Goal: Task Accomplishment & Management: Manage account settings

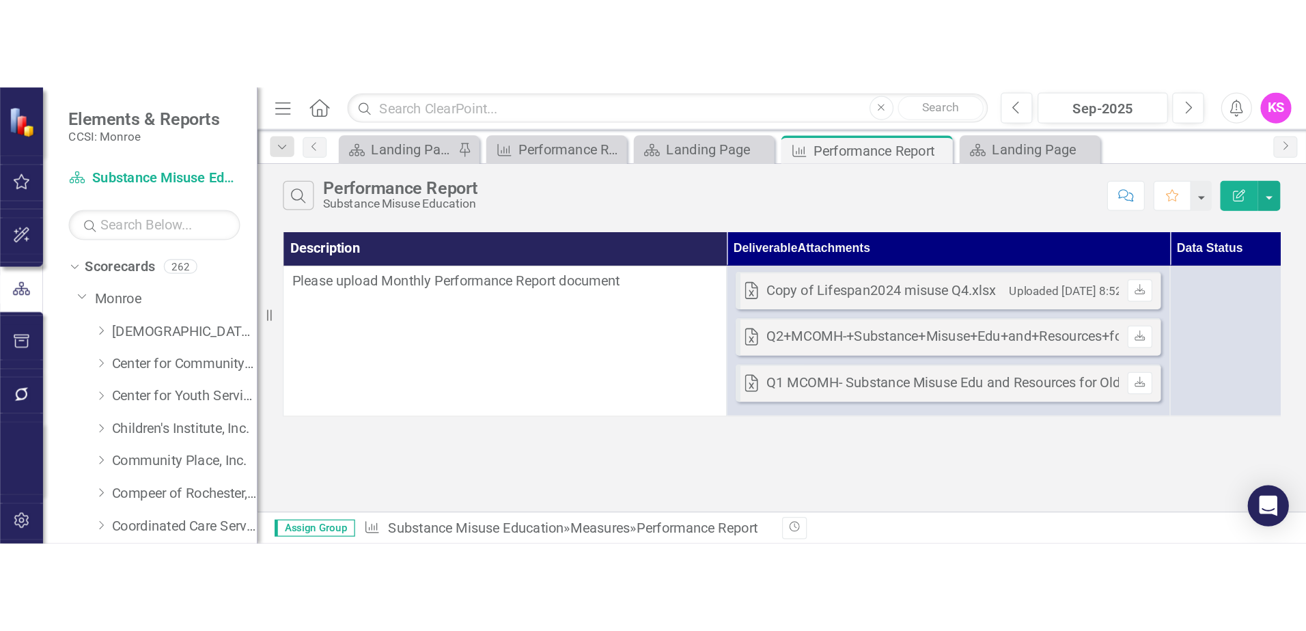
scroll to position [865, 0]
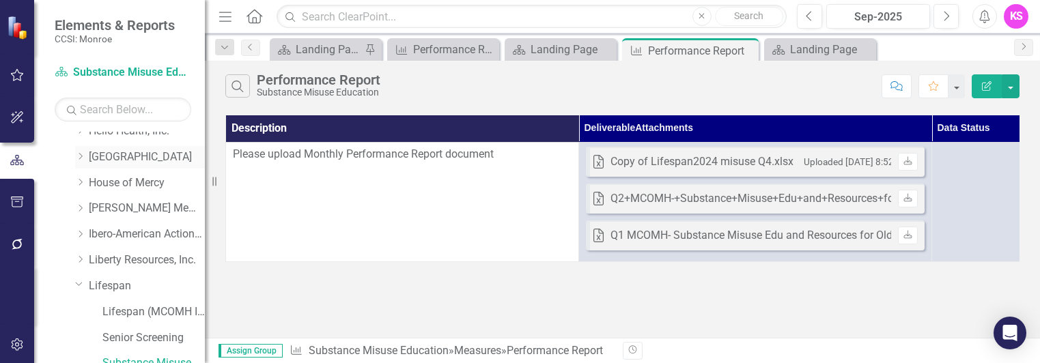
click at [82, 156] on icon at bounding box center [80, 156] width 3 height 7
click at [145, 155] on link "[GEOGRAPHIC_DATA]" at bounding box center [147, 158] width 116 height 16
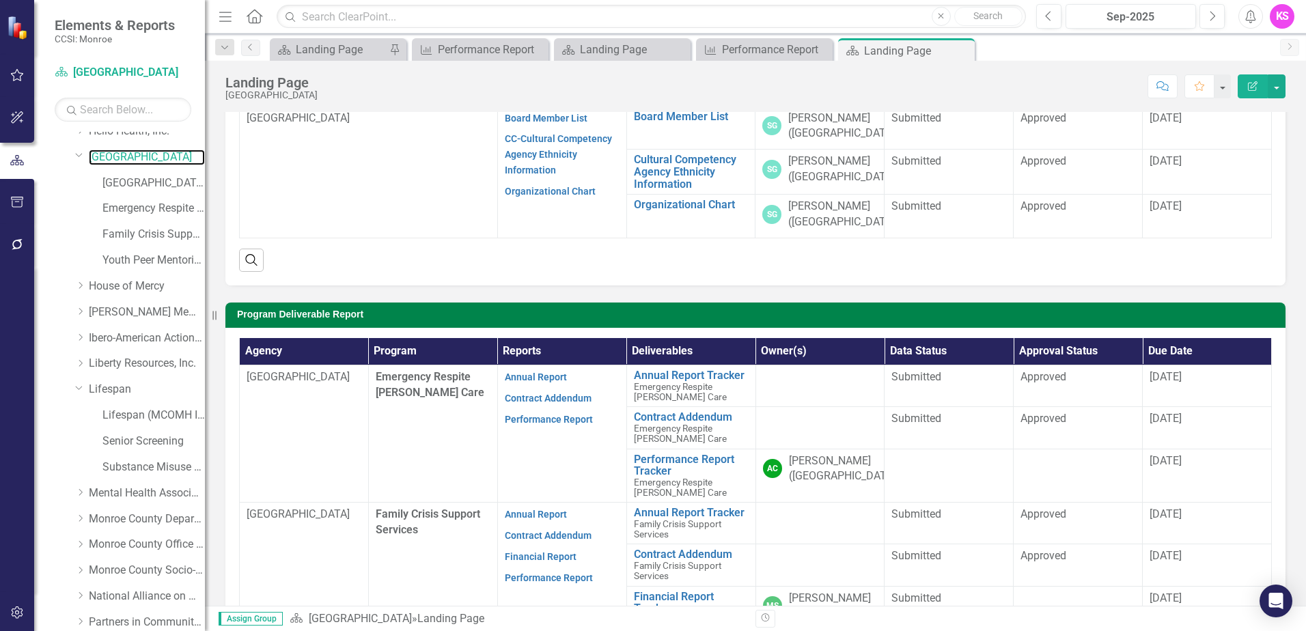
scroll to position [205, 0]
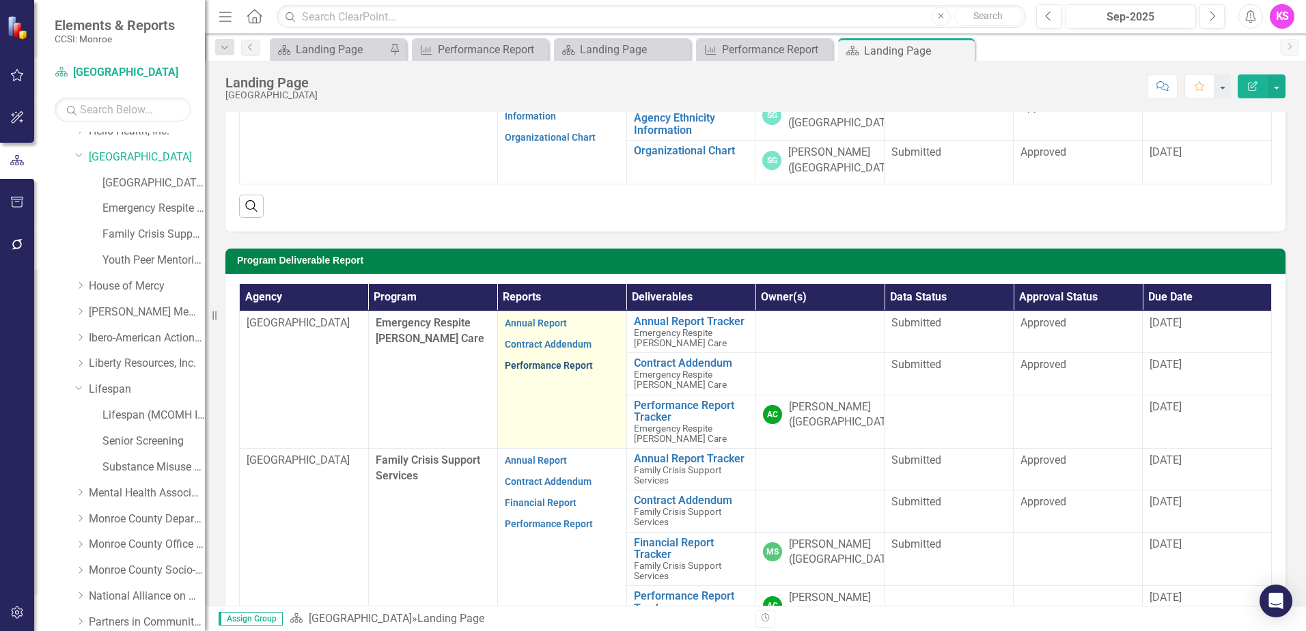
click at [540, 365] on link "Performance Report" at bounding box center [549, 365] width 88 height 11
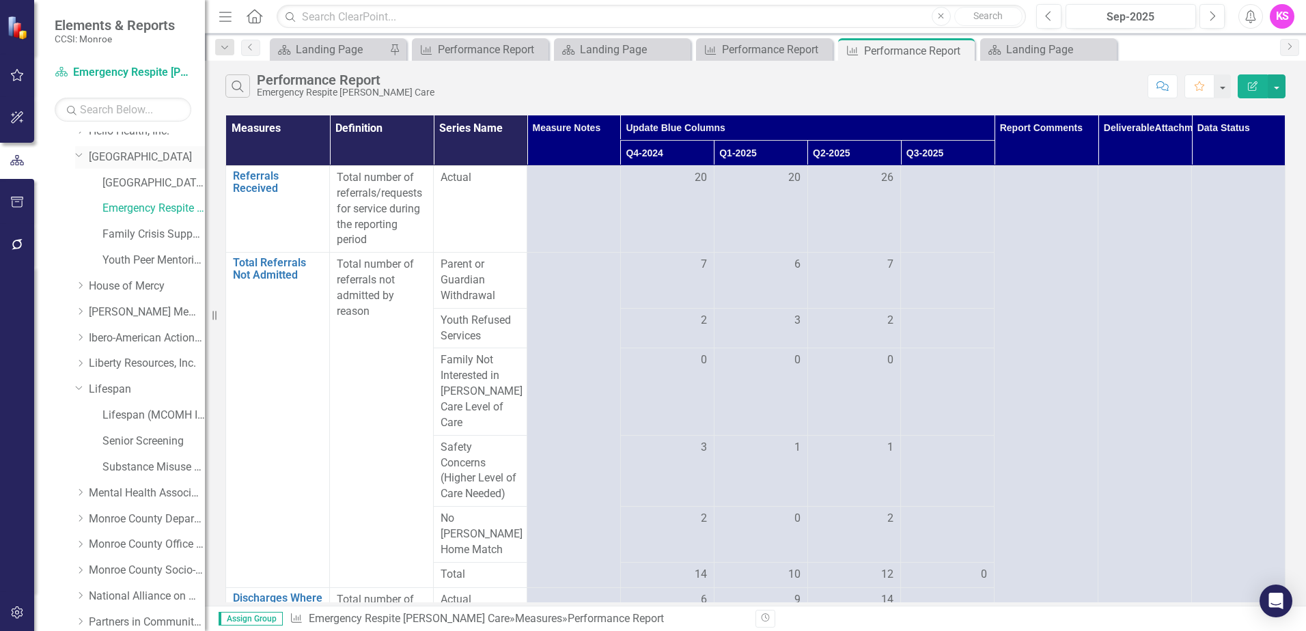
click at [124, 154] on link "[GEOGRAPHIC_DATA]" at bounding box center [147, 158] width 116 height 16
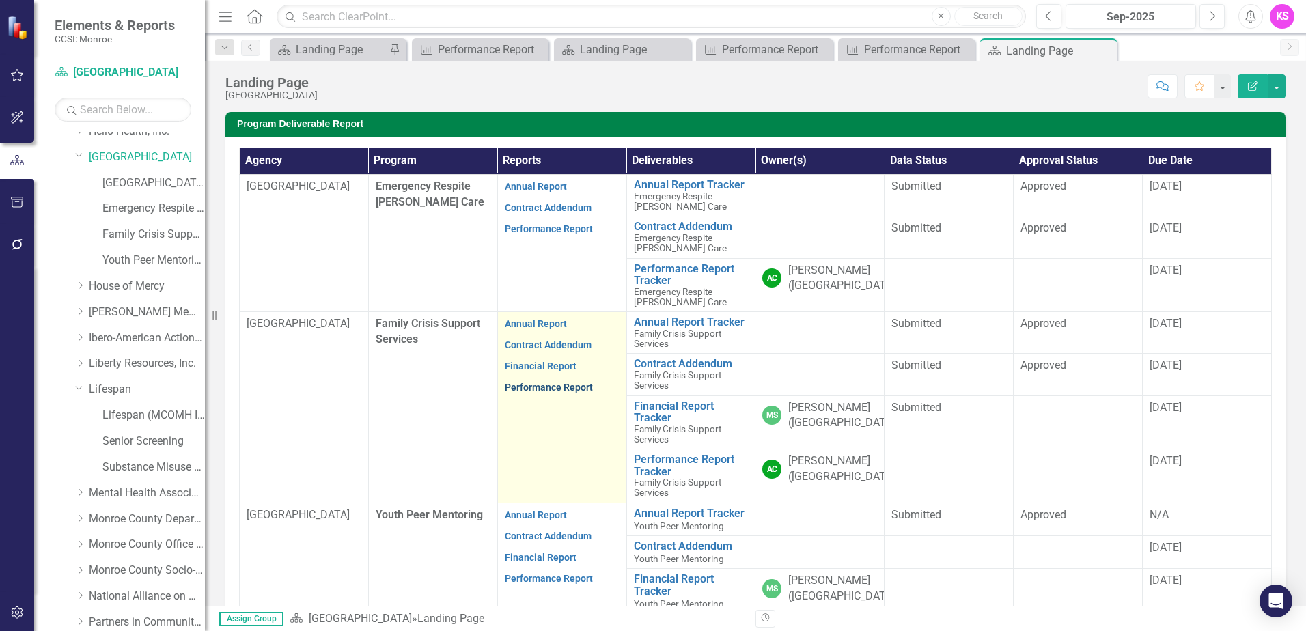
click at [555, 387] on link "Performance Report" at bounding box center [549, 387] width 88 height 11
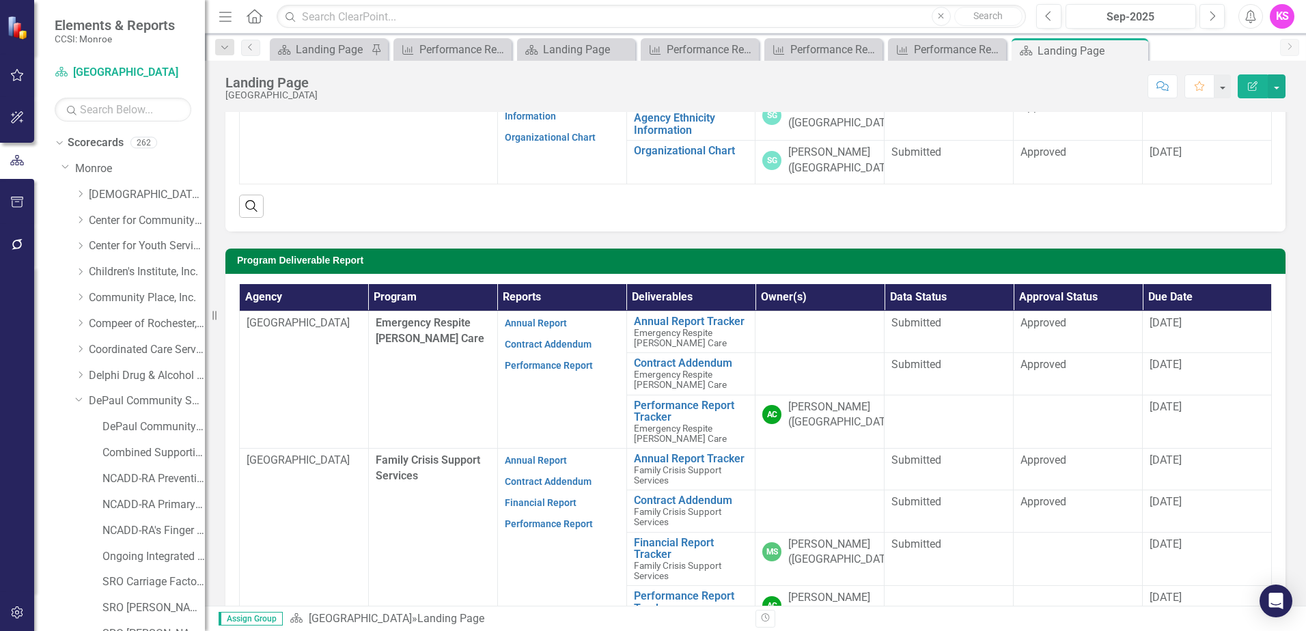
scroll to position [57, 0]
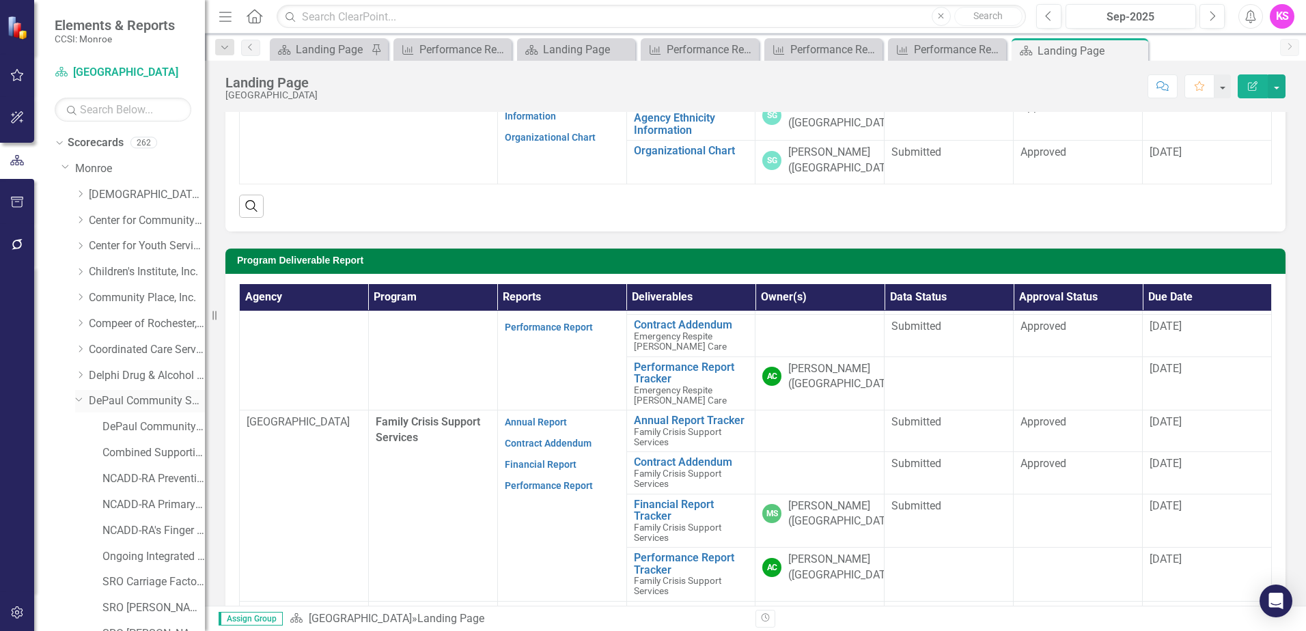
click at [138, 402] on link "DePaul Community Services, lnc." at bounding box center [147, 401] width 116 height 16
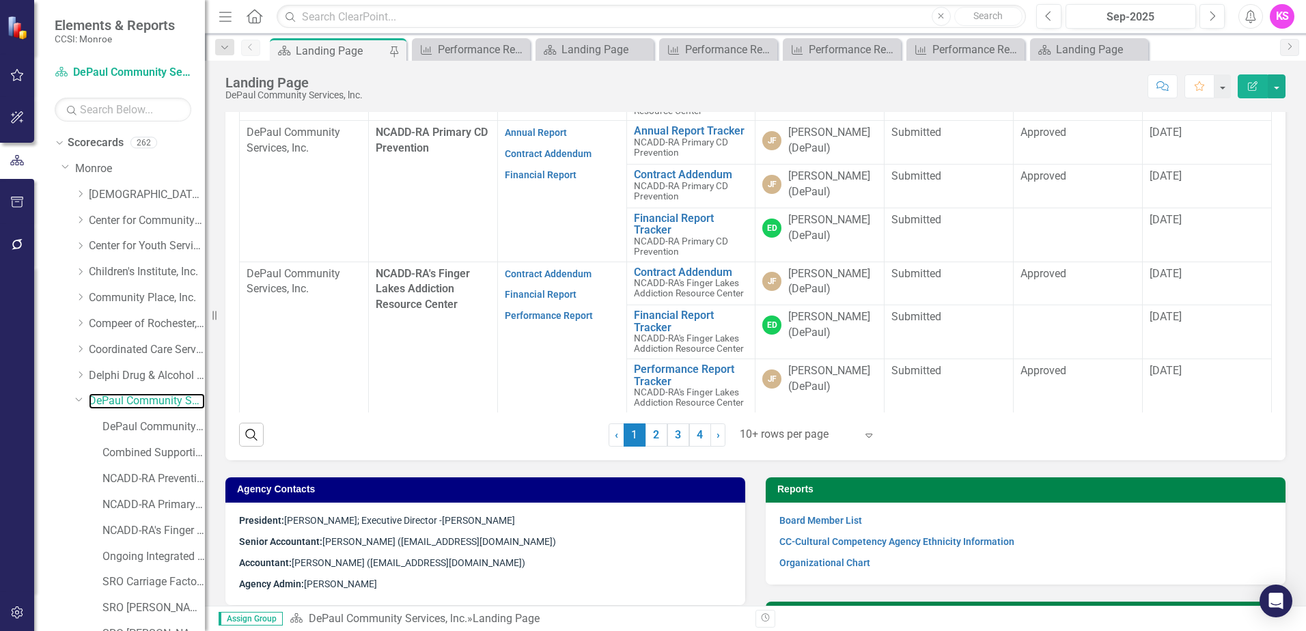
scroll to position [551, 0]
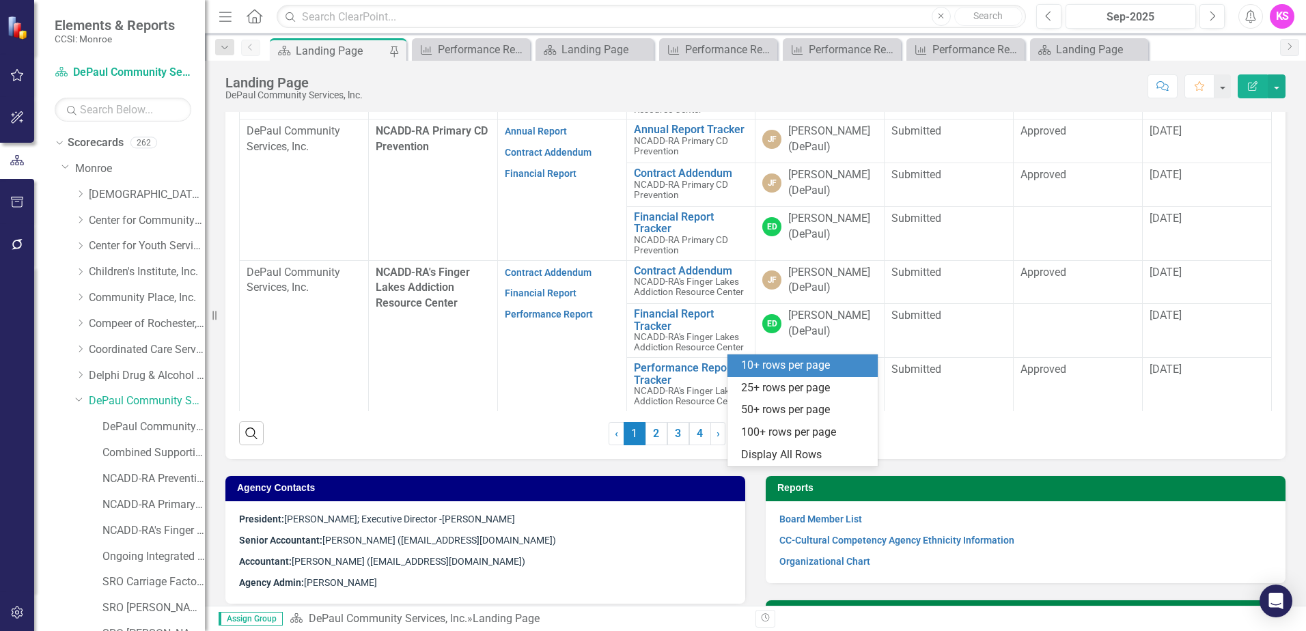
click at [865, 436] on icon at bounding box center [868, 434] width 7 height 4
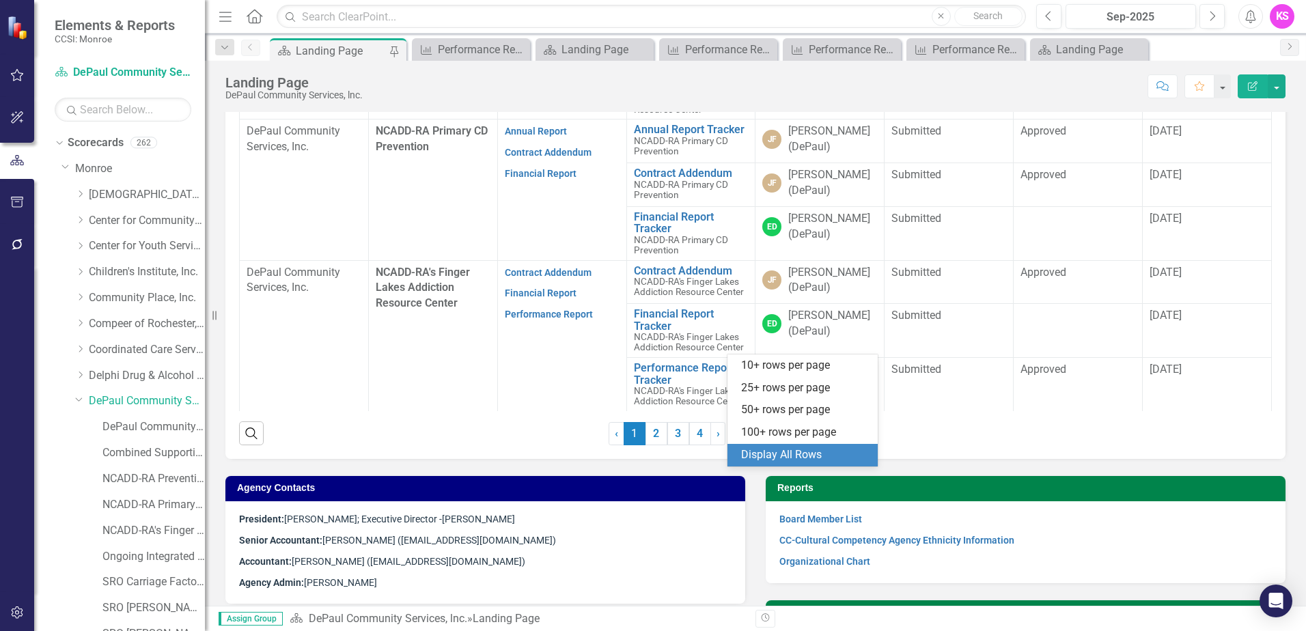
click at [812, 462] on div "Display All Rows" at bounding box center [805, 455] width 128 height 16
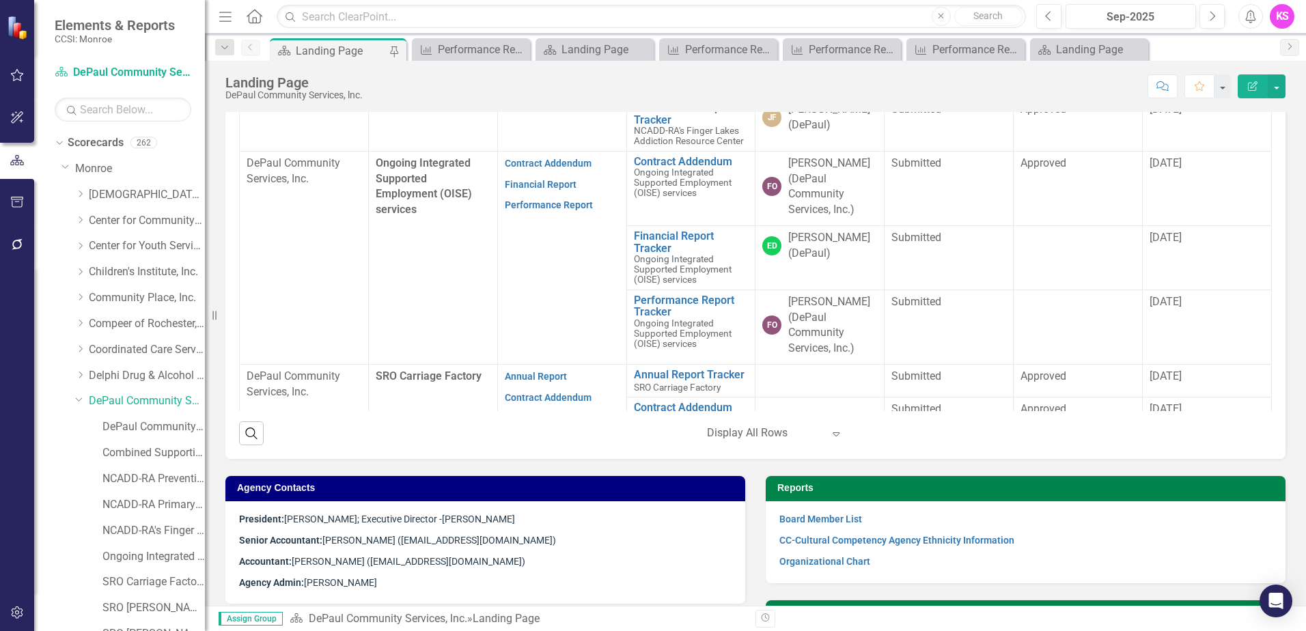
scroll to position [407, 0]
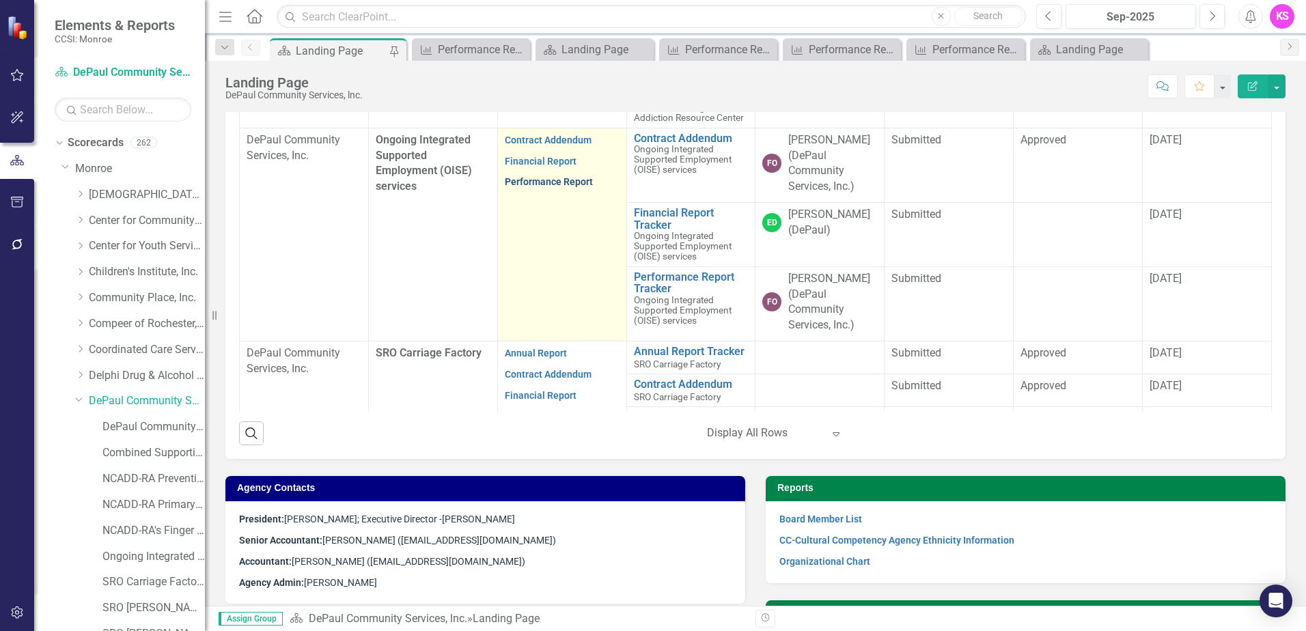
click at [543, 187] on link "Performance Report" at bounding box center [549, 181] width 88 height 11
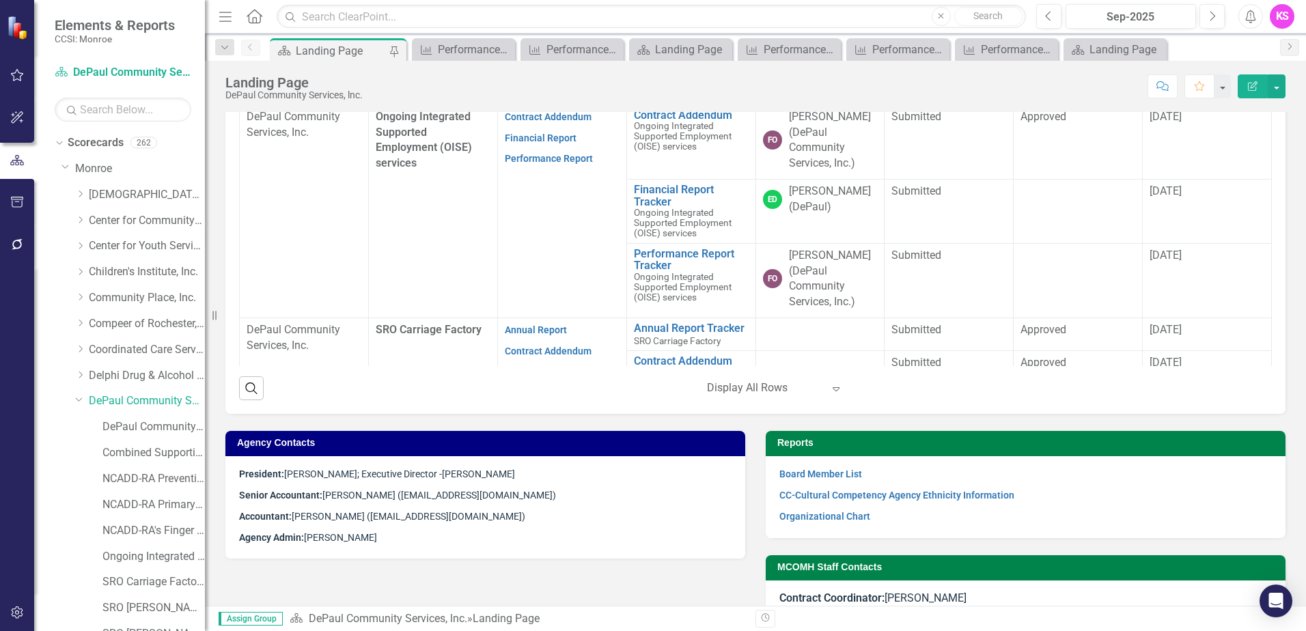
scroll to position [410, 0]
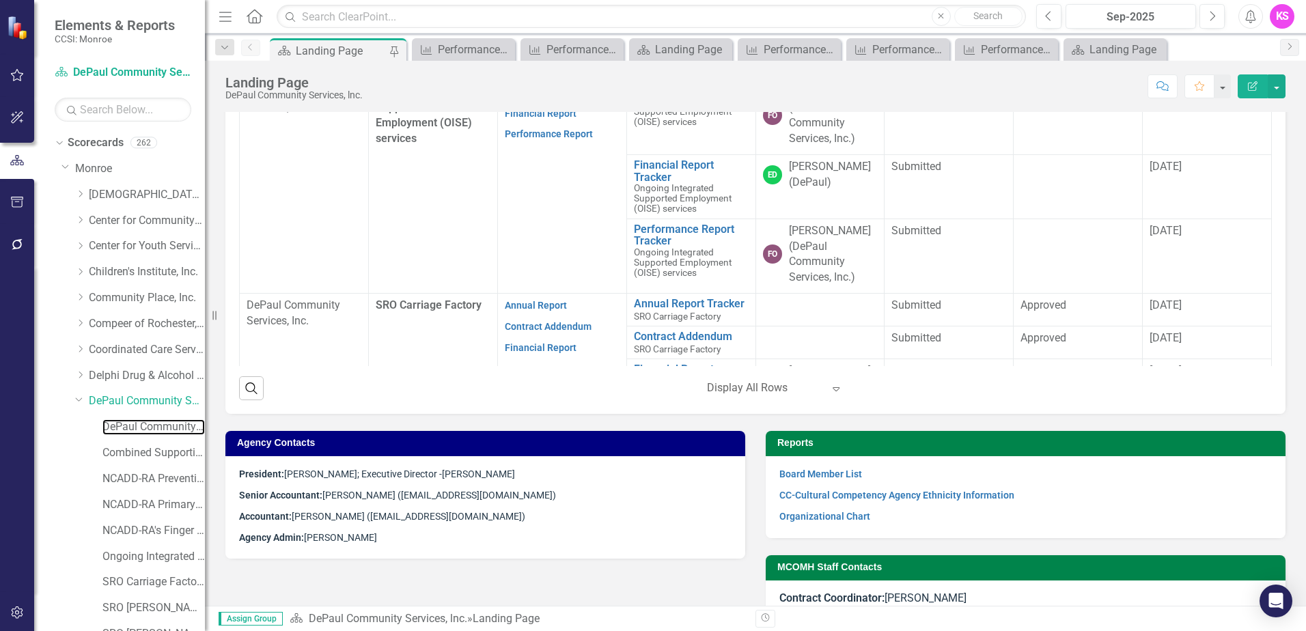
drag, startPoint x: 143, startPoint y: 422, endPoint x: 238, endPoint y: 395, distance: 98.8
click at [143, 422] on link "DePaul Community Services, lnc. (MCOMH Internal)" at bounding box center [153, 427] width 102 height 16
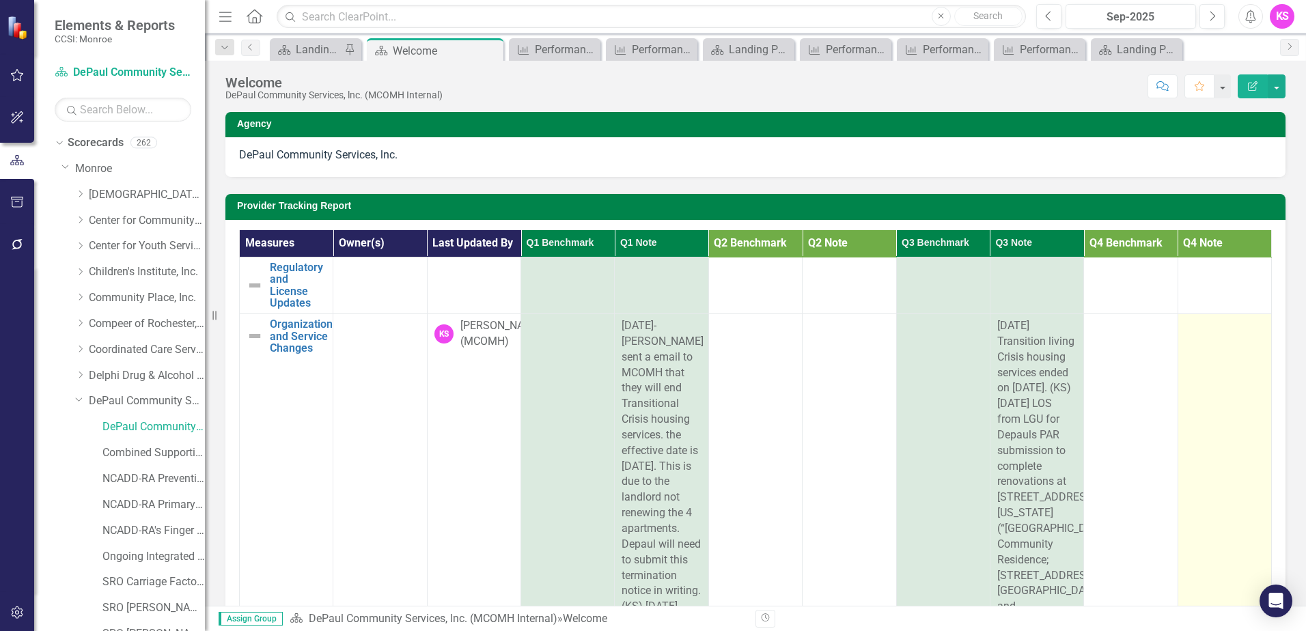
click at [1184, 345] on td at bounding box center [1224, 638] width 94 height 649
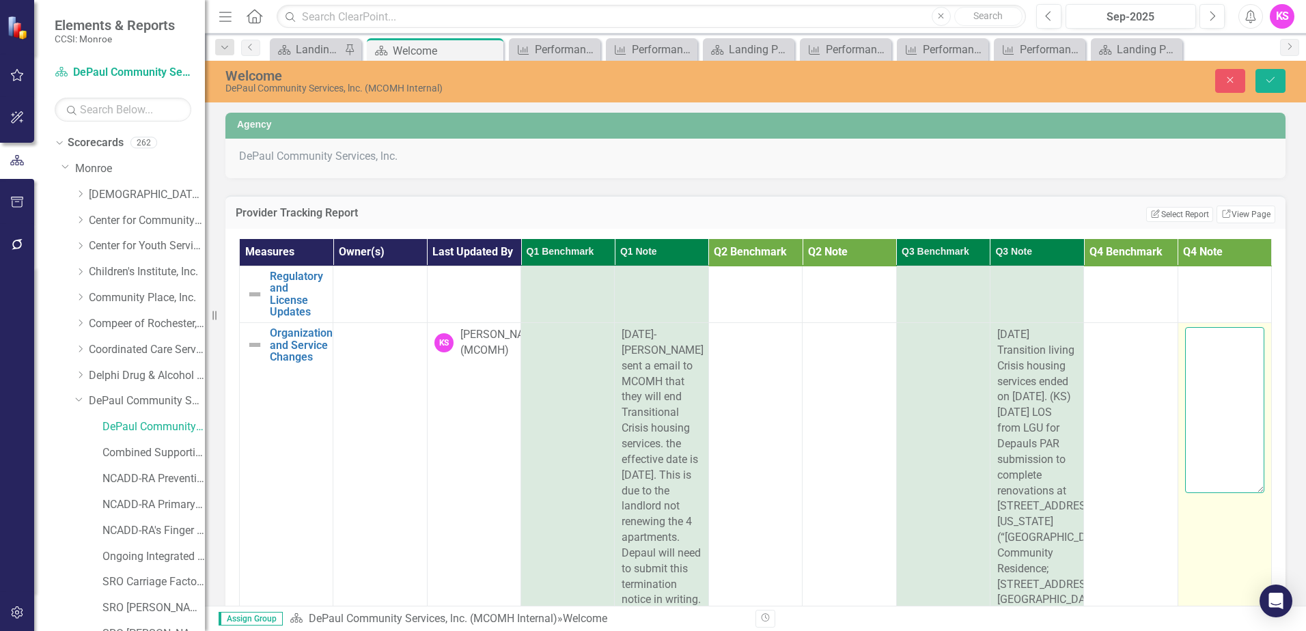
click at [1185, 345] on textarea at bounding box center [1224, 409] width 79 height 165
click at [1212, 339] on textarea "OMH \MCOMH\ Depaul" at bounding box center [1224, 409] width 79 height 165
click at [1238, 386] on textarea "OMH WNY field office\MCOMH\ Depaul" at bounding box center [1224, 409] width 79 height 165
click at [1203, 372] on textarea "OMH WNY field office\MCOMH\ Depaul meeting to discuss OISE service- Overall gre…" at bounding box center [1224, 409] width 79 height 165
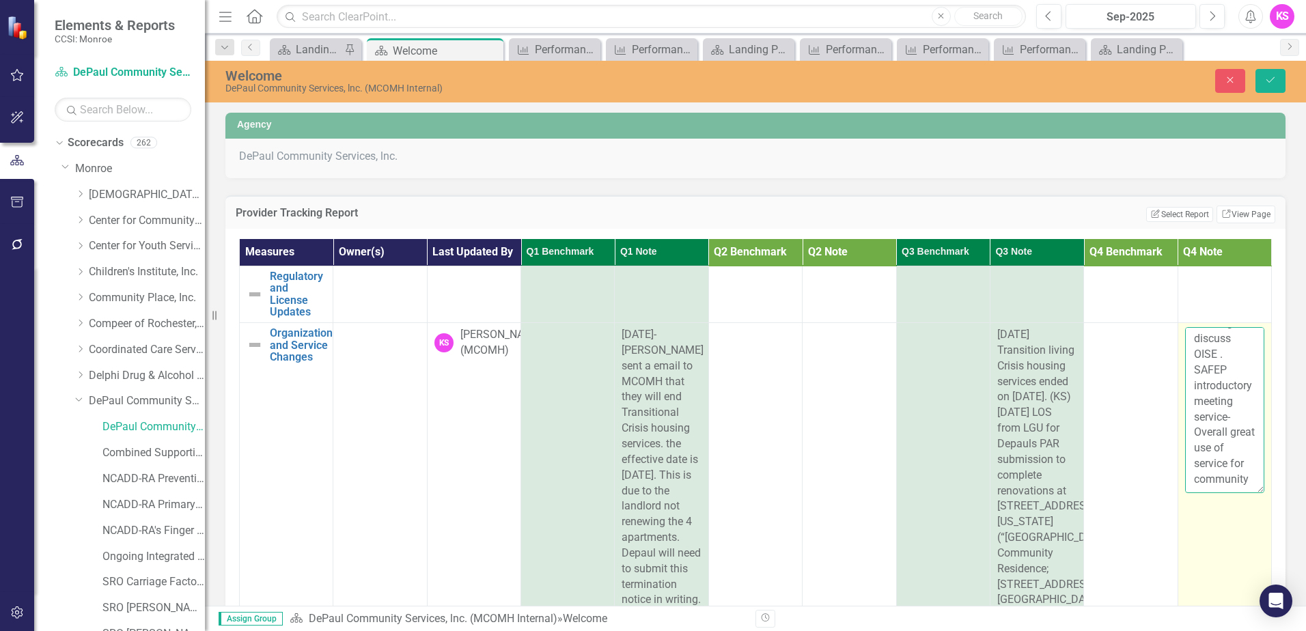
scroll to position [156, 0]
click at [1193, 479] on textarea "OMH WNY field office\MCOMH\ Depaul meeting to discuss OISE . SAFEP introductory…" at bounding box center [1224, 409] width 79 height 165
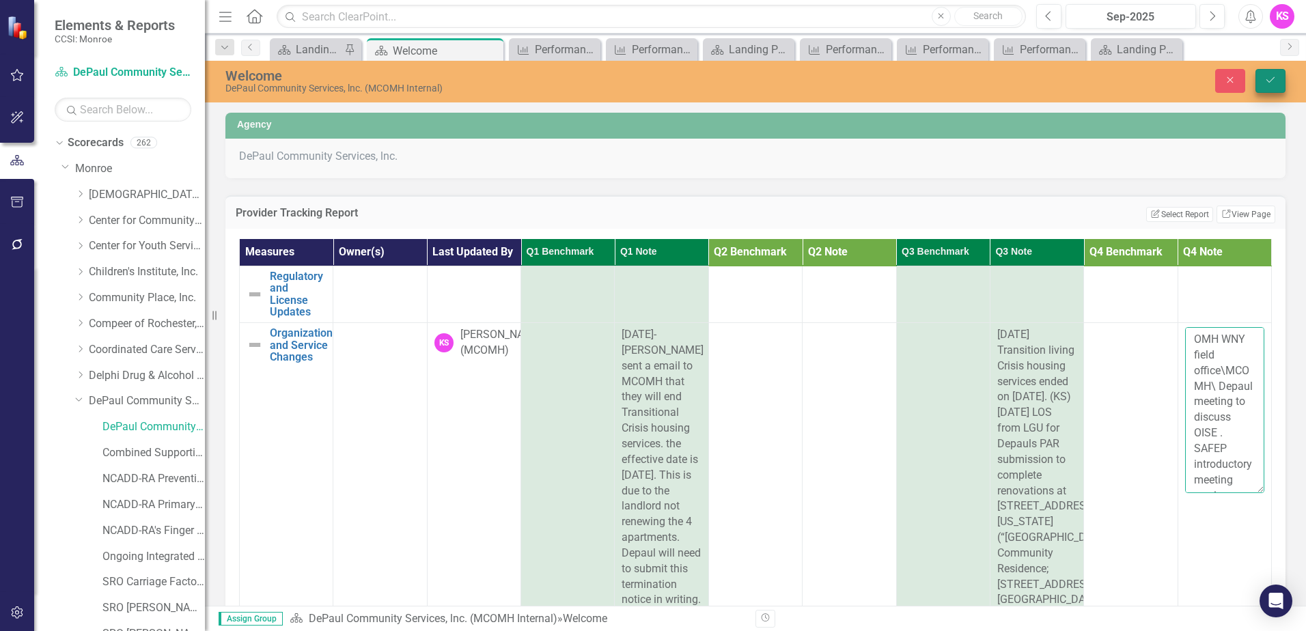
type textarea "OMH WNY field office\MCOMH\ Depaul meeting to discuss OISE . SAFEP introductory…"
click at [1264, 81] on button "Save" at bounding box center [1270, 81] width 30 height 24
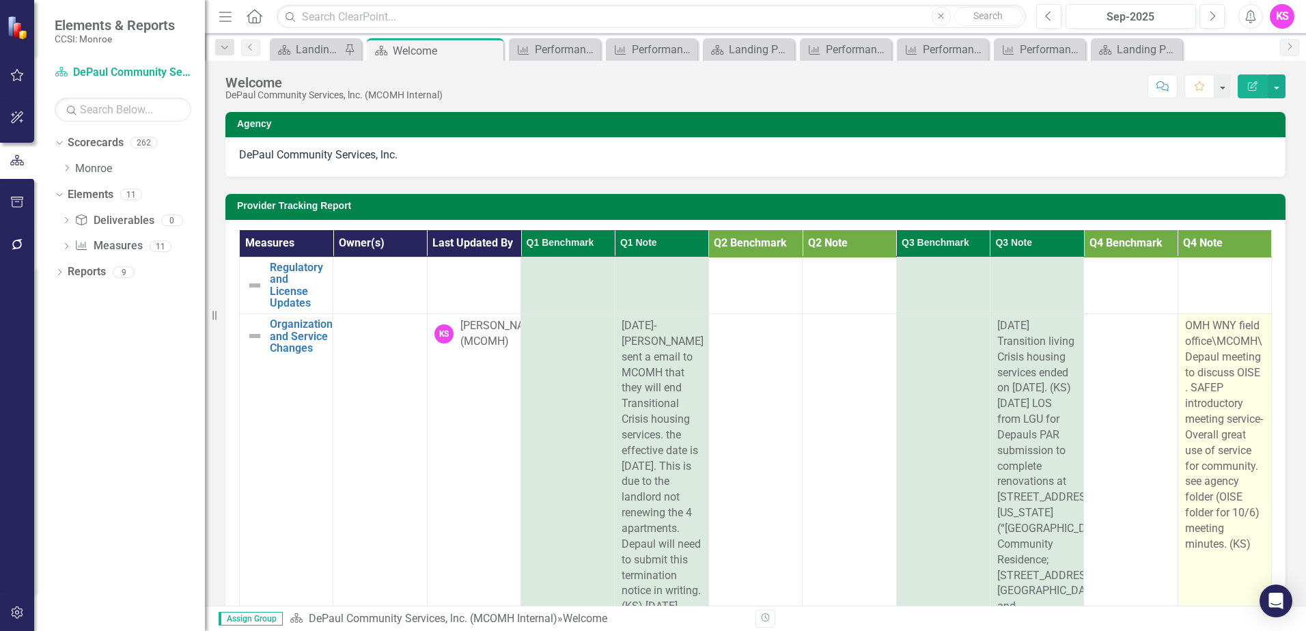
click at [1177, 335] on td "OMH WNY field office\MCOMH\ Depaul meeting to discuss OISE . SAFEP introductory…" at bounding box center [1224, 638] width 94 height 649
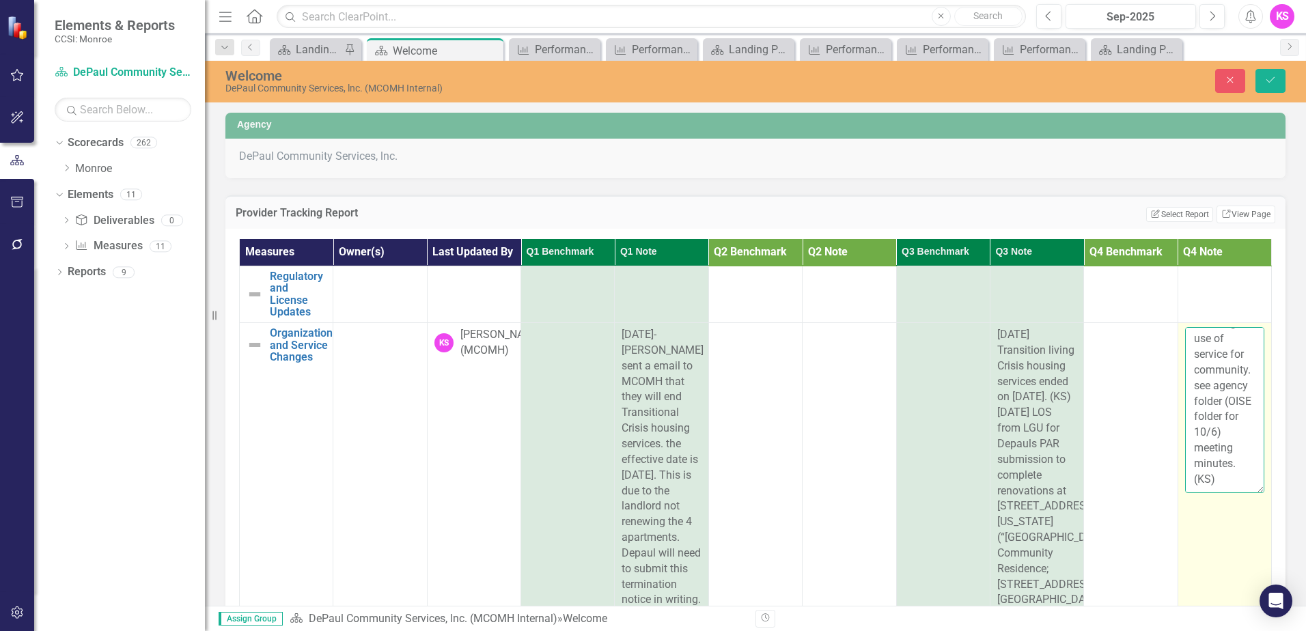
scroll to position [281, 0]
drag, startPoint x: 1167, startPoint y: 335, endPoint x: 1232, endPoint y: 486, distance: 164.6
click at [1232, 486] on textarea "OMH WNY field office\MCOMH\ Depaul meeting to discuss OISE . SAFEP introductory…" at bounding box center [1224, 409] width 79 height 165
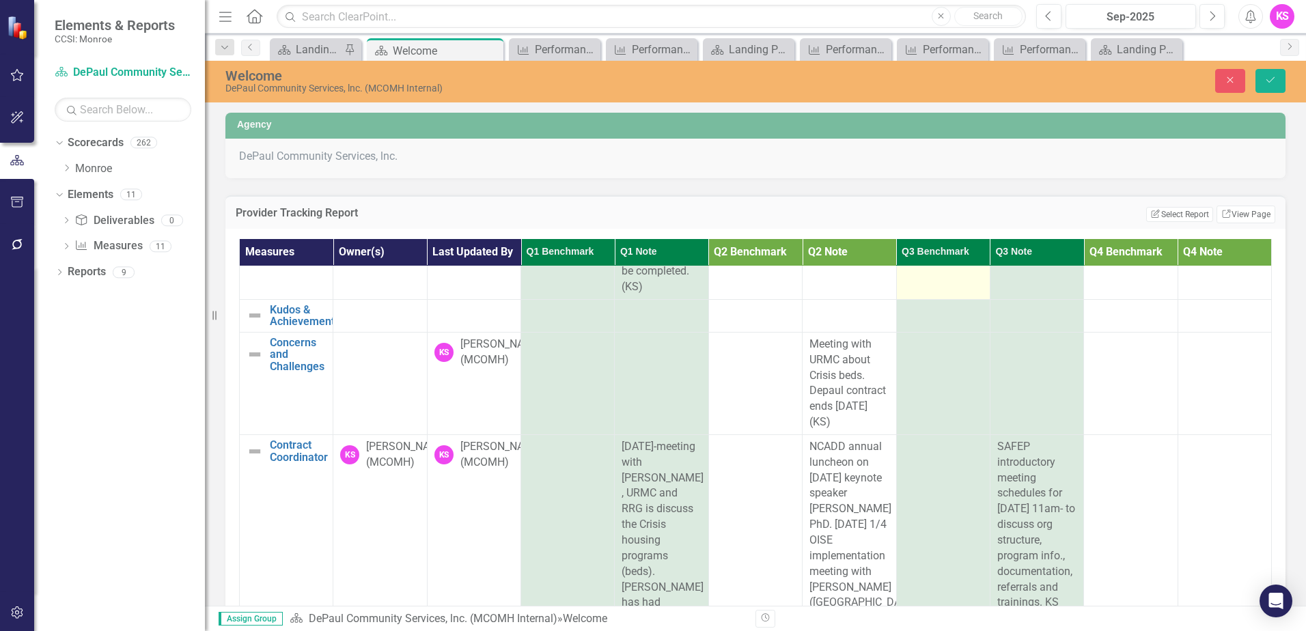
scroll to position [751, 0]
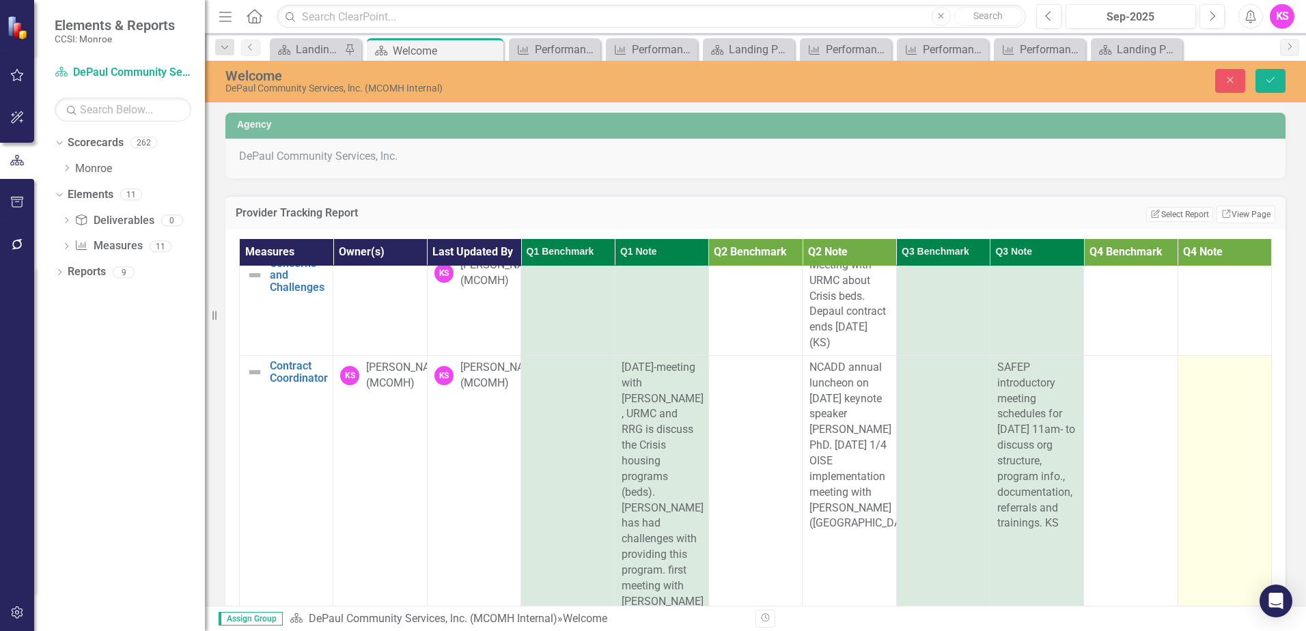
click at [1195, 406] on td at bounding box center [1224, 593] width 94 height 477
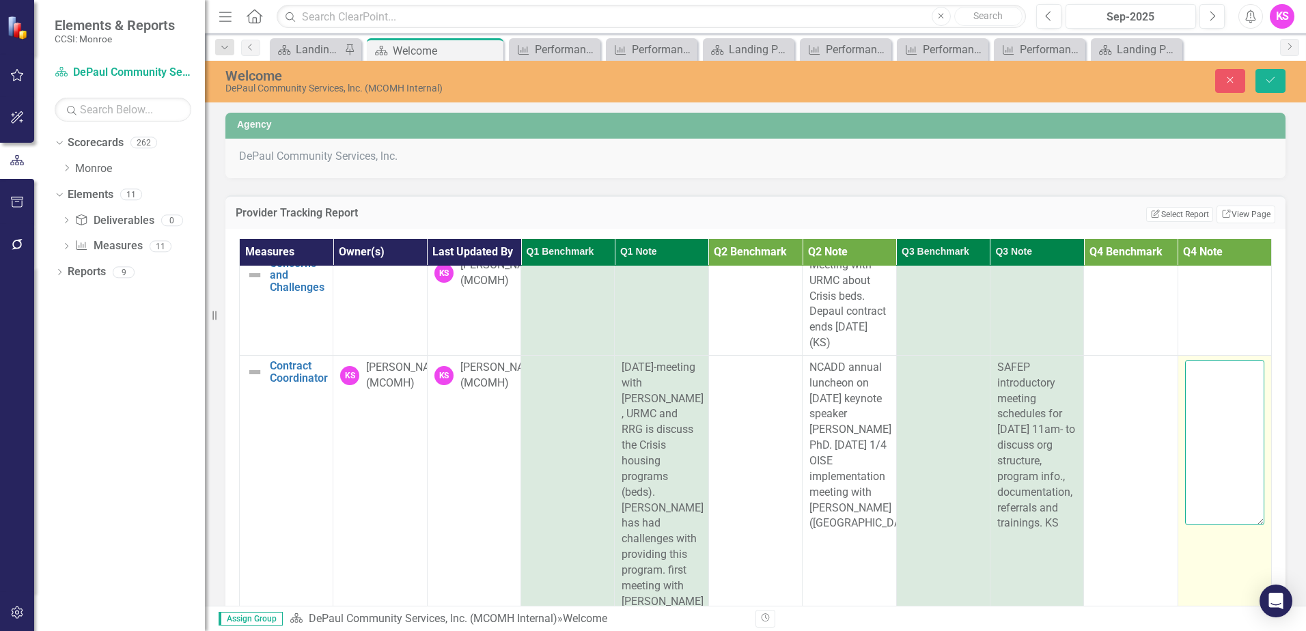
paste textarea "OMH WNY field office\MCOMH\ Depaul meeting to discuss OISE . SAFEP introductory…"
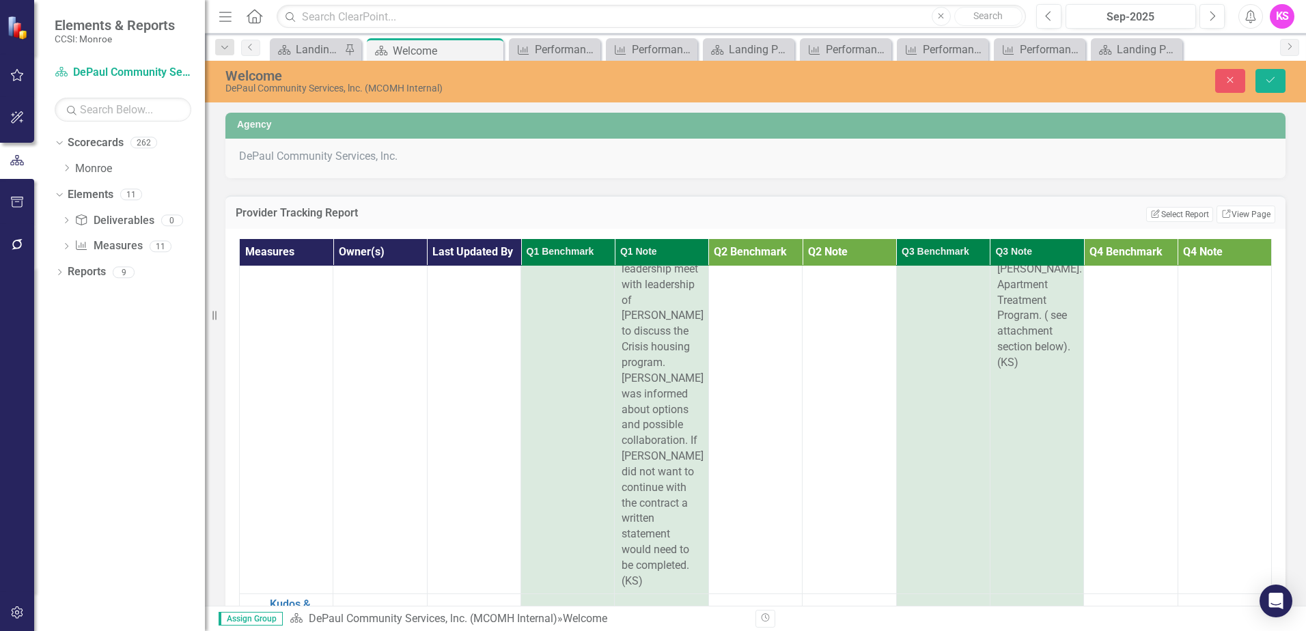
scroll to position [410, 0]
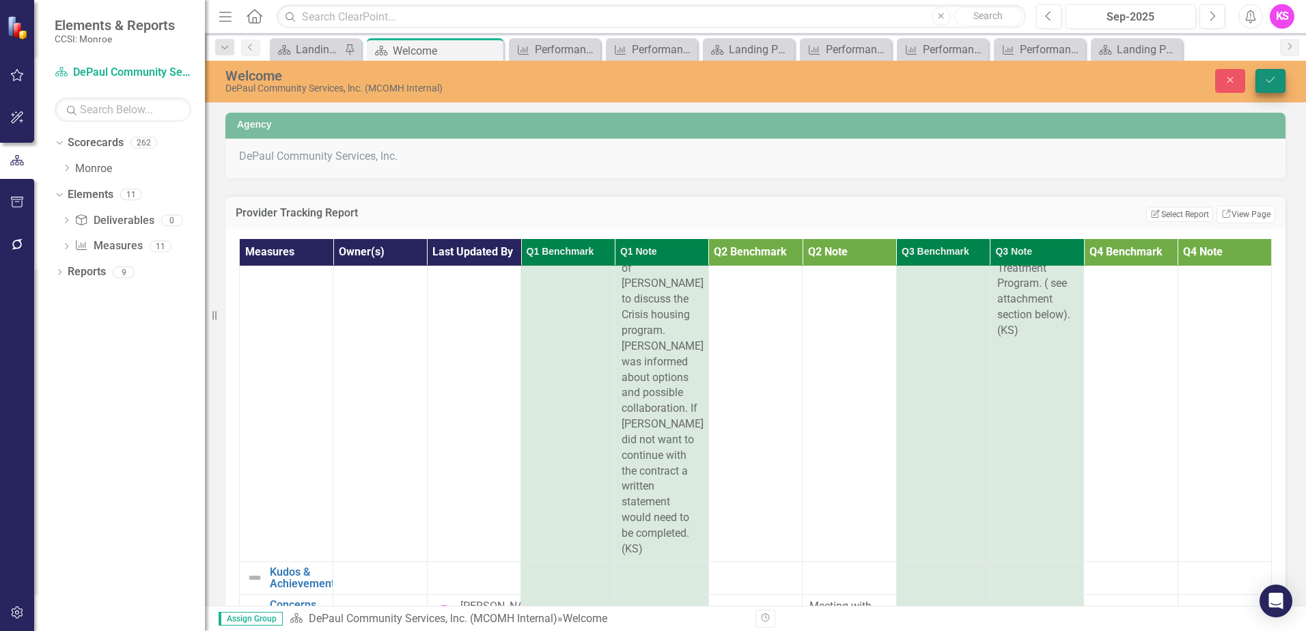
type textarea "OMH WNY field office\MCOMH\ Depaul meeting to discuss OISE . SAFEP introductory…"
click at [1267, 77] on icon "Save" at bounding box center [1270, 80] width 12 height 10
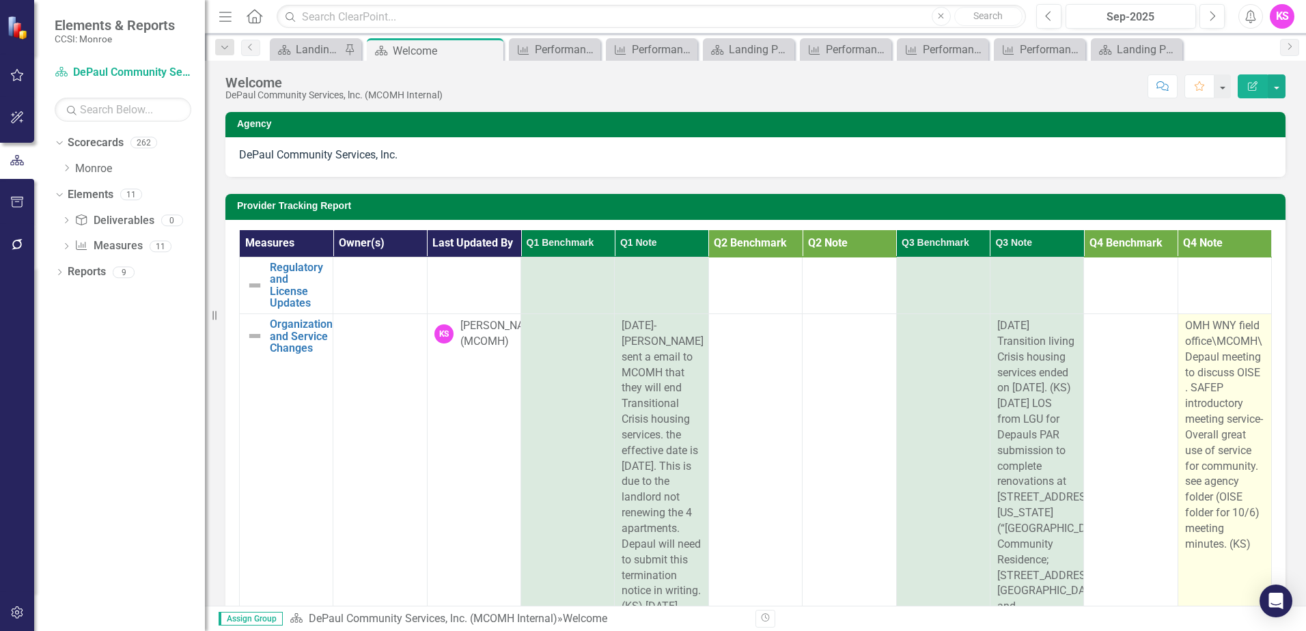
click at [1210, 430] on span "OMH WNY field office\MCOMH\ Depaul meeting to discuss OISE . SAFEP introductory…" at bounding box center [1224, 435] width 78 height 232
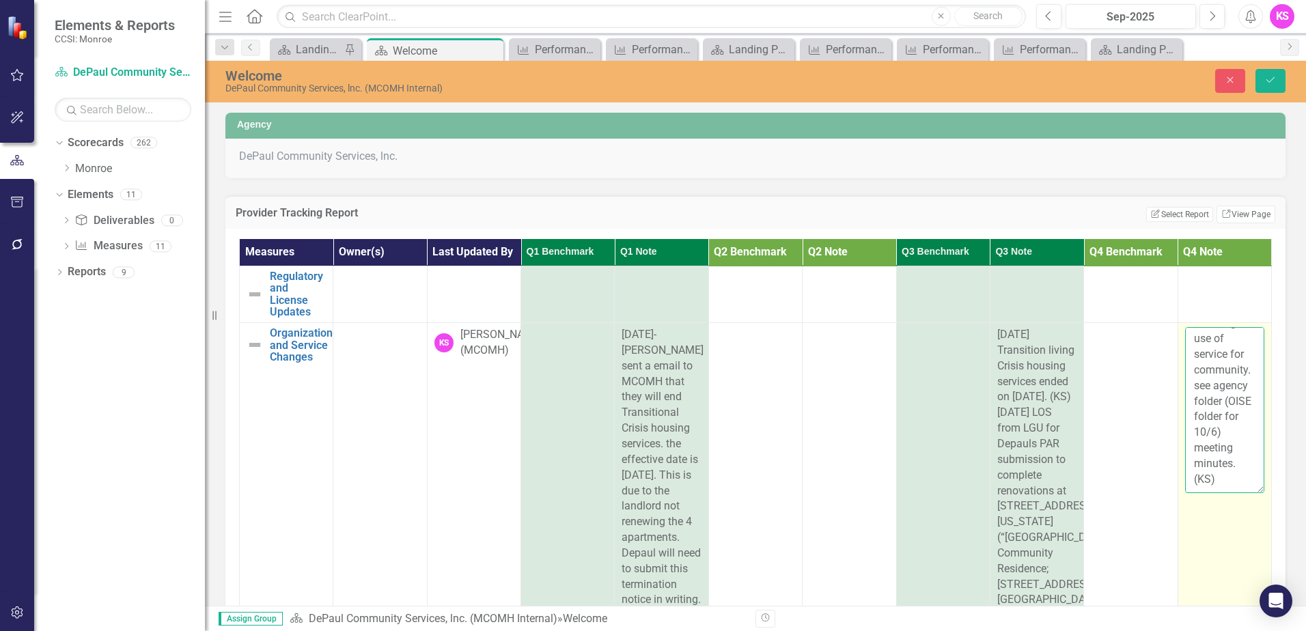
scroll to position [281, 0]
drag, startPoint x: 1173, startPoint y: 337, endPoint x: 1234, endPoint y: 490, distance: 164.0
click at [1234, 490] on textarea "OMH WNY field office\MCOMH\ Depaul meeting to discuss OISE . SAFEP introductory…" at bounding box center [1224, 409] width 79 height 165
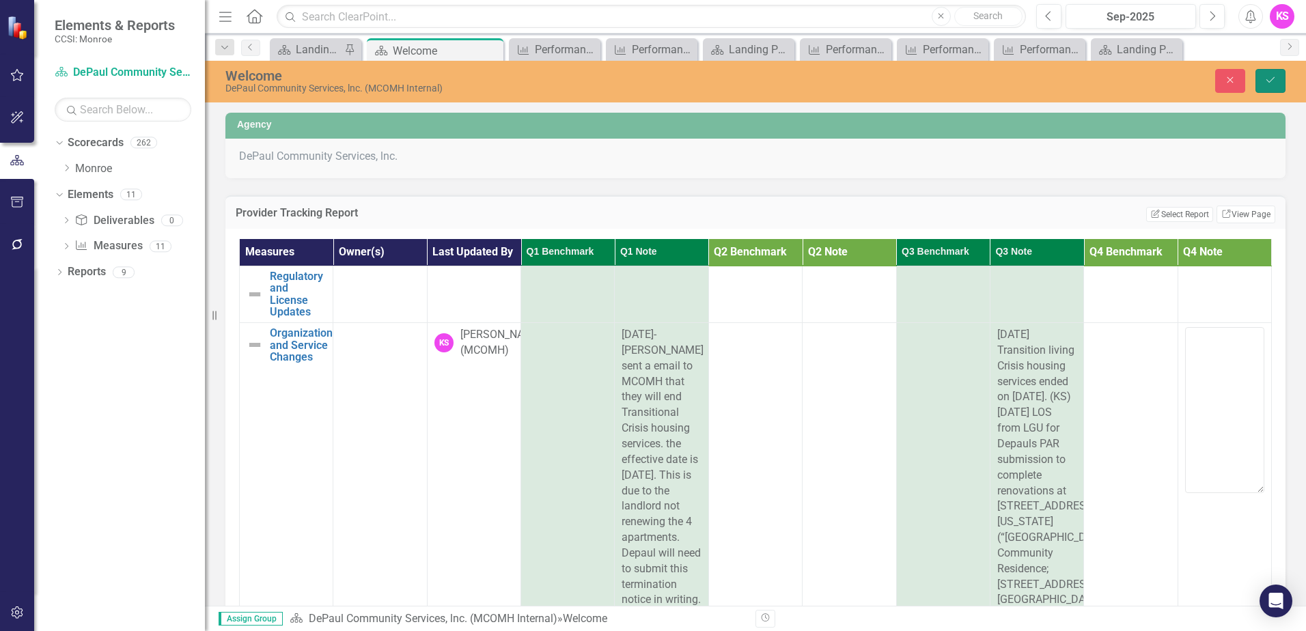
click at [1277, 77] on button "Save" at bounding box center [1270, 81] width 30 height 24
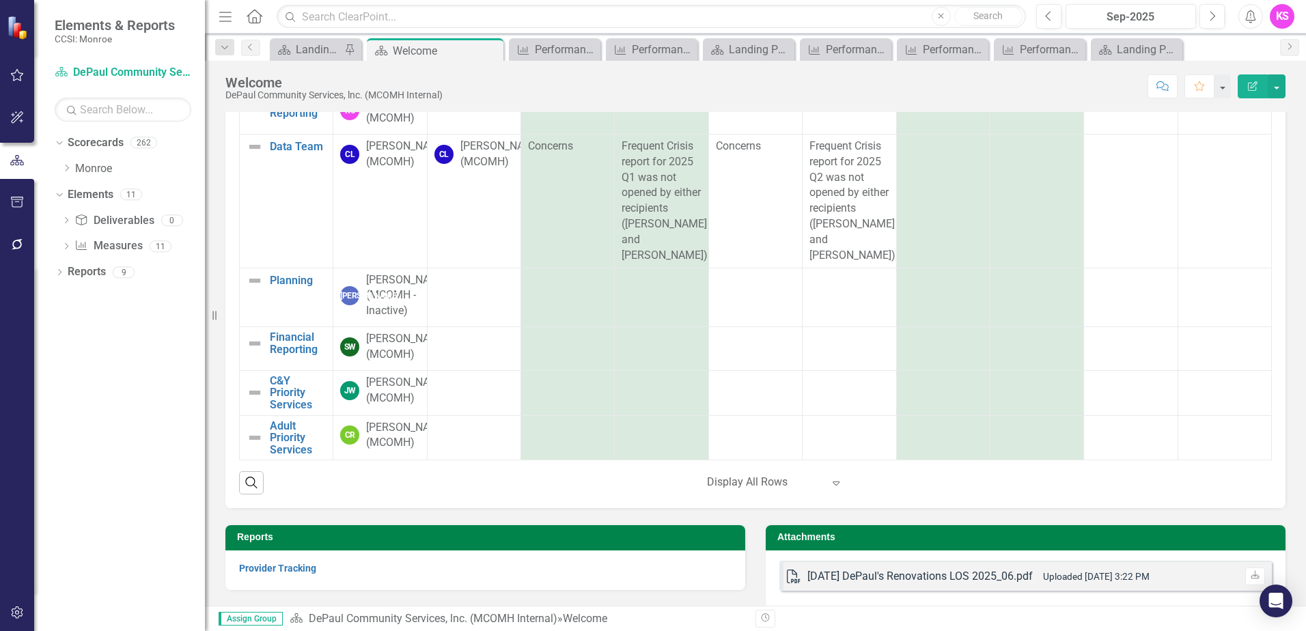
scroll to position [262, 0]
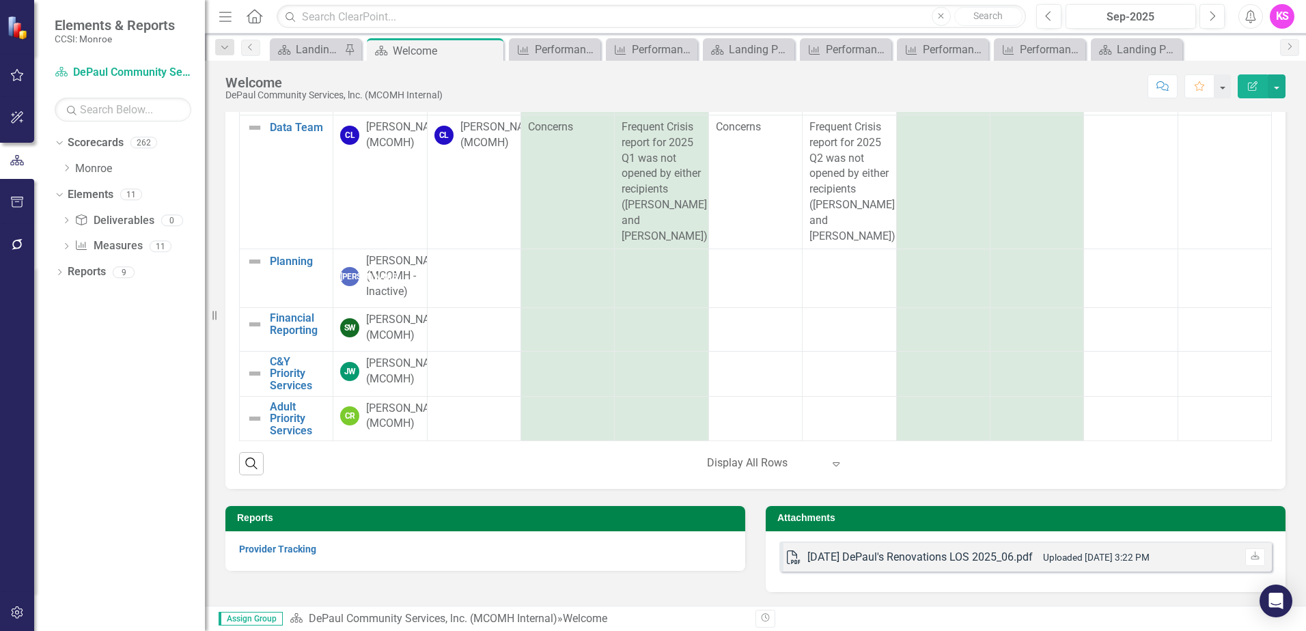
click at [1019, 558] on div "[DATE] DePaul's Renovations LOS 2025_06.pdf" at bounding box center [919, 558] width 225 height 16
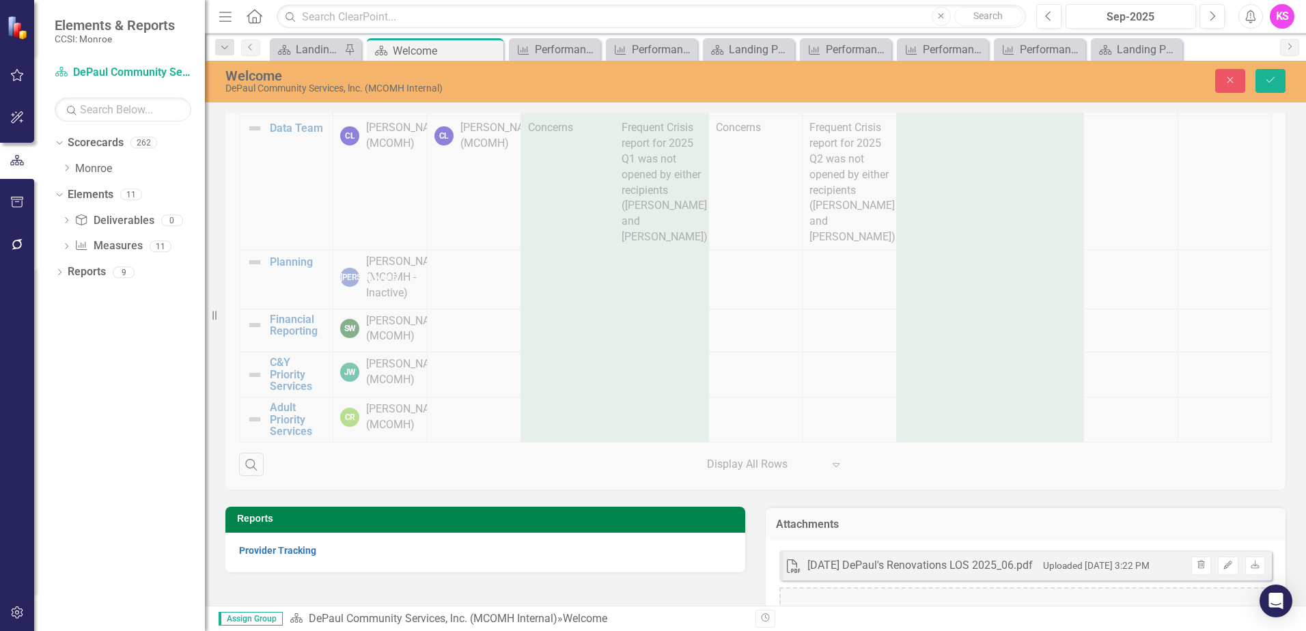
click at [867, 567] on div "[DATE] DePaul's Renovations LOS 2025_06.pdf" at bounding box center [919, 566] width 225 height 16
click at [868, 567] on div "[DATE] DePaul's Renovations LOS 2025_06.pdf" at bounding box center [919, 566] width 225 height 16
click at [1250, 566] on icon "Download" at bounding box center [1255, 565] width 10 height 8
click at [1223, 82] on button "Close" at bounding box center [1230, 81] width 30 height 24
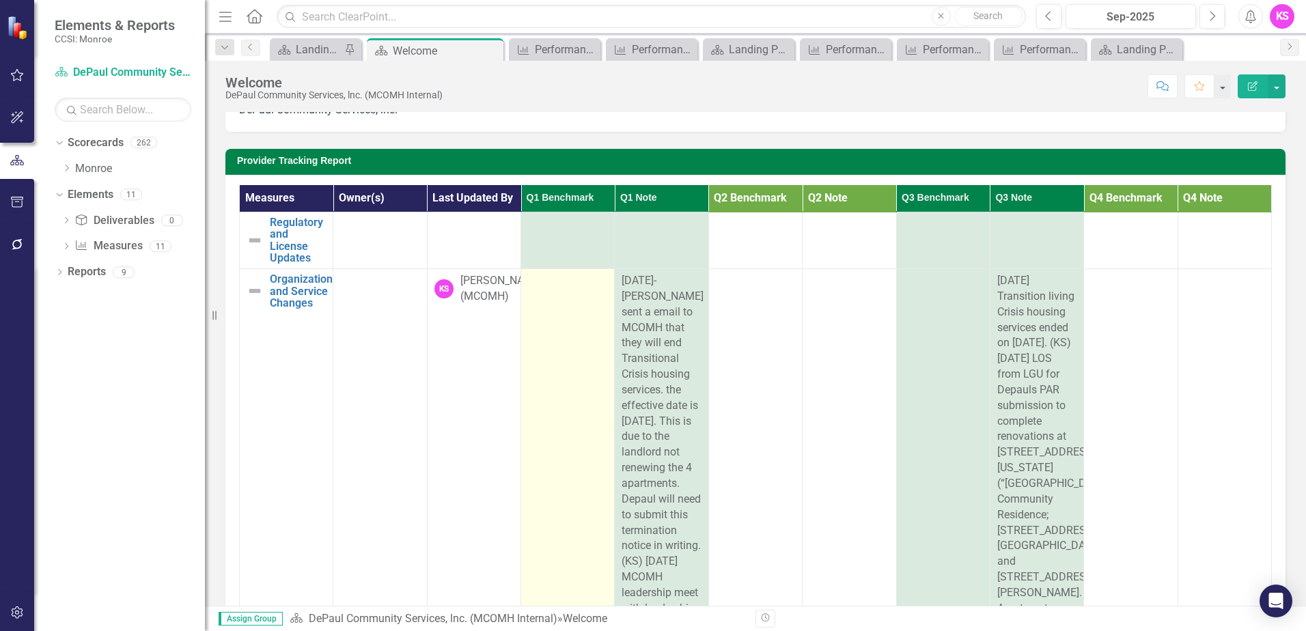
scroll to position [0, 0]
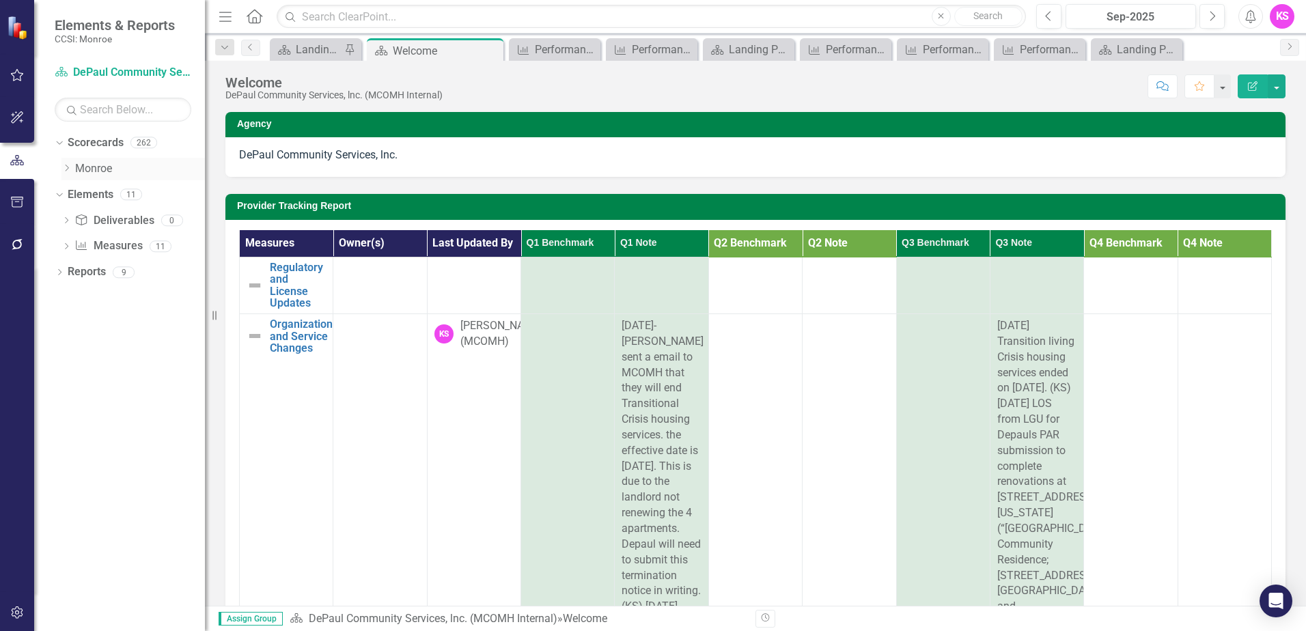
click at [69, 166] on icon "Dropdown" at bounding box center [66, 168] width 10 height 8
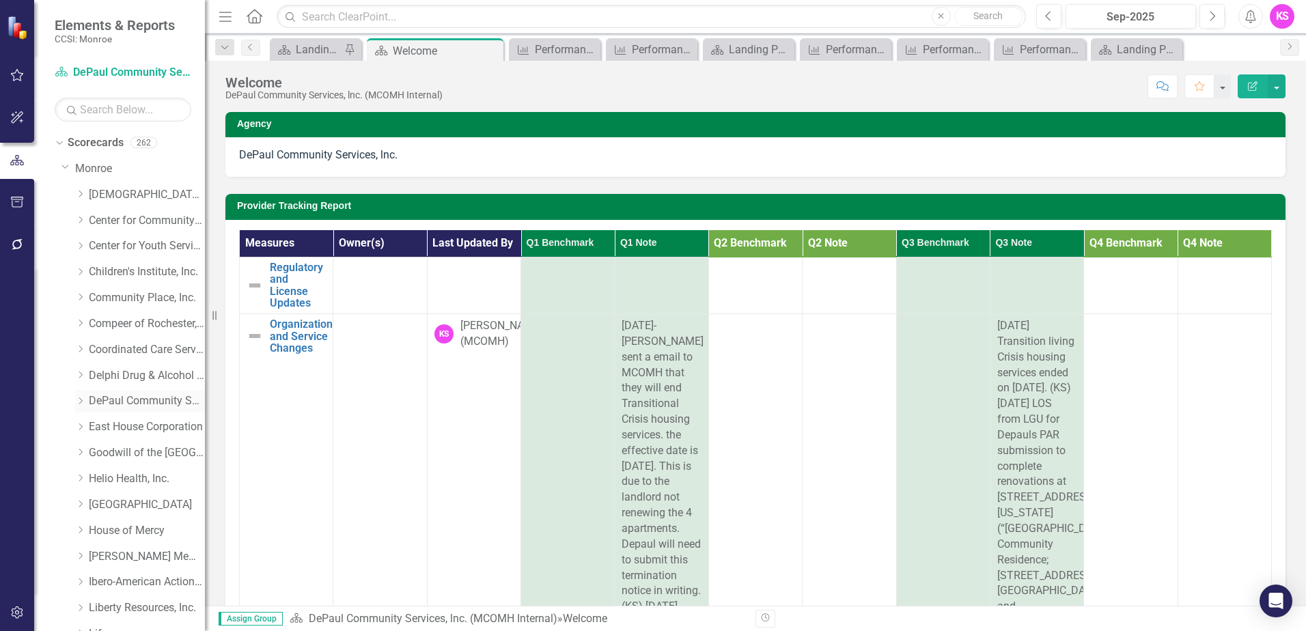
click at [83, 401] on icon "Dropdown" at bounding box center [80, 401] width 10 height 8
click at [160, 400] on link "DePaul Community Services, lnc." at bounding box center [147, 401] width 116 height 16
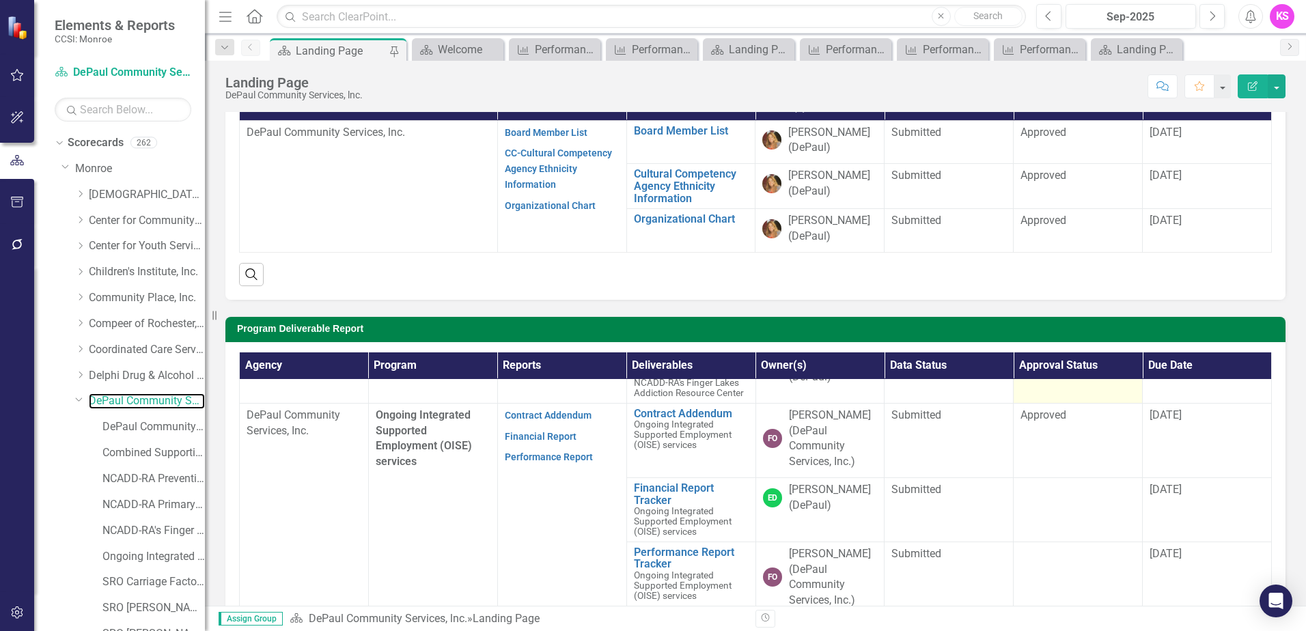
scroll to position [615, 0]
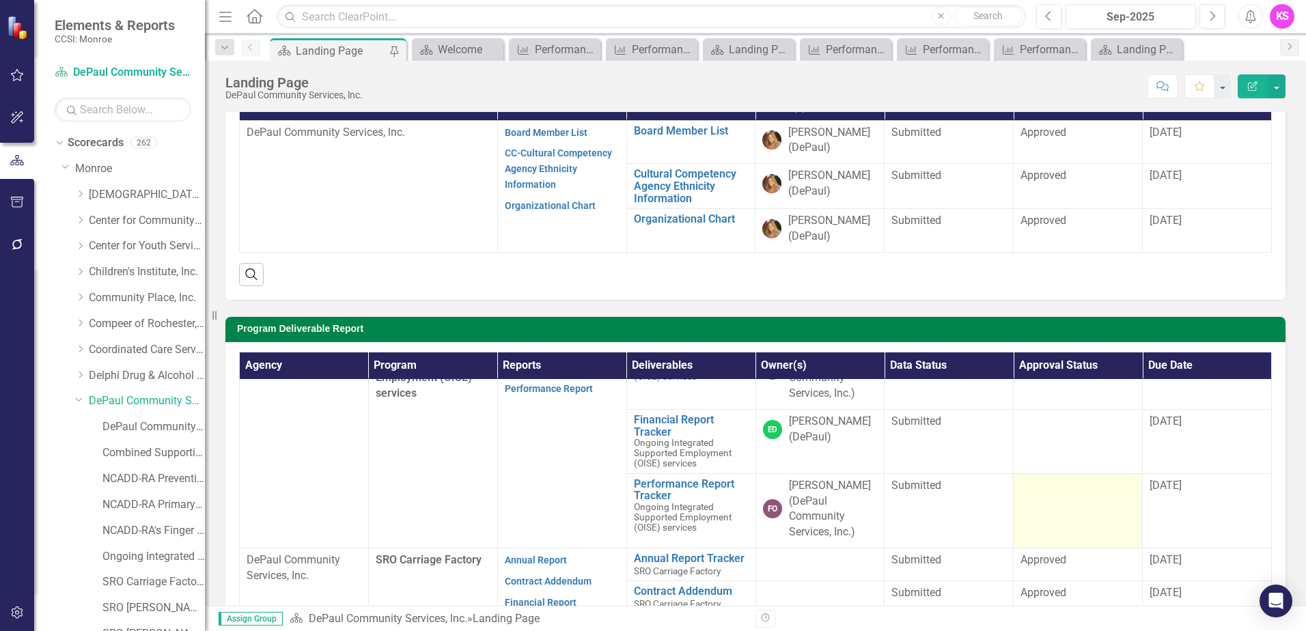
click at [1068, 548] on td at bounding box center [1078, 510] width 129 height 74
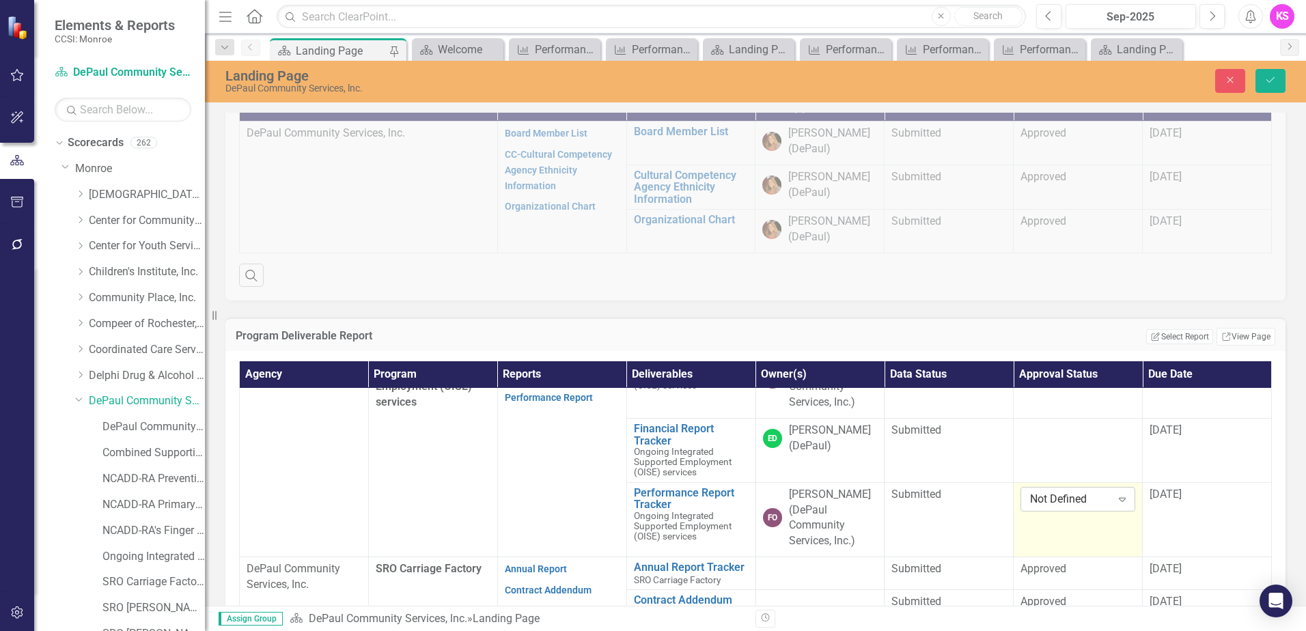
click at [1119, 502] on icon at bounding box center [1122, 500] width 7 height 4
click at [1048, 499] on div "Approved" at bounding box center [1064, 499] width 90 height 16
click at [1188, 503] on div "[DATE]" at bounding box center [1206, 495] width 115 height 16
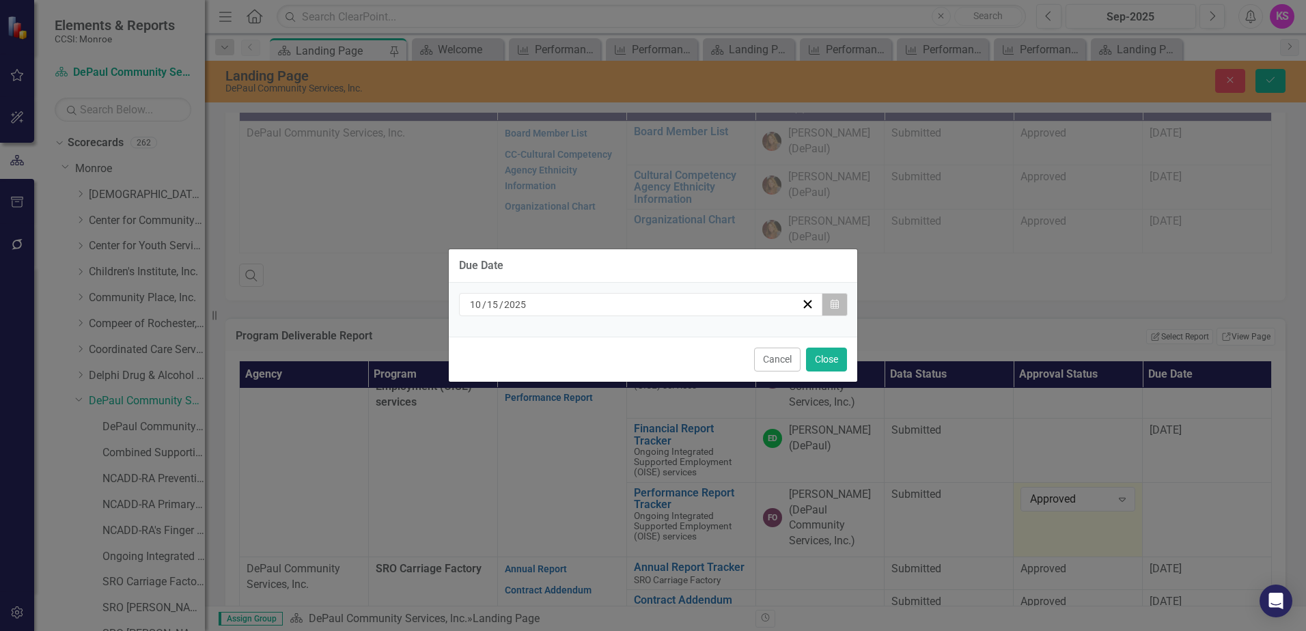
click at [835, 306] on icon "Calendar" at bounding box center [835, 305] width 8 height 10
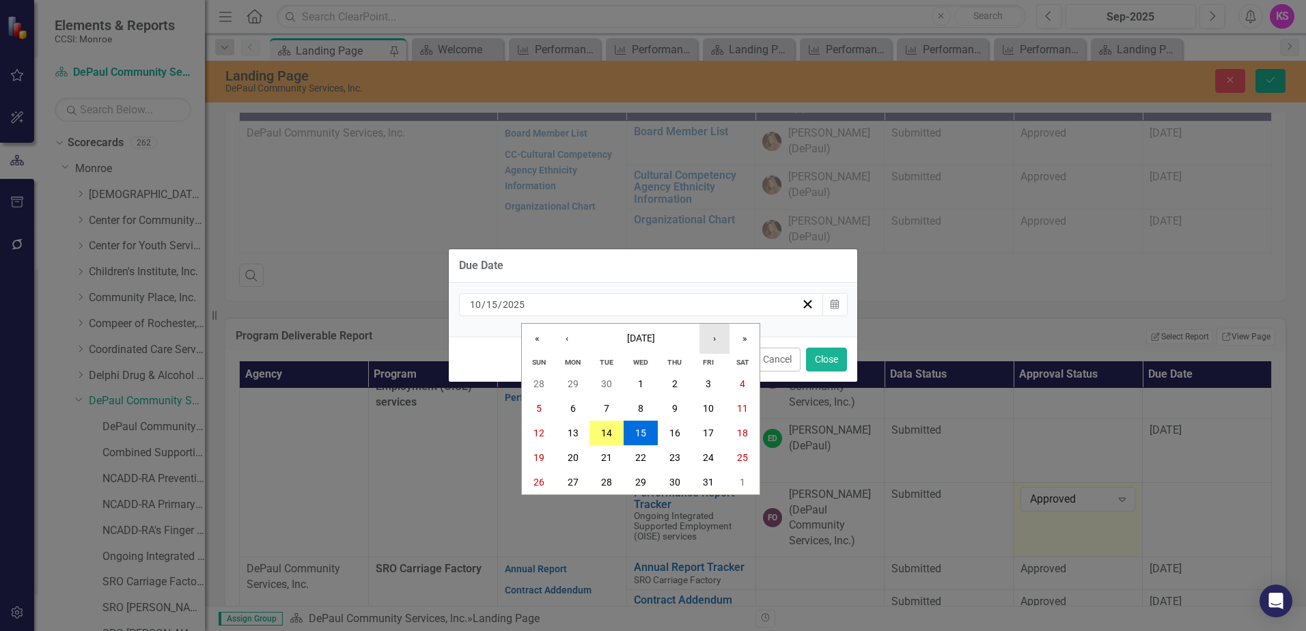
click at [714, 341] on button "›" at bounding box center [714, 339] width 30 height 30
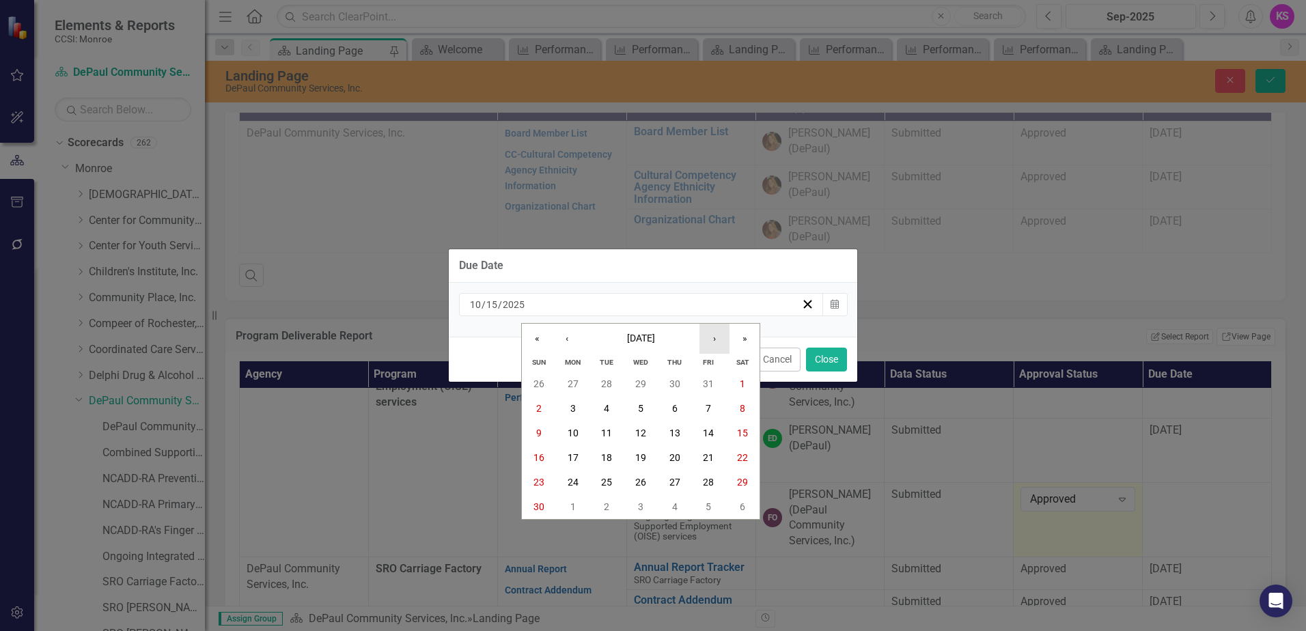
click at [714, 341] on button "›" at bounding box center [714, 339] width 30 height 30
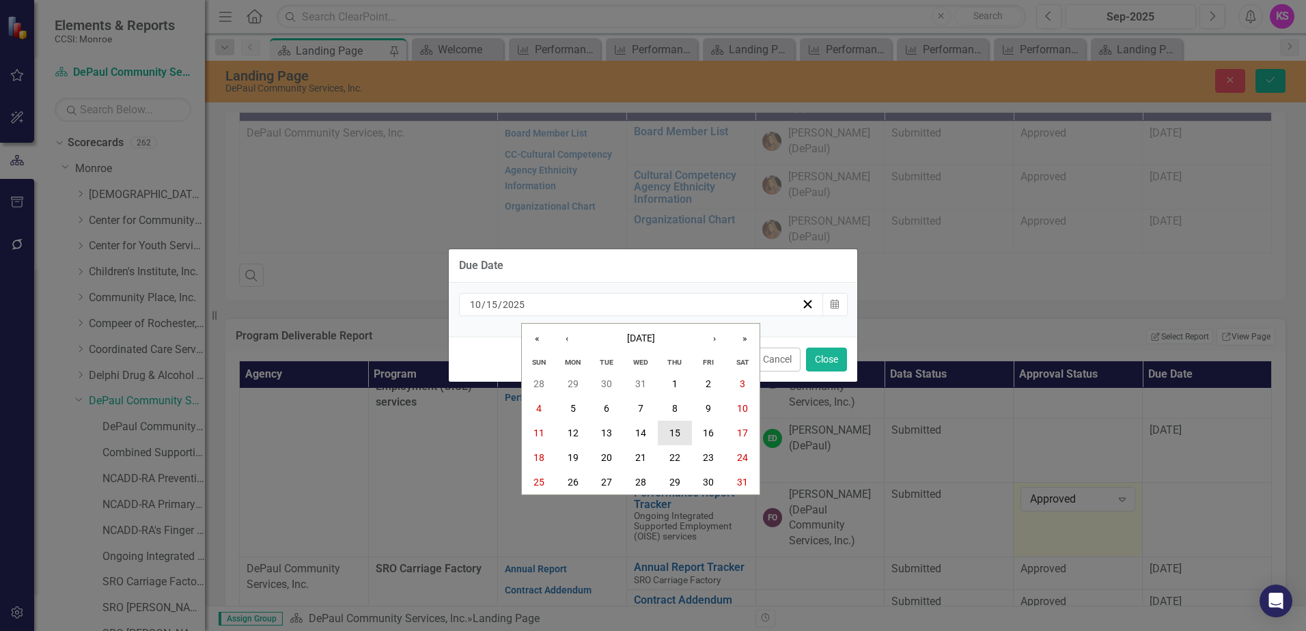
click at [677, 431] on abbr "15" at bounding box center [674, 433] width 11 height 11
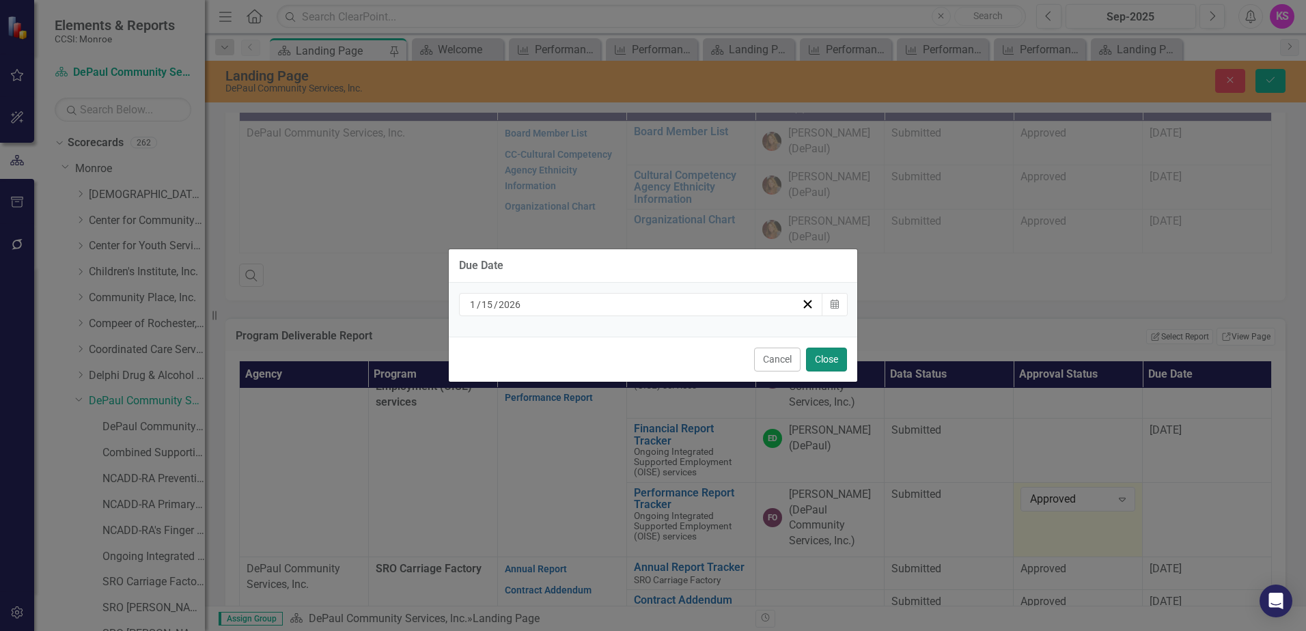
click at [837, 363] on button "Close" at bounding box center [826, 360] width 41 height 24
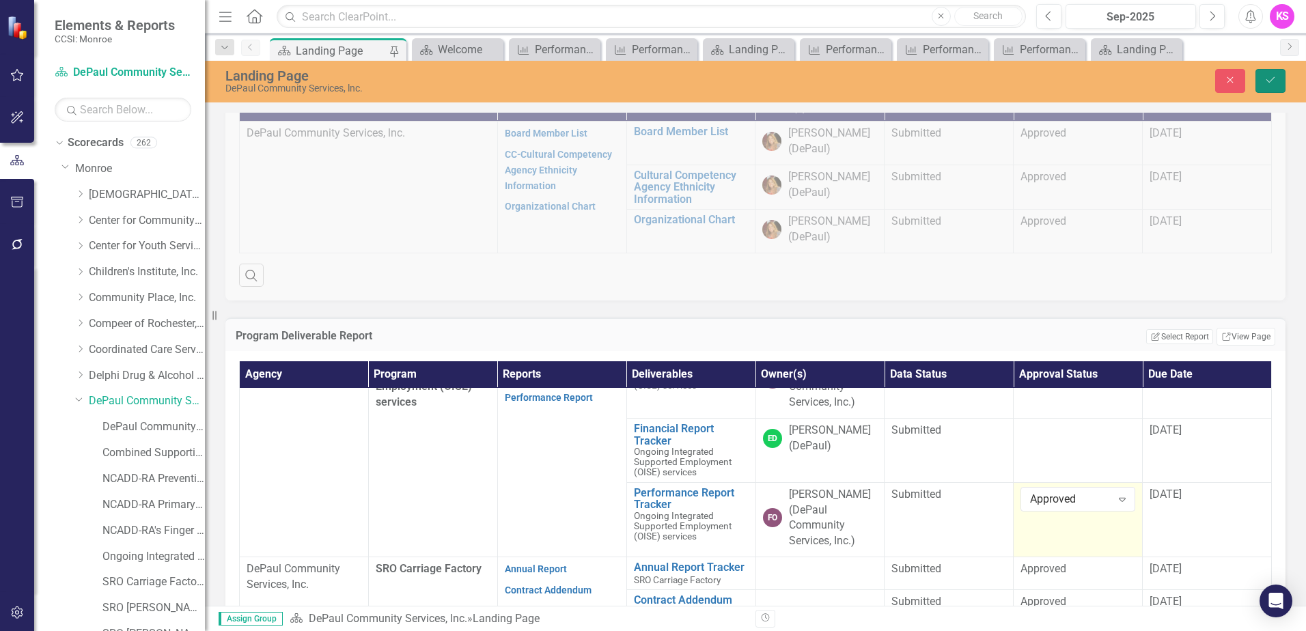
click at [1272, 74] on button "Save" at bounding box center [1270, 81] width 30 height 24
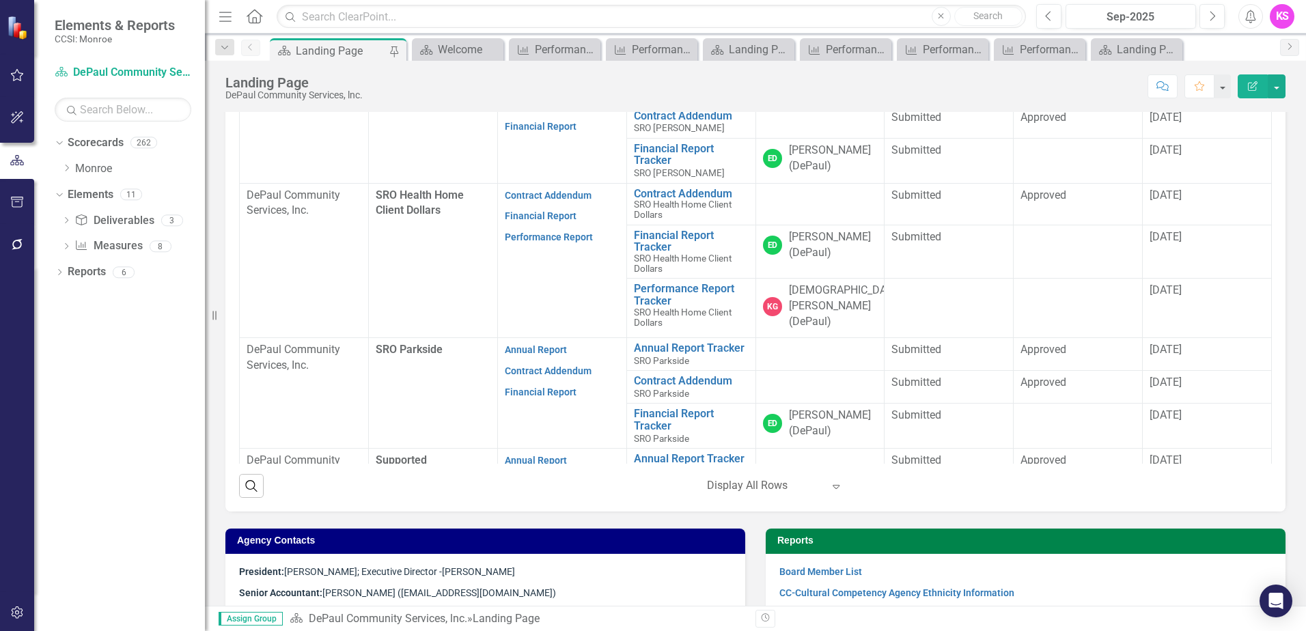
scroll to position [957, 0]
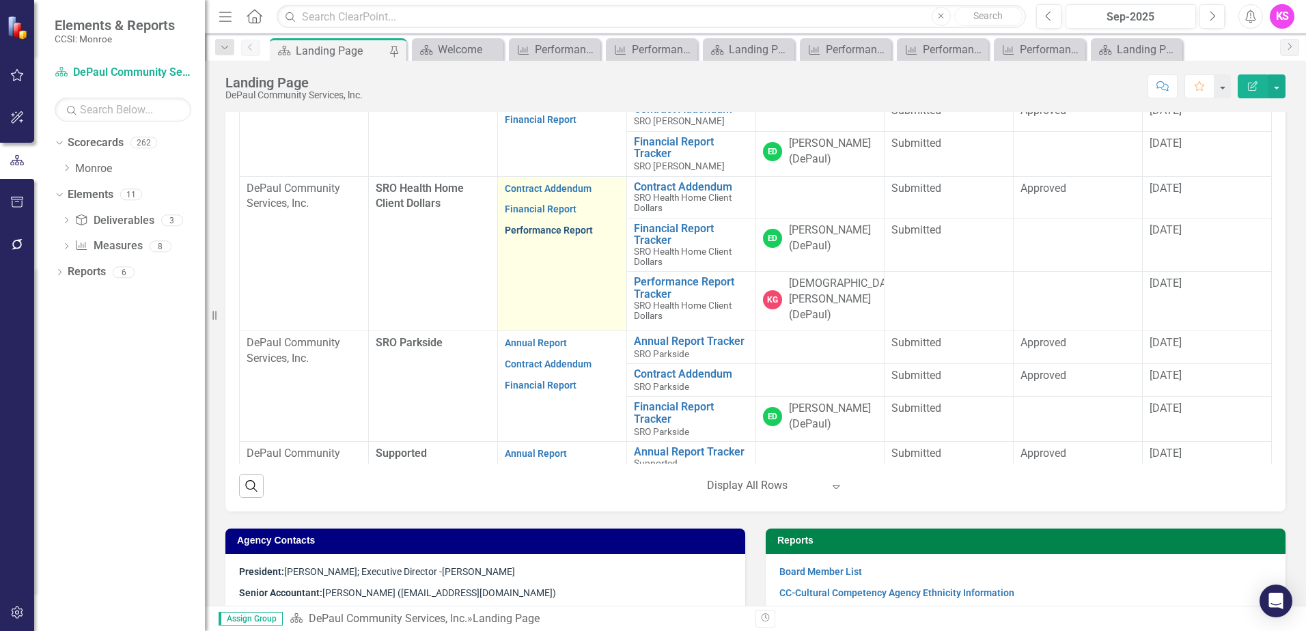
click at [544, 236] on link "Performance Report" at bounding box center [549, 230] width 88 height 11
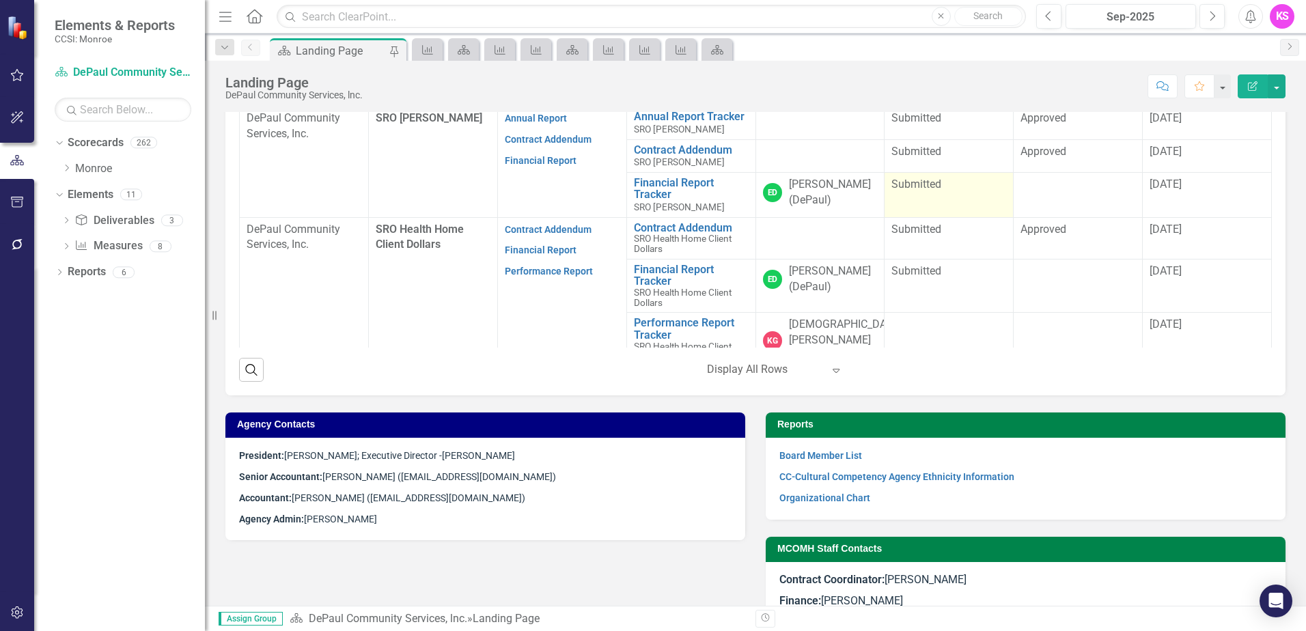
scroll to position [820, 0]
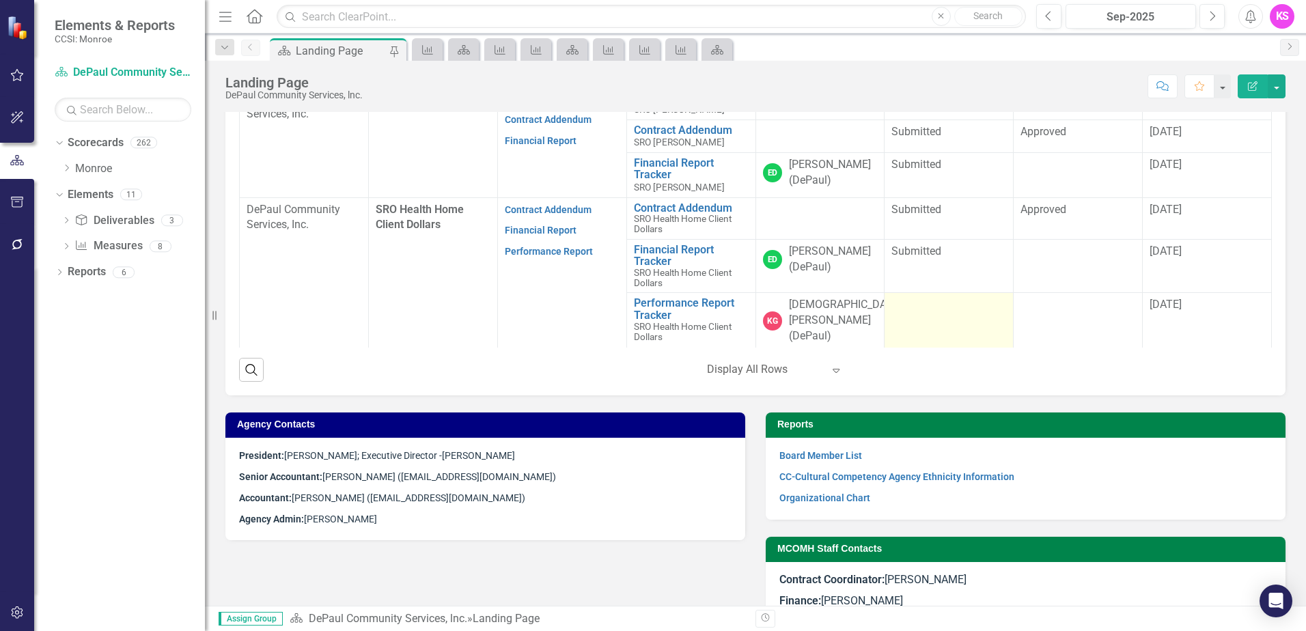
click at [923, 352] on td at bounding box center [948, 322] width 129 height 59
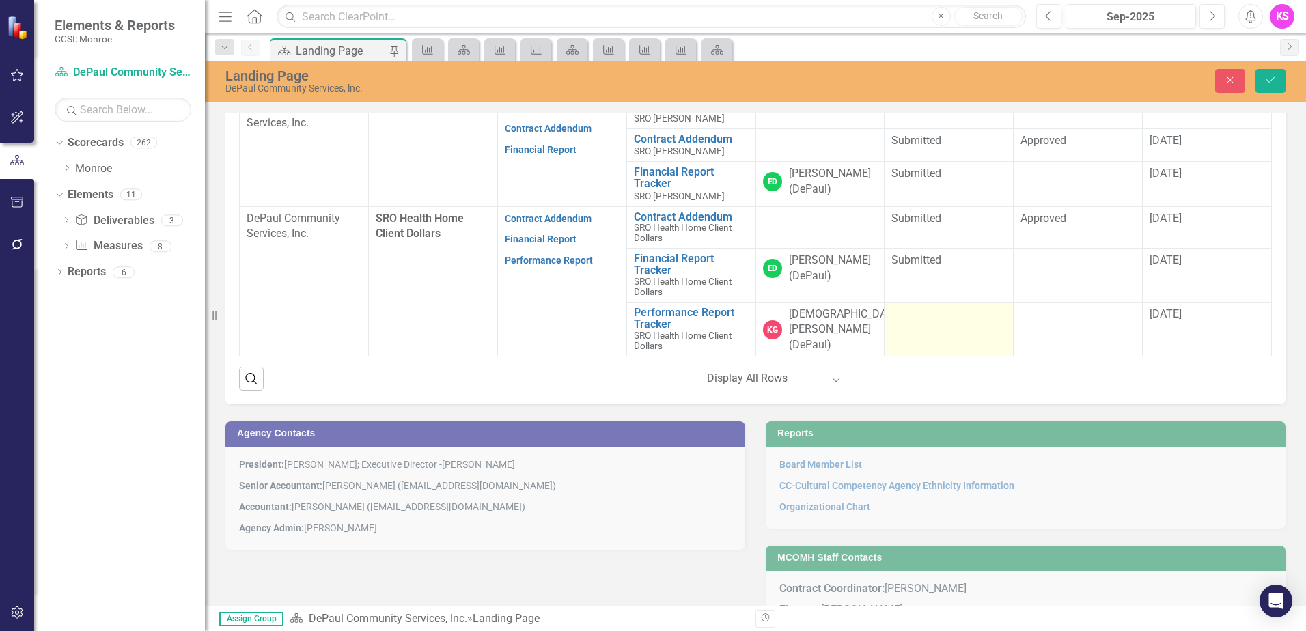
scroll to position [623, 0]
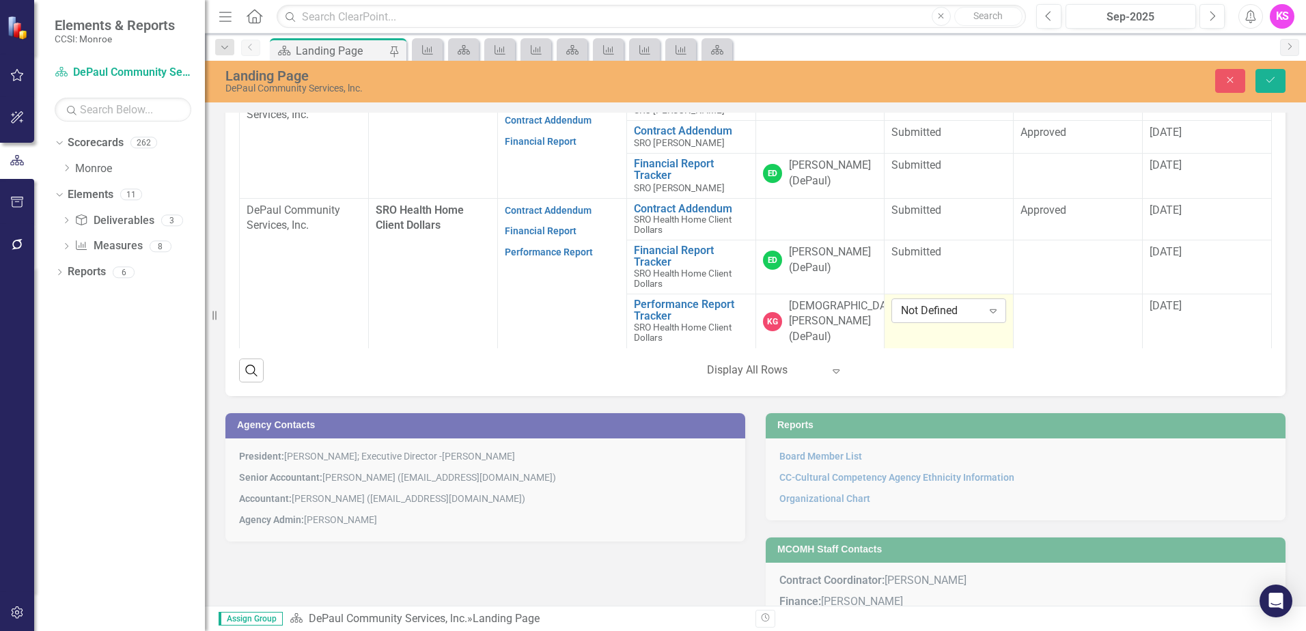
click at [986, 316] on icon "Expand" at bounding box center [993, 310] width 14 height 11
click at [921, 424] on div "Submitted" at bounding box center [938, 425] width 90 height 16
click at [1083, 315] on div at bounding box center [1077, 306] width 115 height 16
click at [1115, 316] on icon "Expand" at bounding box center [1122, 310] width 14 height 11
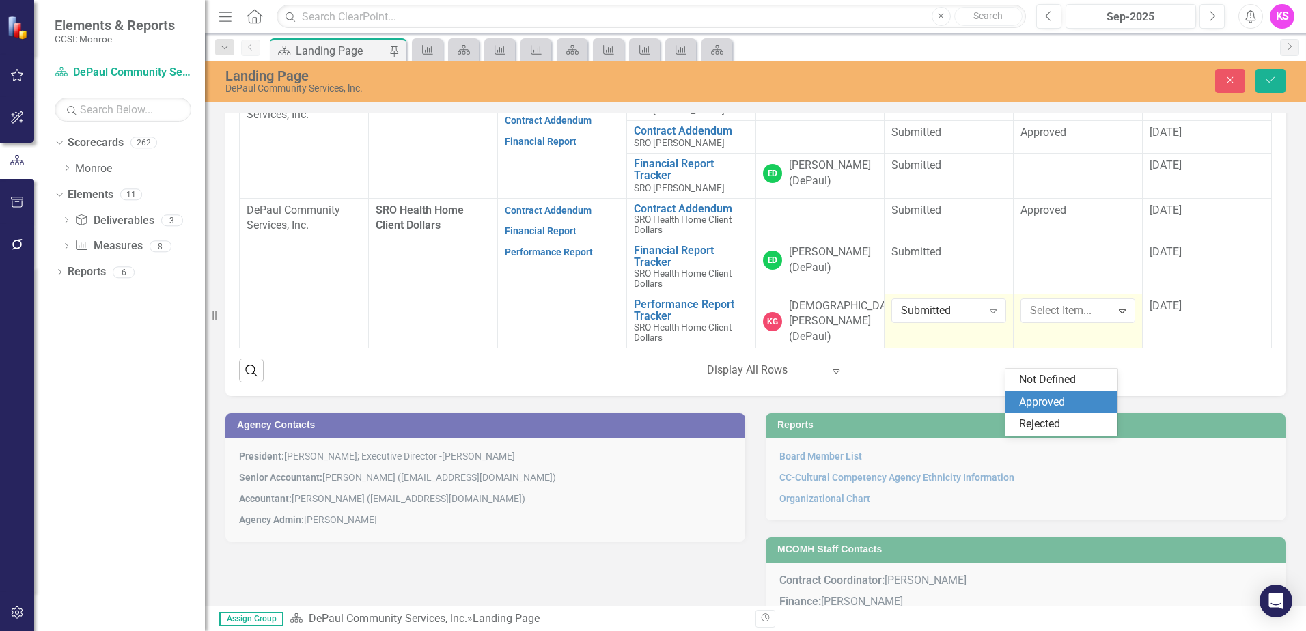
click at [1061, 398] on div "Approved" at bounding box center [1064, 403] width 90 height 16
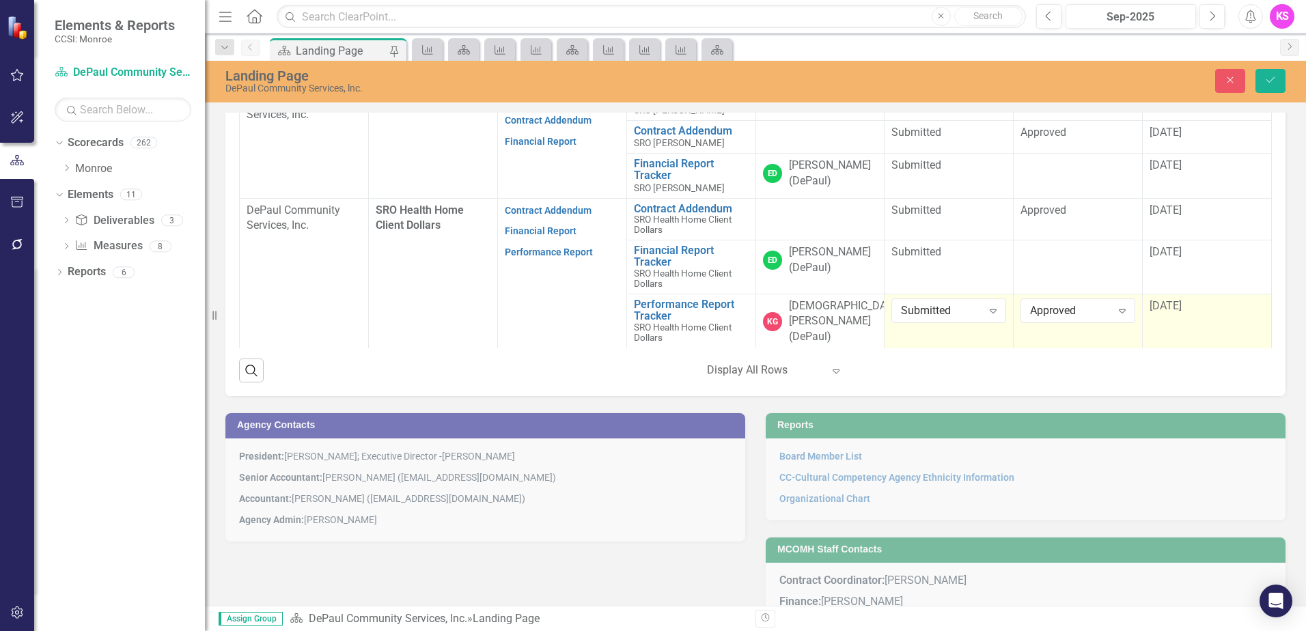
click at [1186, 353] on td "[DATE]" at bounding box center [1207, 323] width 129 height 59
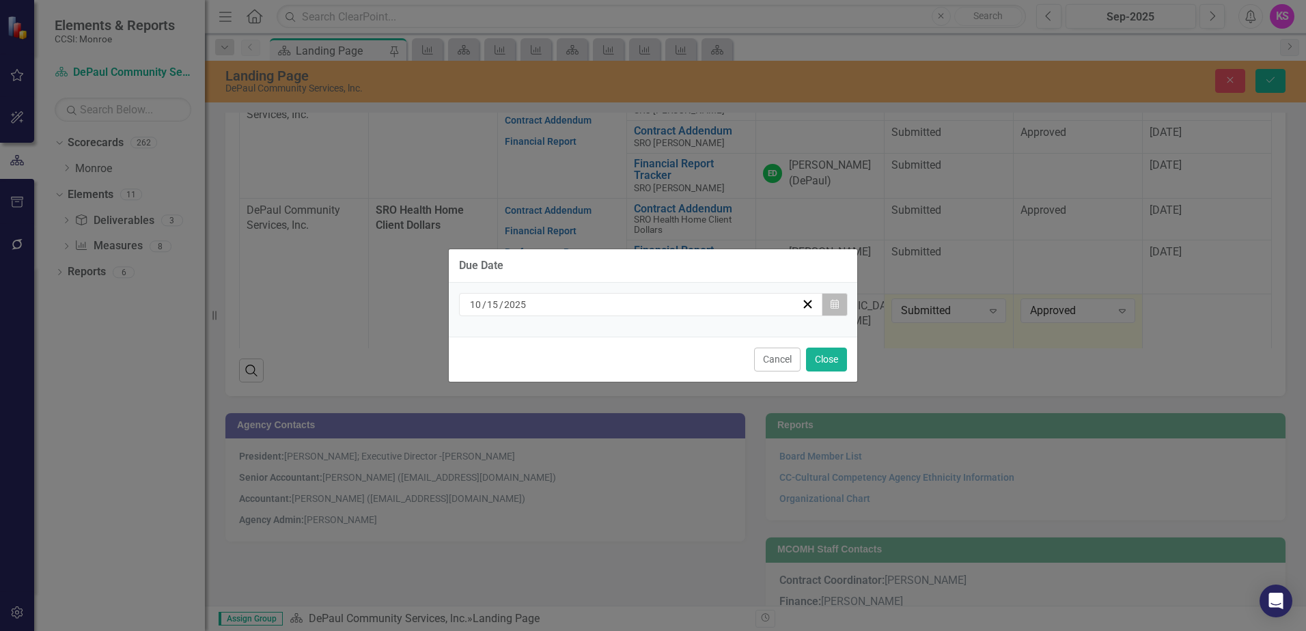
click at [836, 305] on icon "button" at bounding box center [835, 304] width 8 height 10
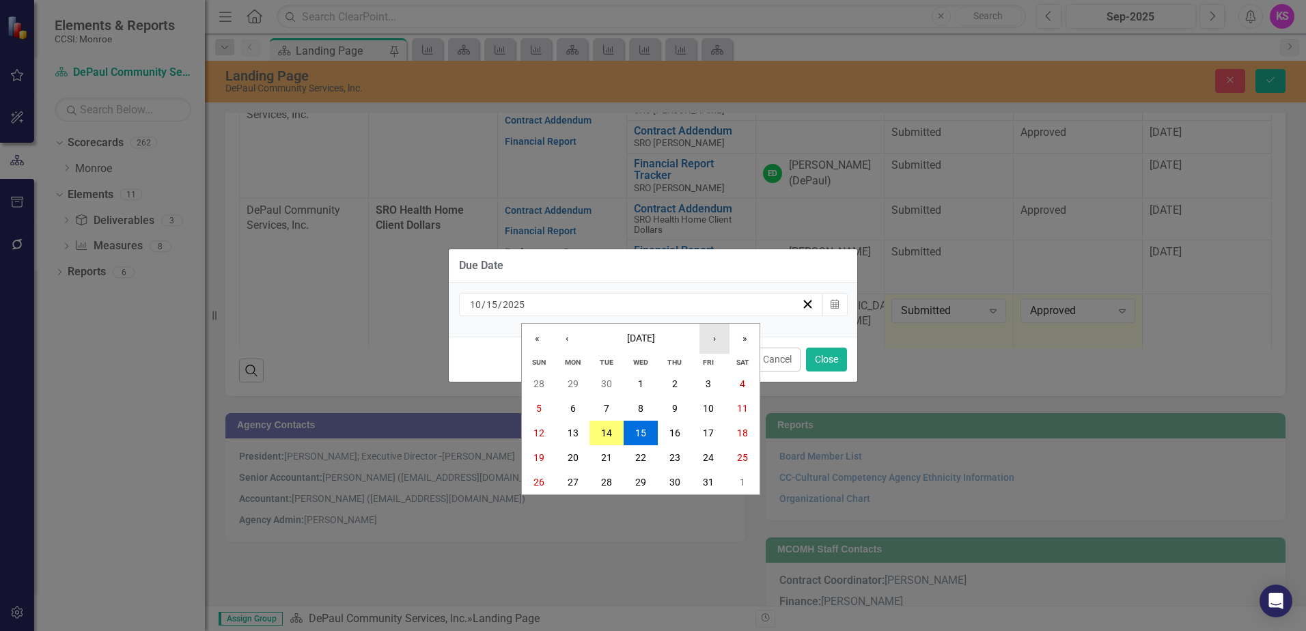
click at [719, 339] on button "›" at bounding box center [714, 339] width 30 height 30
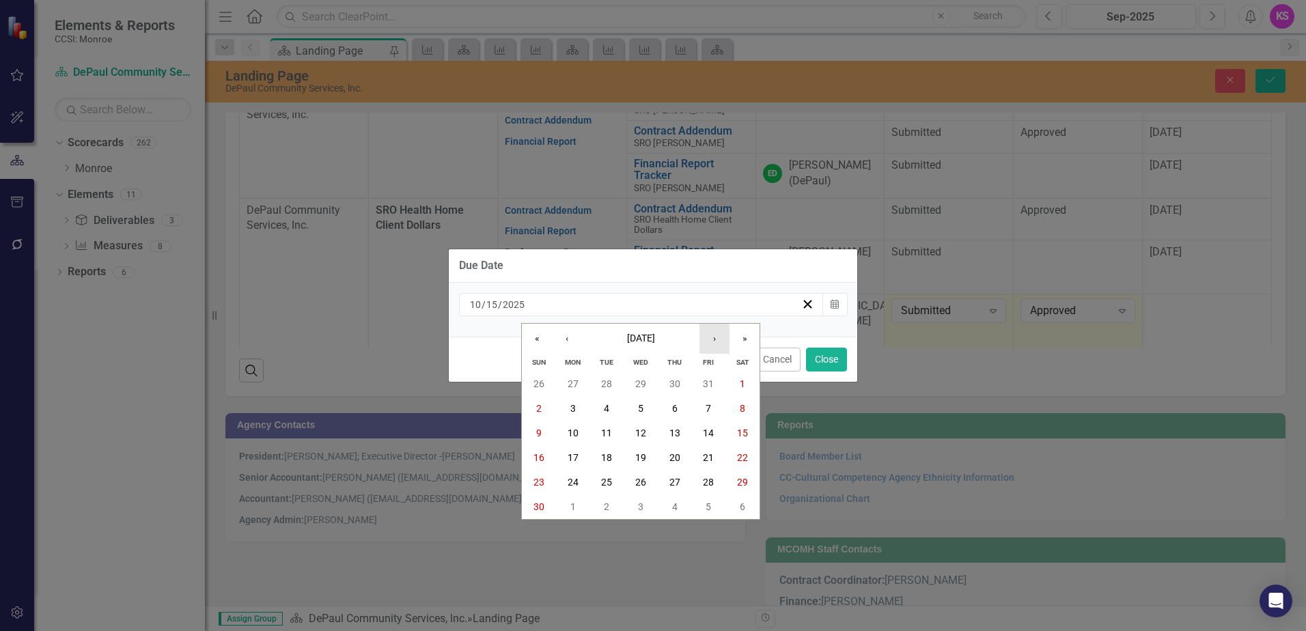
click at [719, 339] on button "›" at bounding box center [714, 339] width 30 height 30
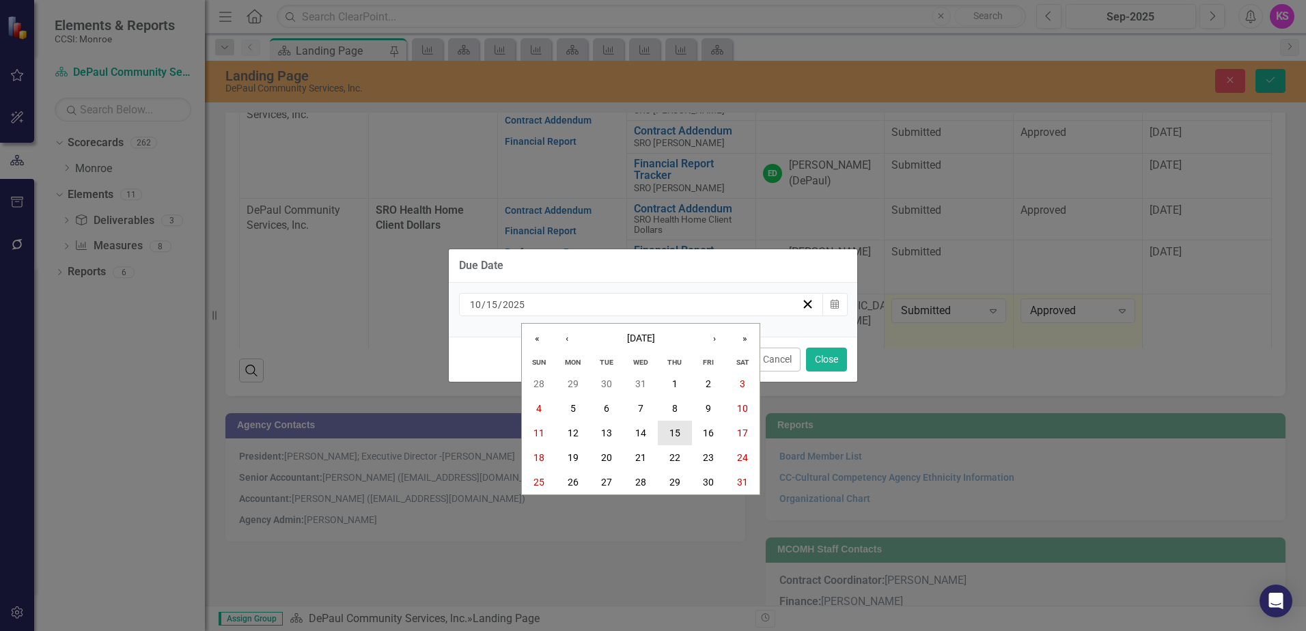
click at [673, 432] on abbr "15" at bounding box center [674, 433] width 11 height 11
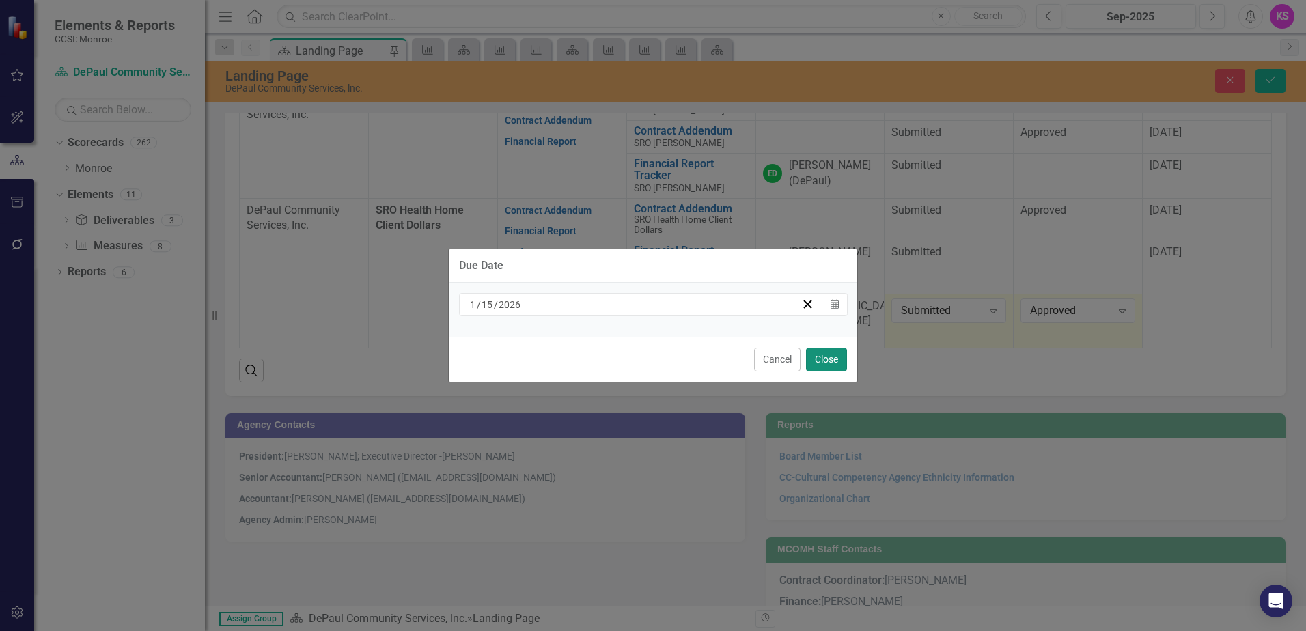
click at [818, 363] on button "Close" at bounding box center [826, 360] width 41 height 24
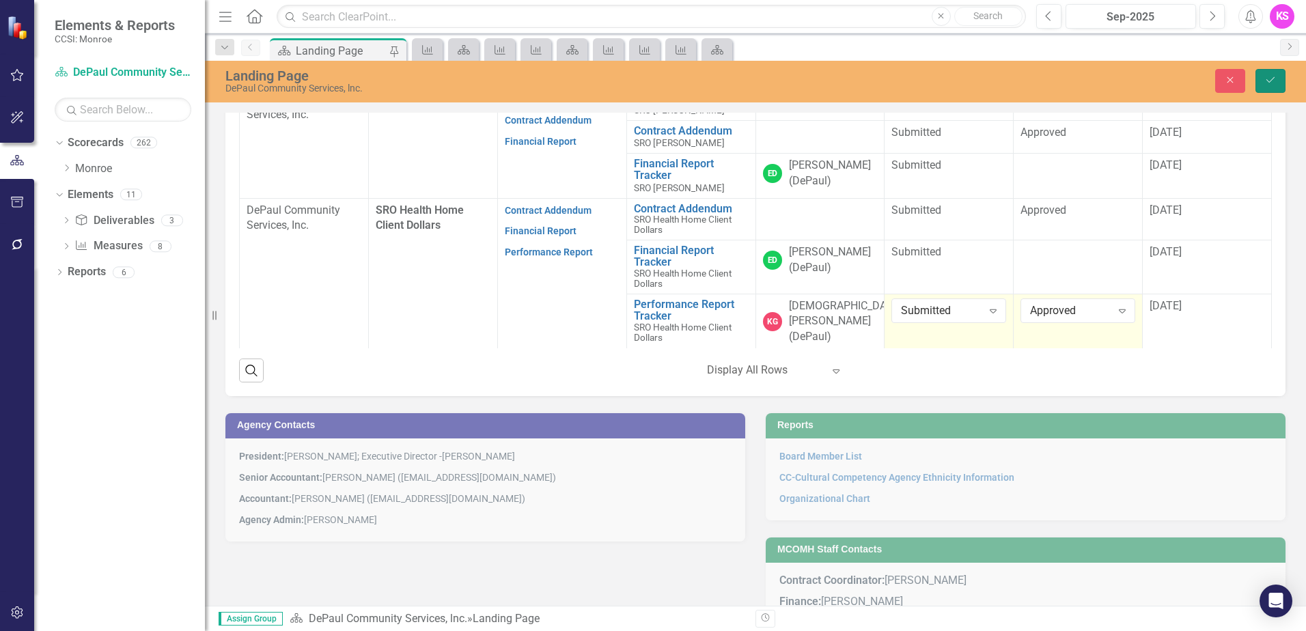
click at [1273, 82] on icon "Save" at bounding box center [1270, 80] width 12 height 10
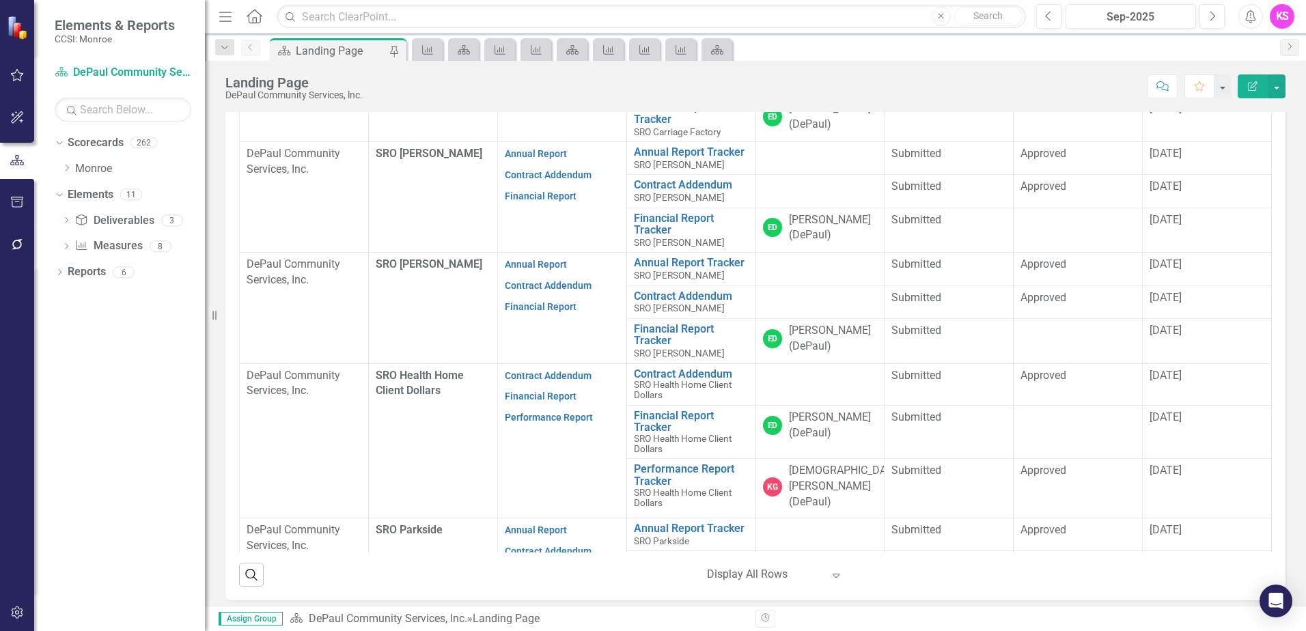
scroll to position [888, 0]
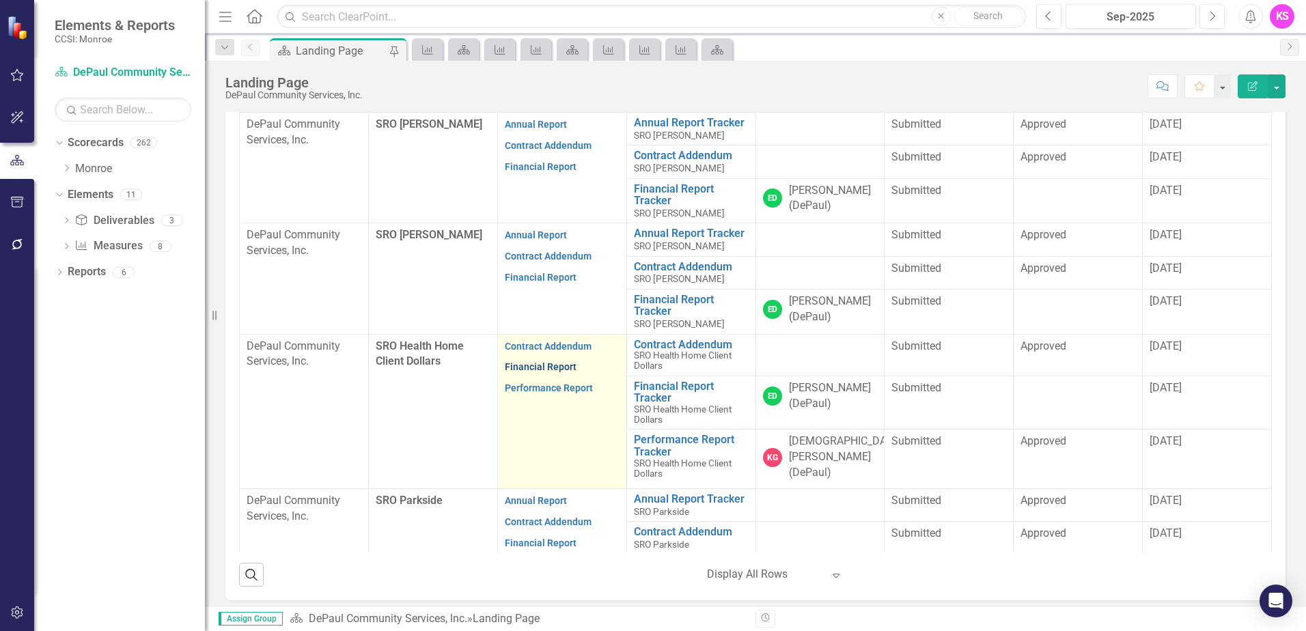
click at [518, 372] on link "Financial Report" at bounding box center [541, 366] width 72 height 11
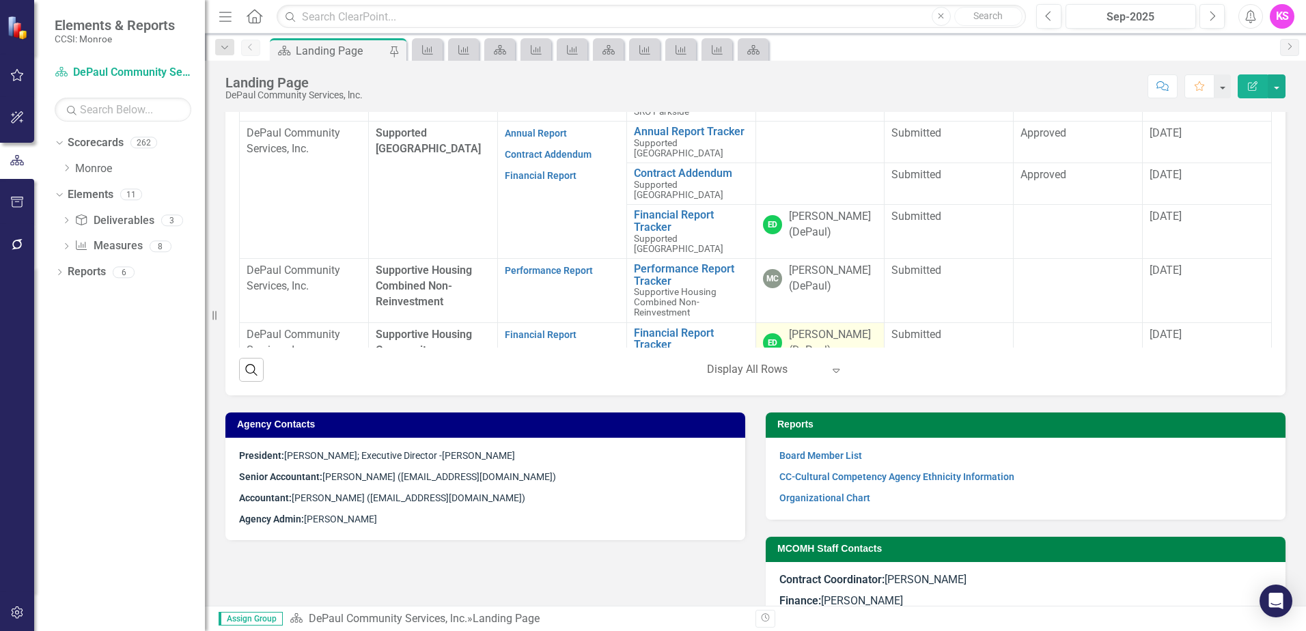
scroll to position [1229, 0]
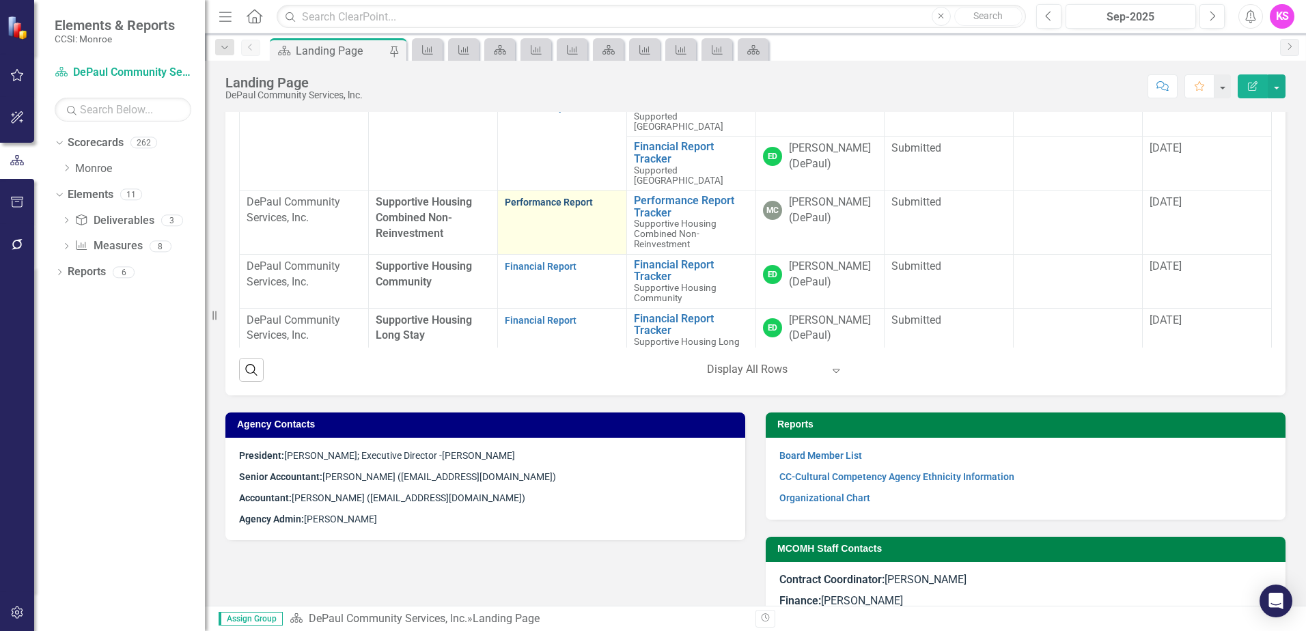
click at [555, 208] on link "Performance Report" at bounding box center [549, 202] width 88 height 11
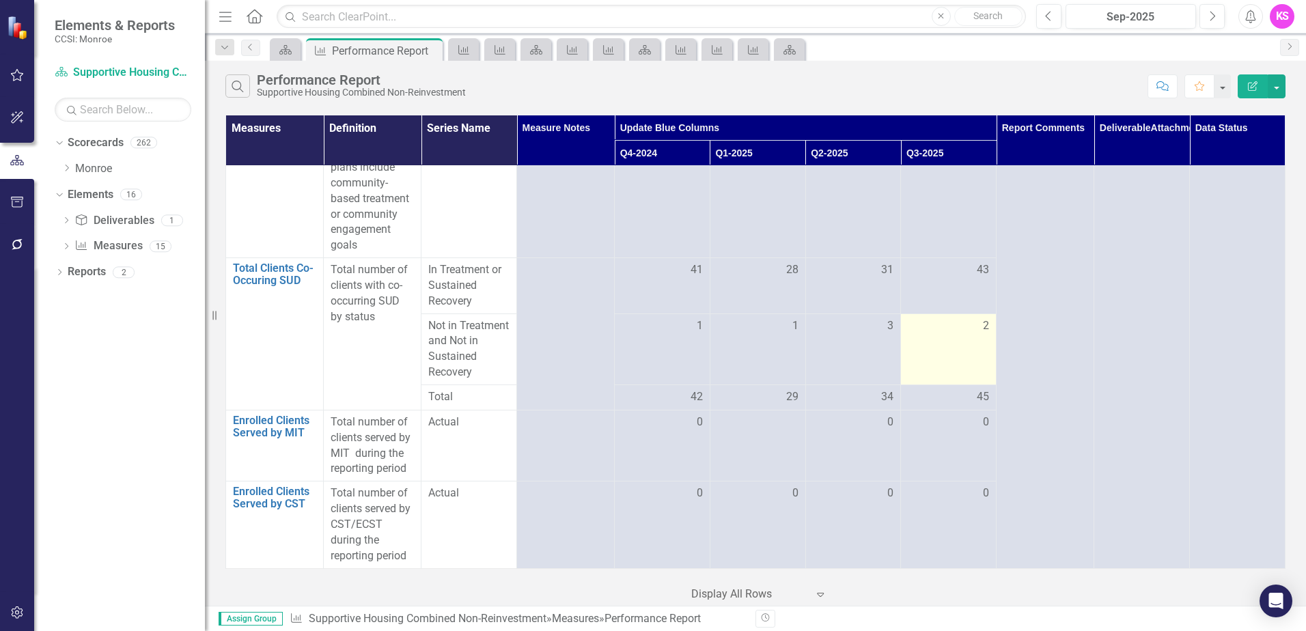
scroll to position [1309, 0]
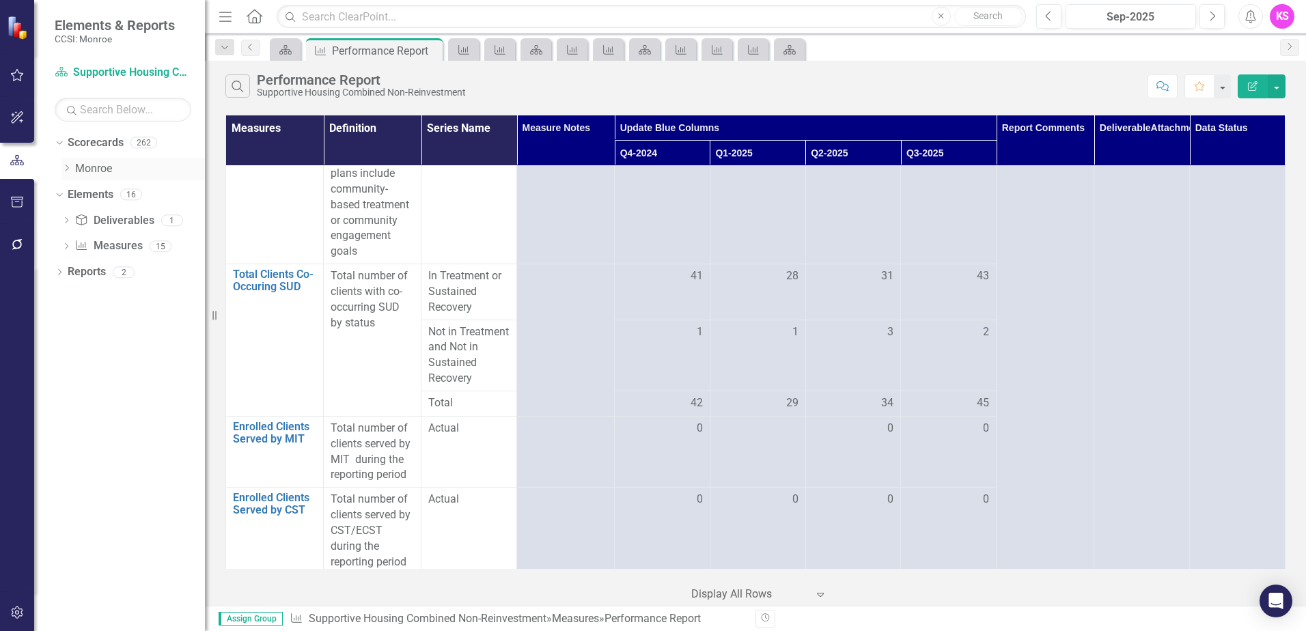
click at [67, 169] on icon "Dropdown" at bounding box center [66, 168] width 10 height 8
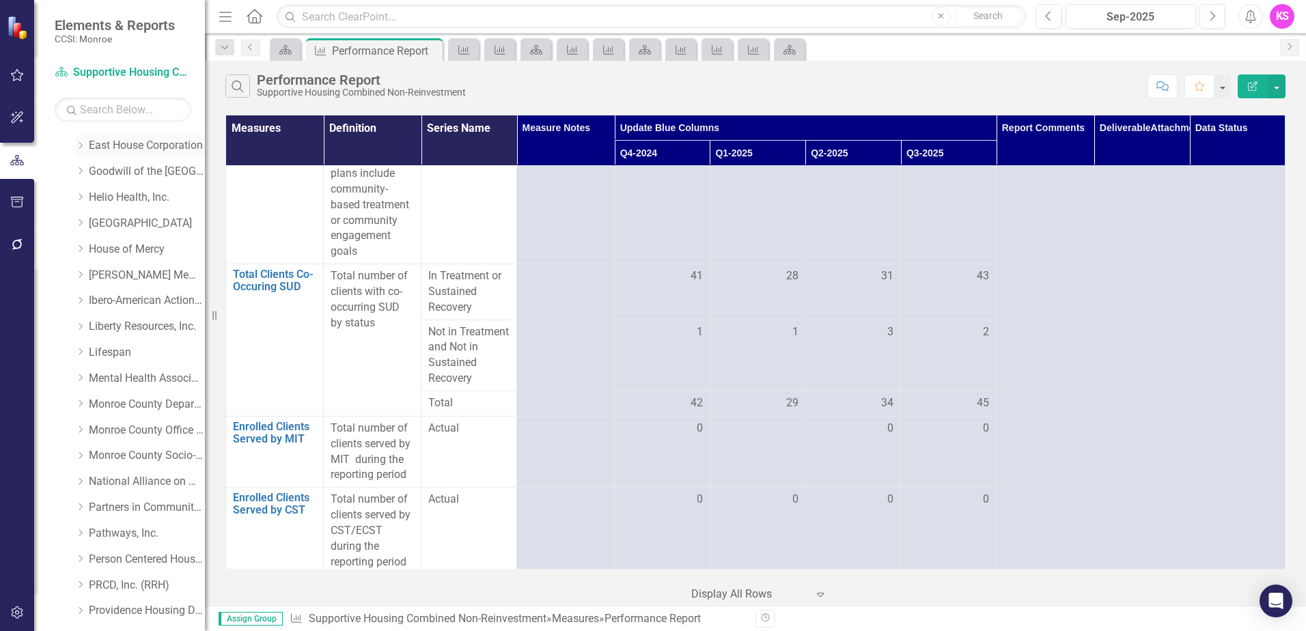
scroll to position [205, 0]
click at [80, 197] on icon "Dropdown" at bounding box center [80, 196] width 10 height 8
click at [138, 196] on link "DePaul Community Services, lnc." at bounding box center [147, 197] width 116 height 16
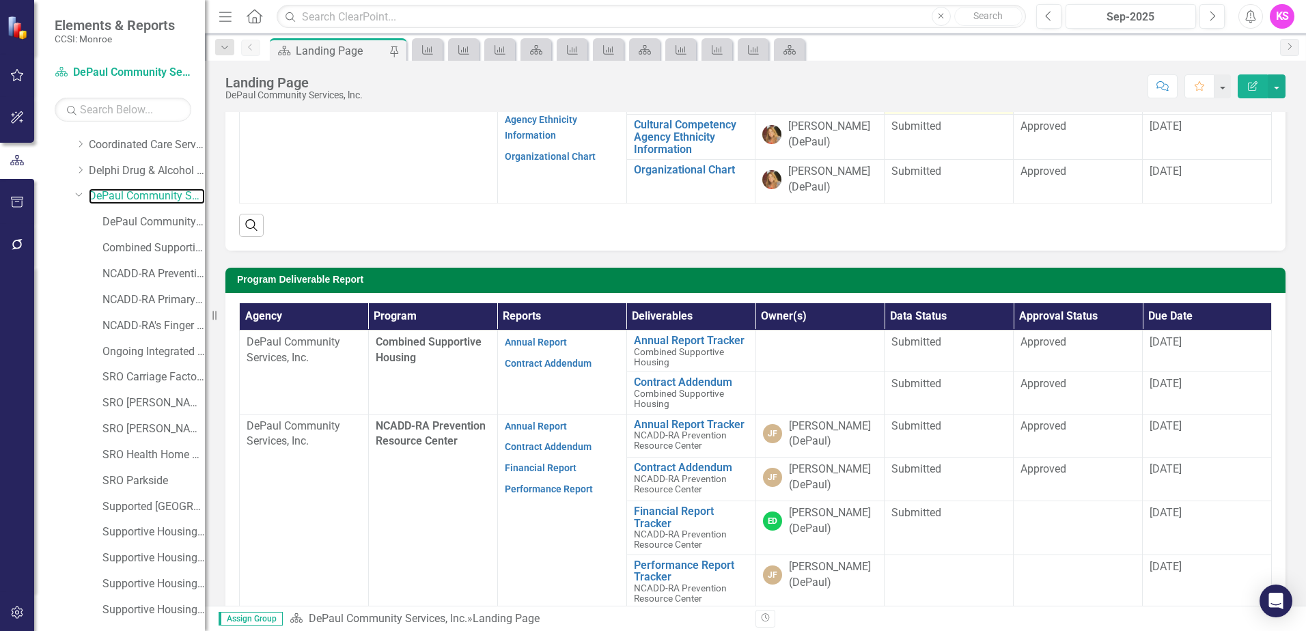
scroll to position [205, 0]
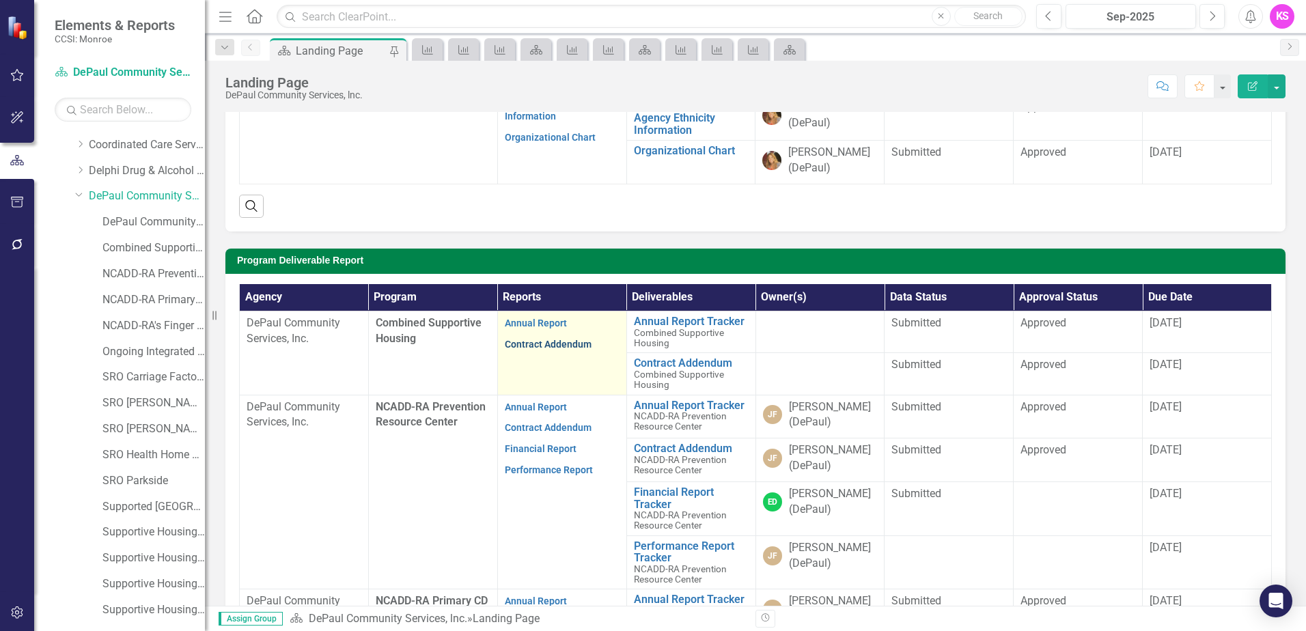
click at [534, 350] on link "Contract Addendum" at bounding box center [548, 344] width 87 height 11
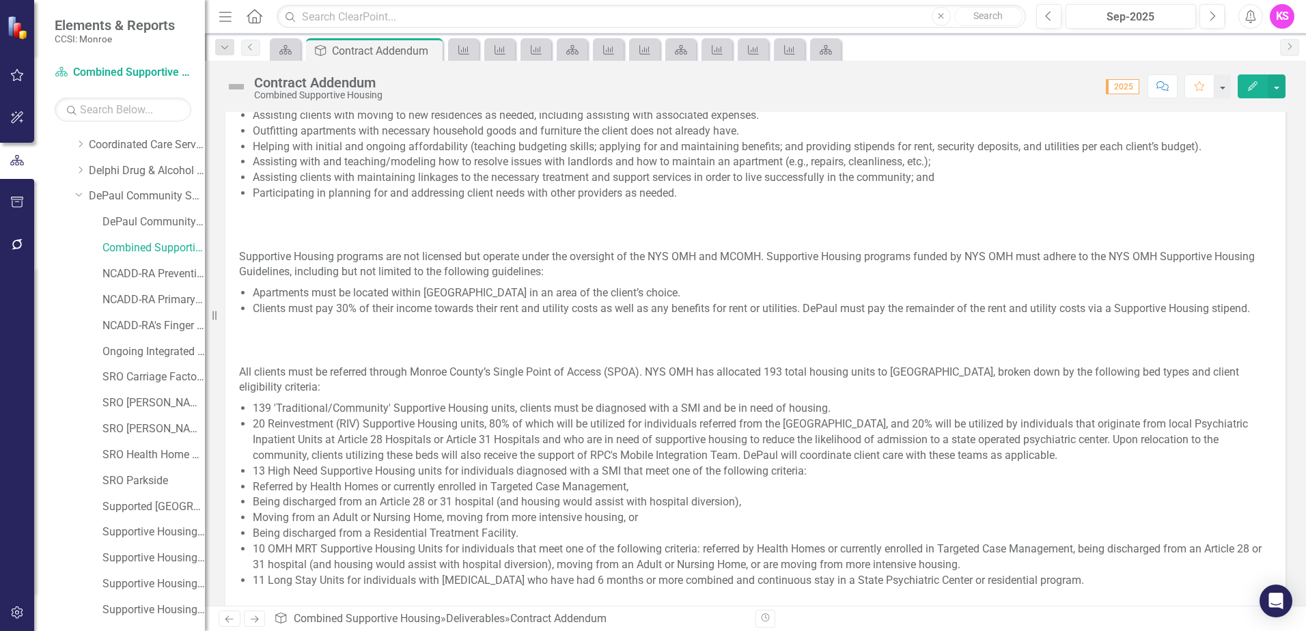
scroll to position [683, 0]
click at [790, 53] on icon "Measure" at bounding box center [790, 49] width 14 height 11
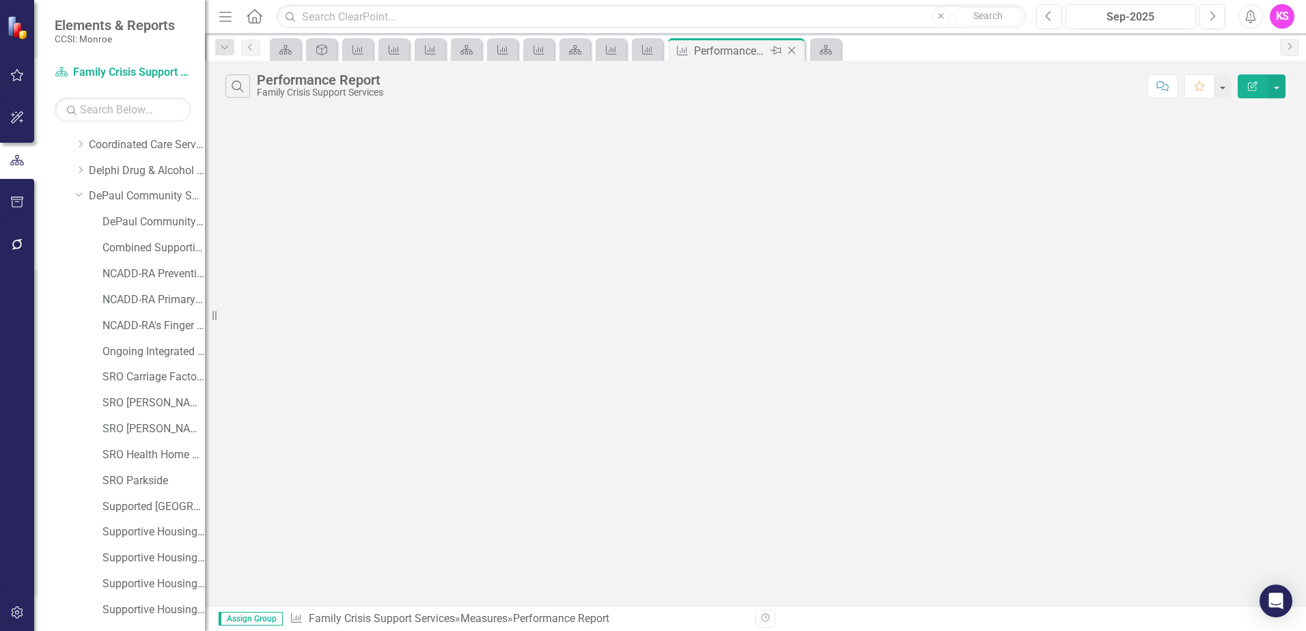
click at [791, 53] on icon "Close" at bounding box center [792, 50] width 14 height 11
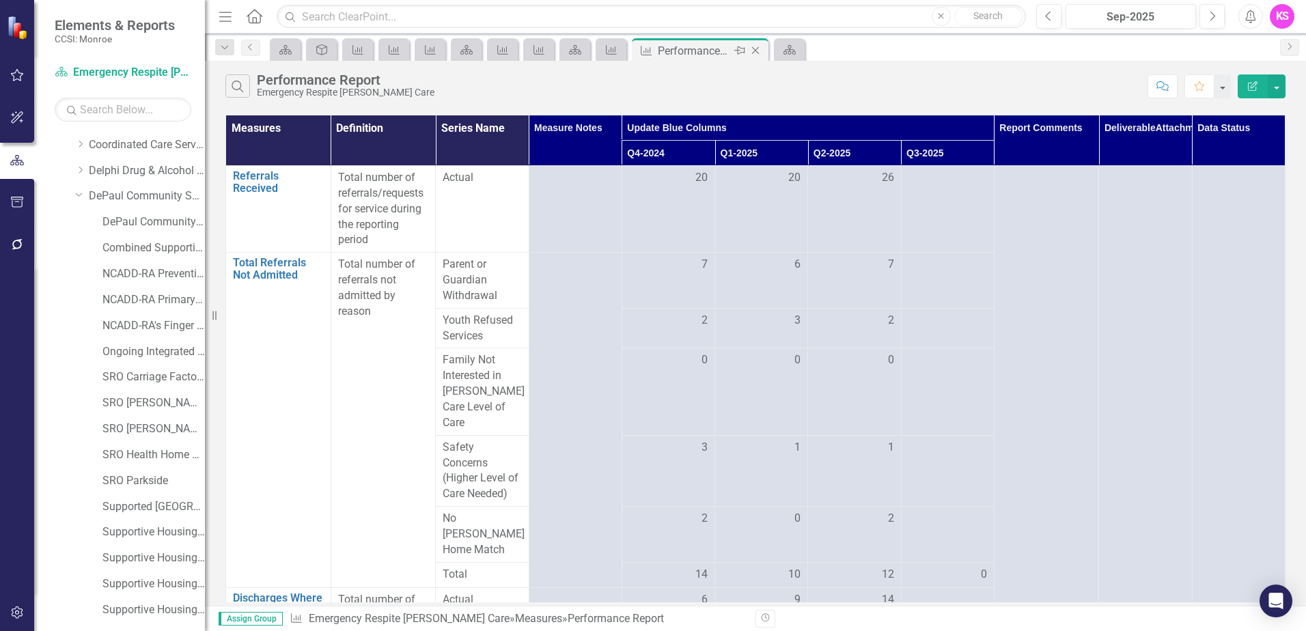
click at [758, 53] on icon "Close" at bounding box center [756, 50] width 14 height 11
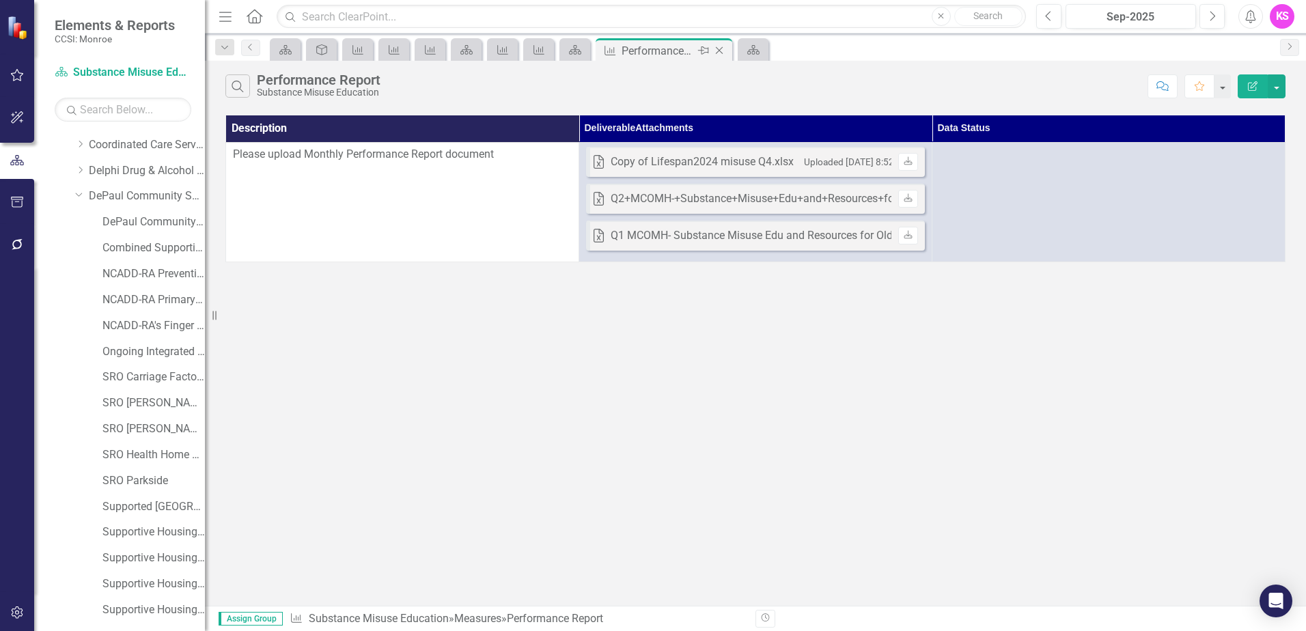
click at [723, 51] on icon "Close" at bounding box center [719, 50] width 14 height 11
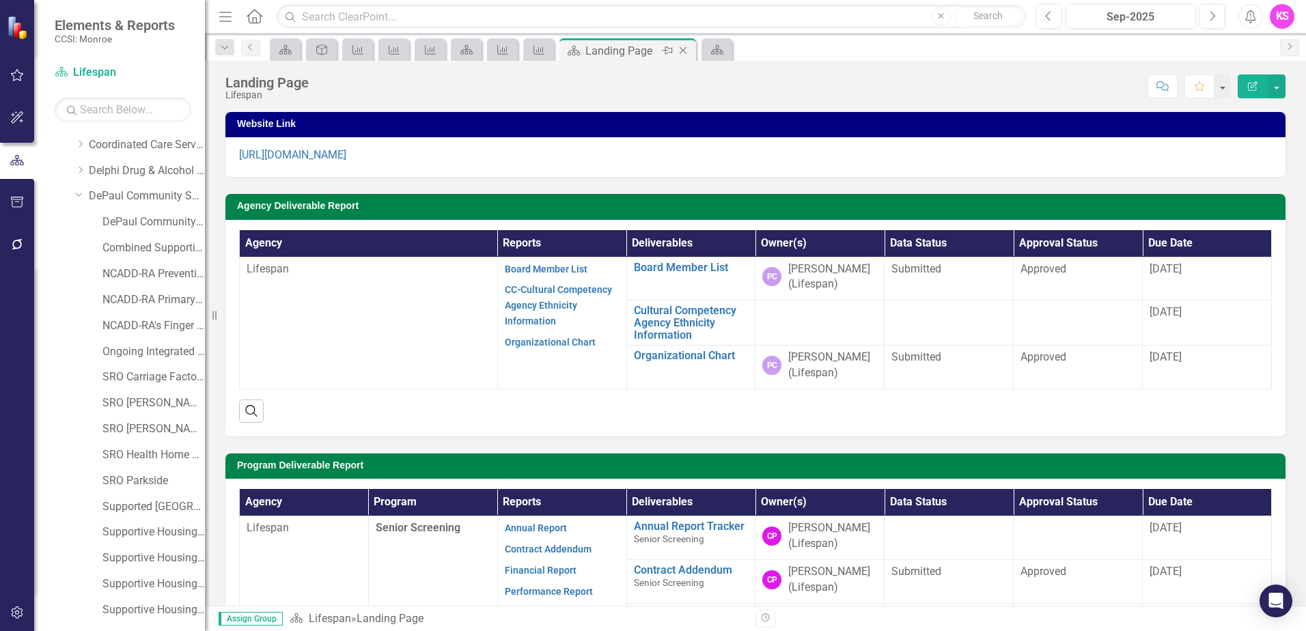
click at [690, 51] on icon "Close" at bounding box center [683, 50] width 14 height 11
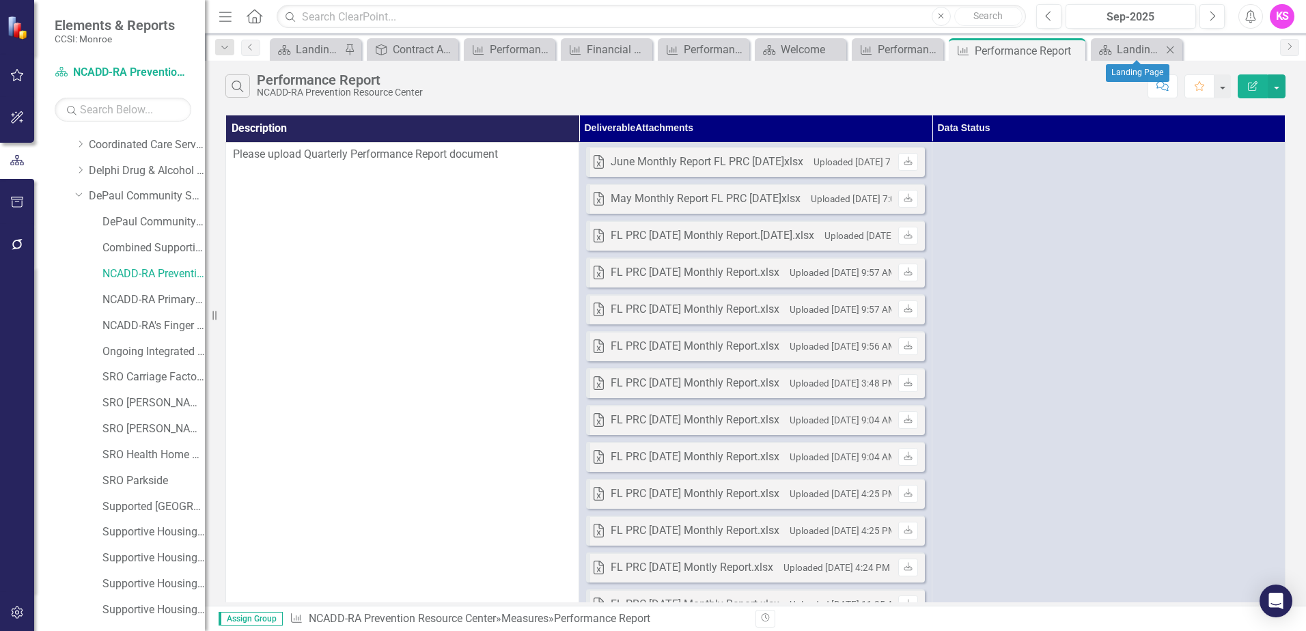
click at [1169, 48] on icon at bounding box center [1171, 50] width 8 height 8
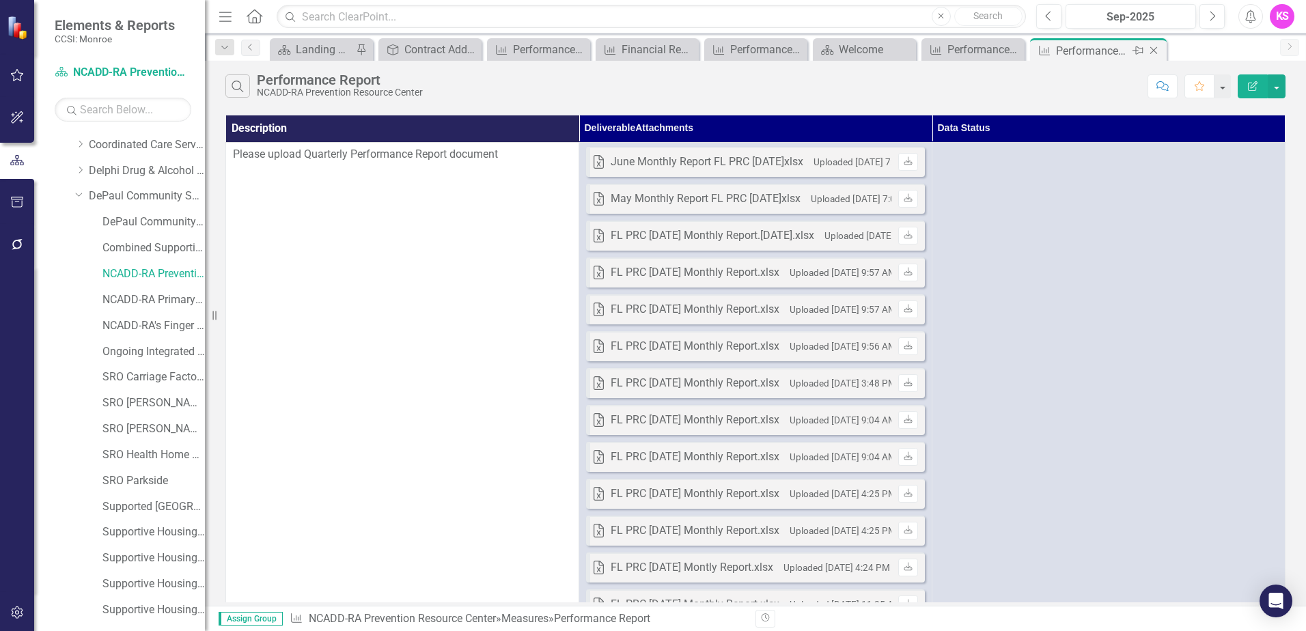
click at [1155, 47] on icon "Close" at bounding box center [1154, 50] width 14 height 11
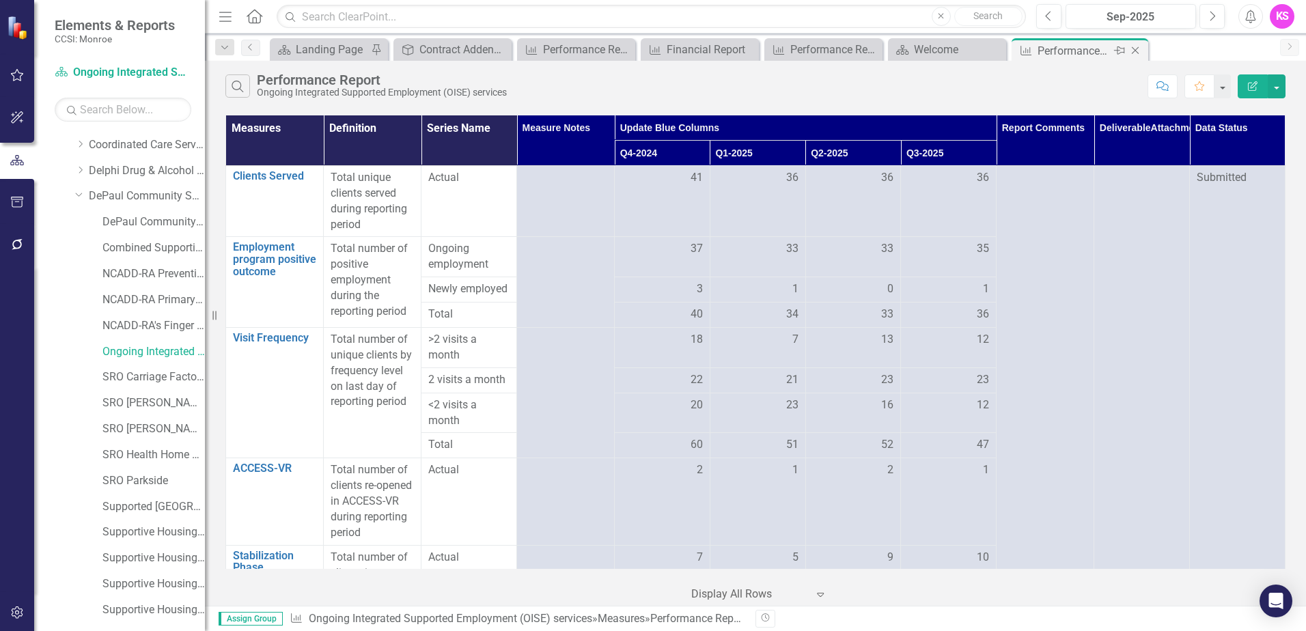
click at [1139, 50] on icon "Close" at bounding box center [1135, 50] width 14 height 11
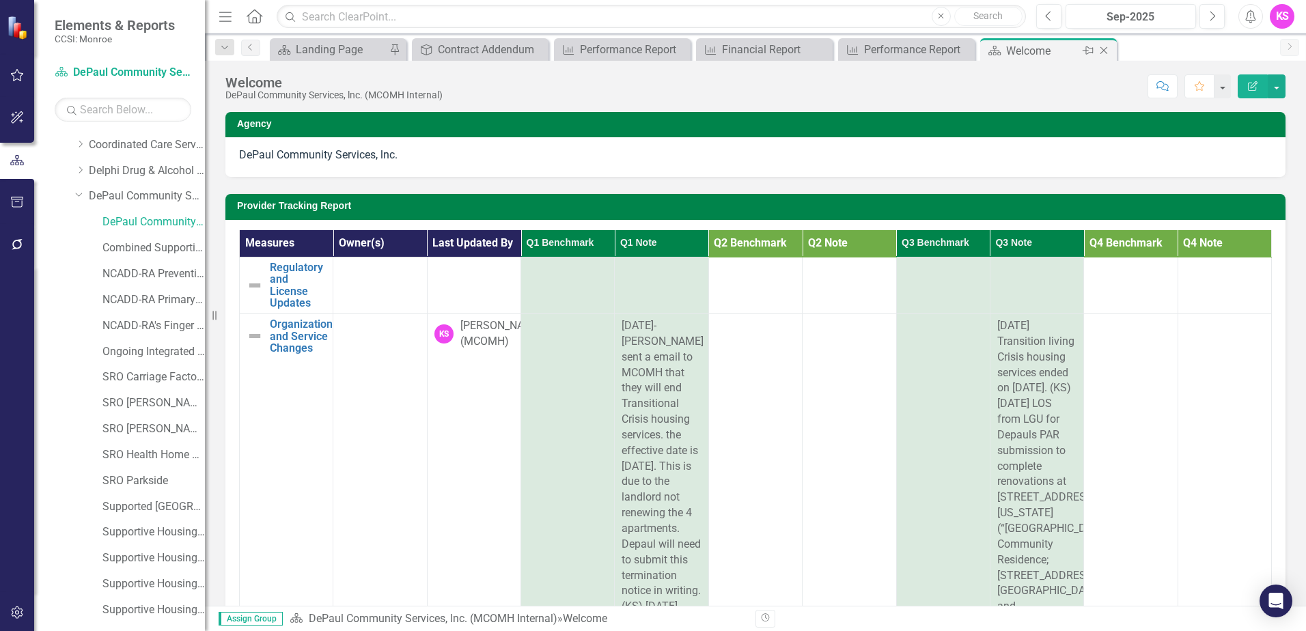
click at [1106, 46] on icon "Close" at bounding box center [1104, 50] width 14 height 11
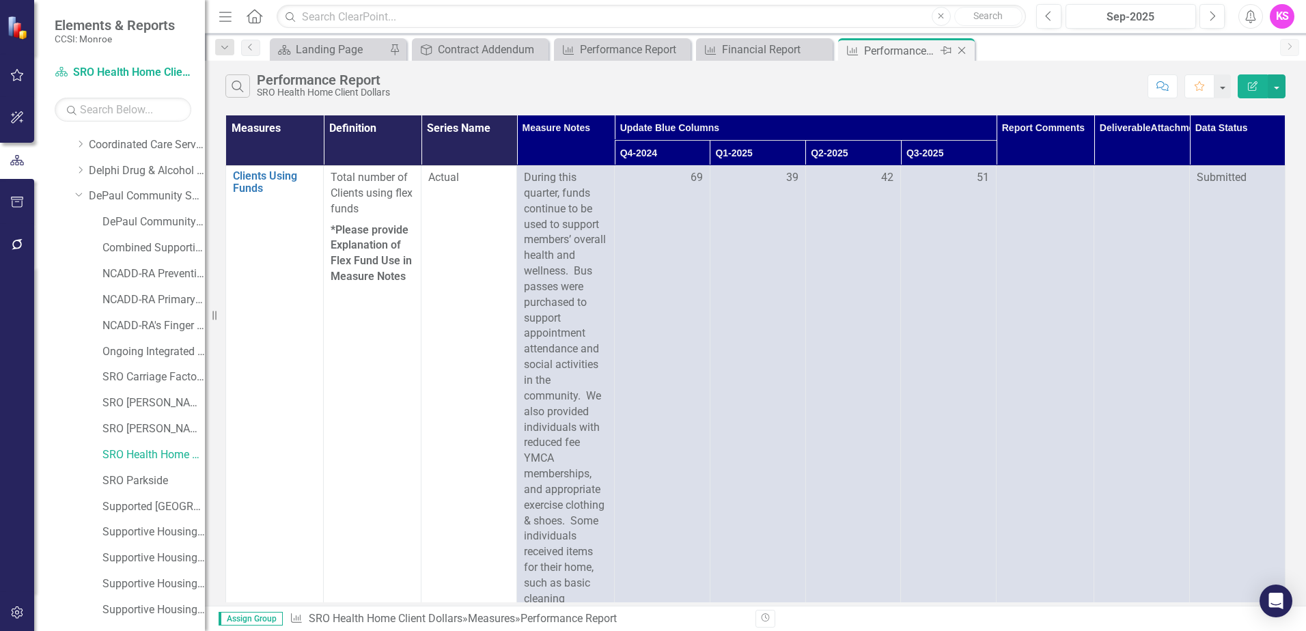
click at [960, 50] on icon "Close" at bounding box center [962, 50] width 14 height 11
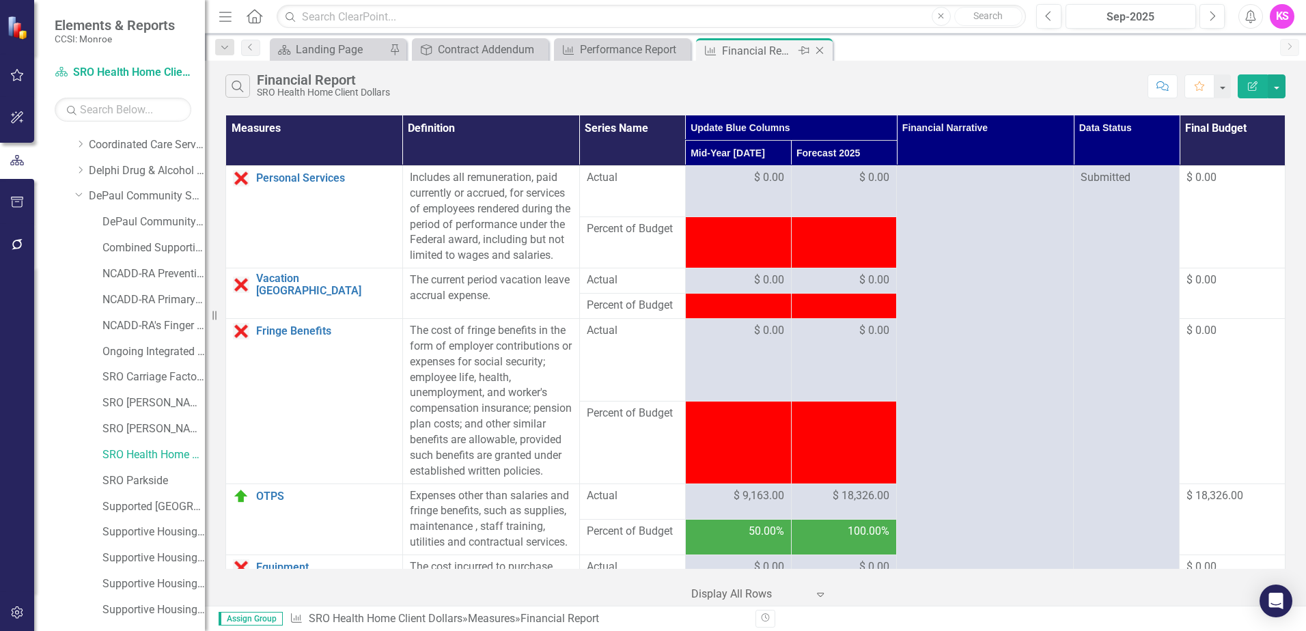
click at [819, 50] on icon at bounding box center [820, 51] width 8 height 8
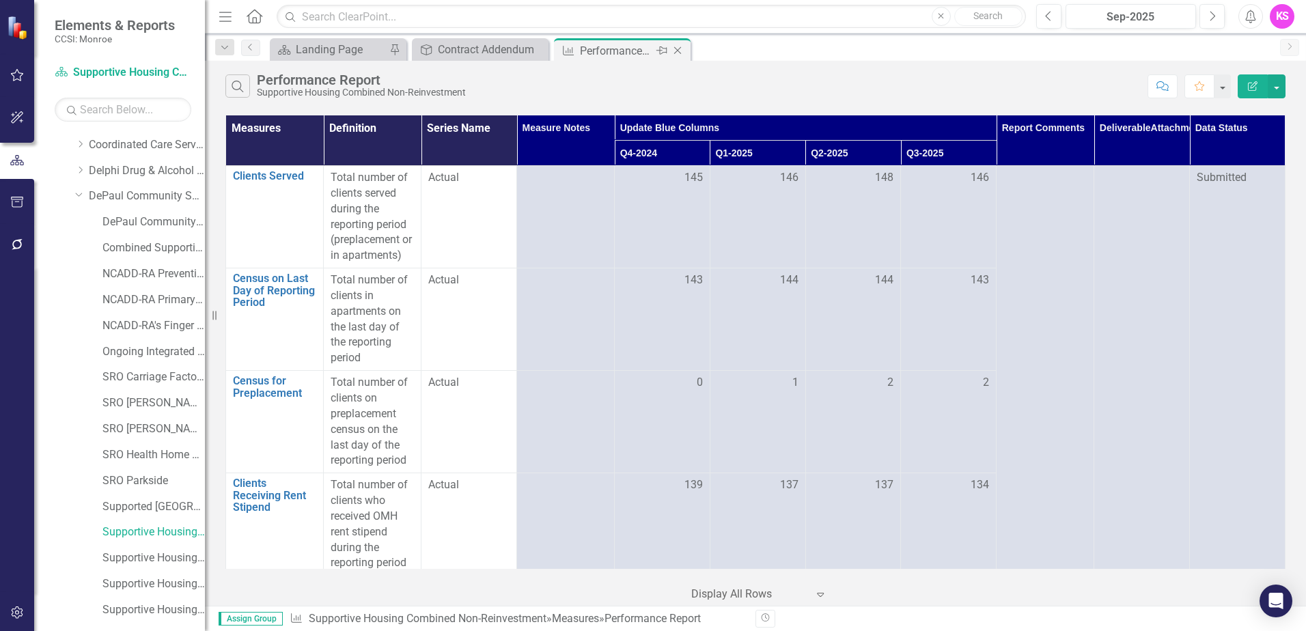
click at [678, 53] on icon "Close" at bounding box center [678, 50] width 14 height 11
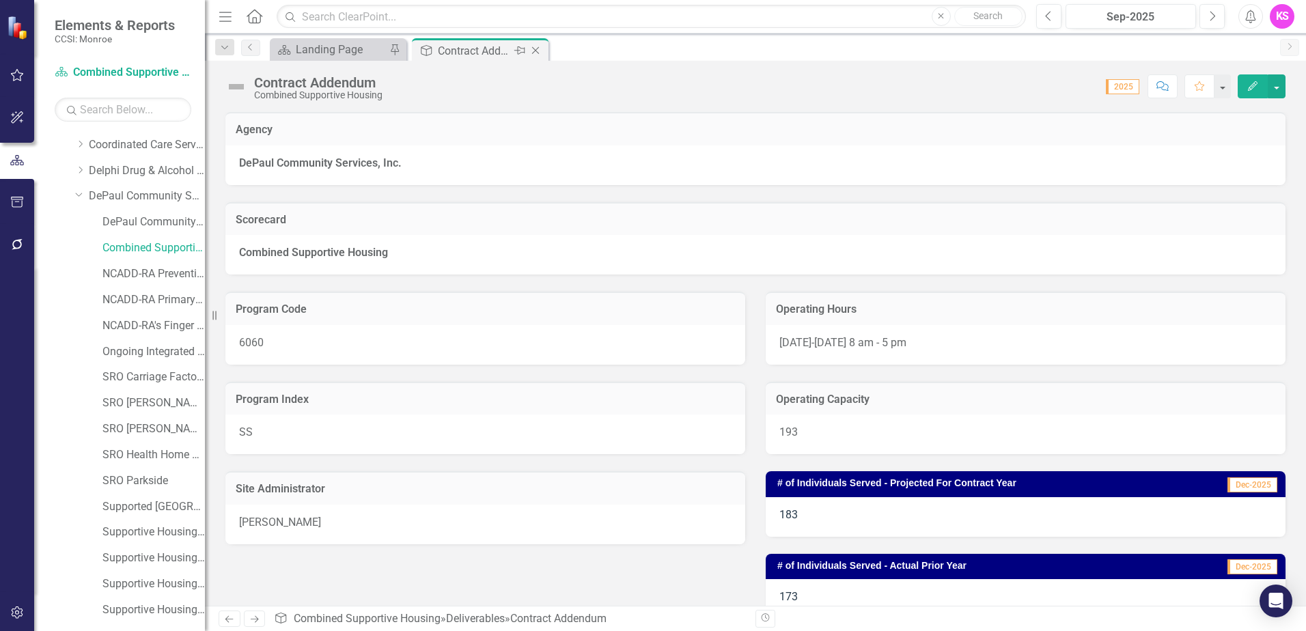
click at [538, 51] on icon "Close" at bounding box center [536, 50] width 14 height 11
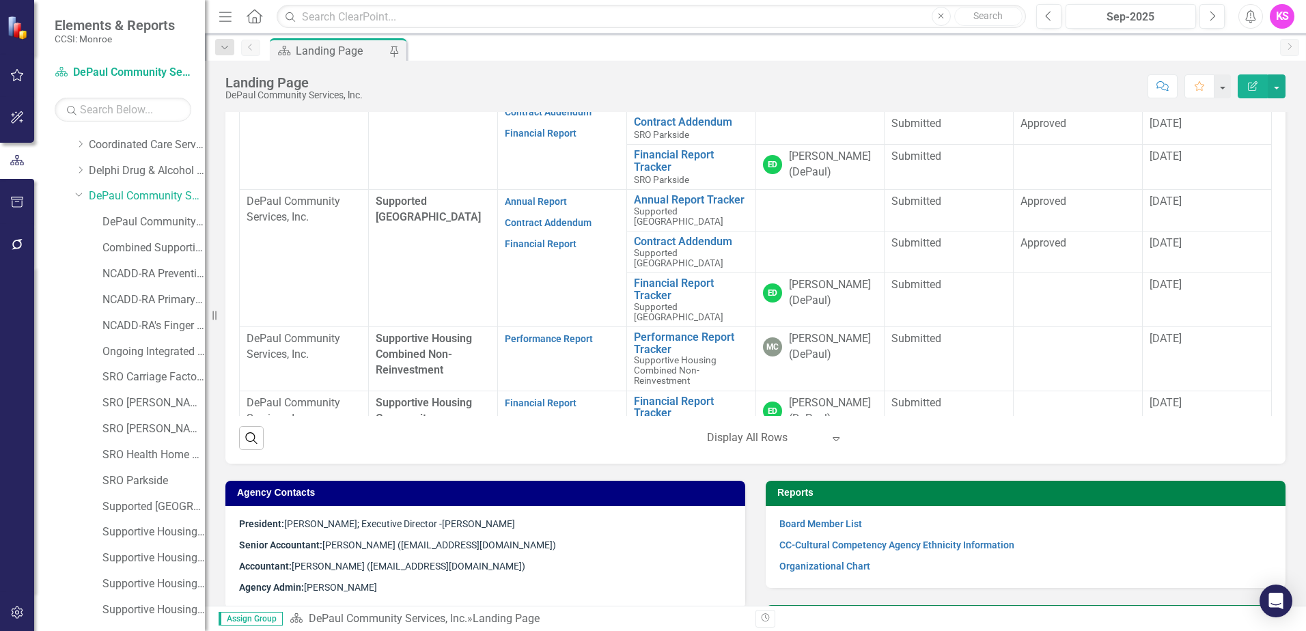
scroll to position [1229, 0]
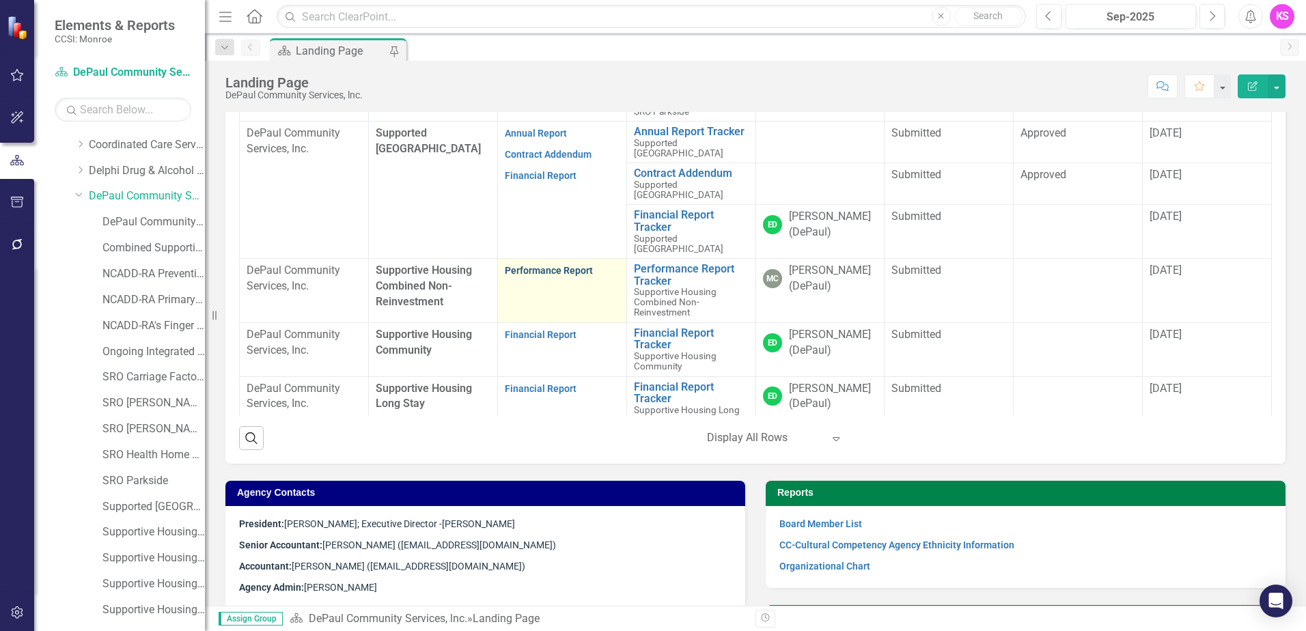
click at [557, 276] on link "Performance Report" at bounding box center [549, 270] width 88 height 11
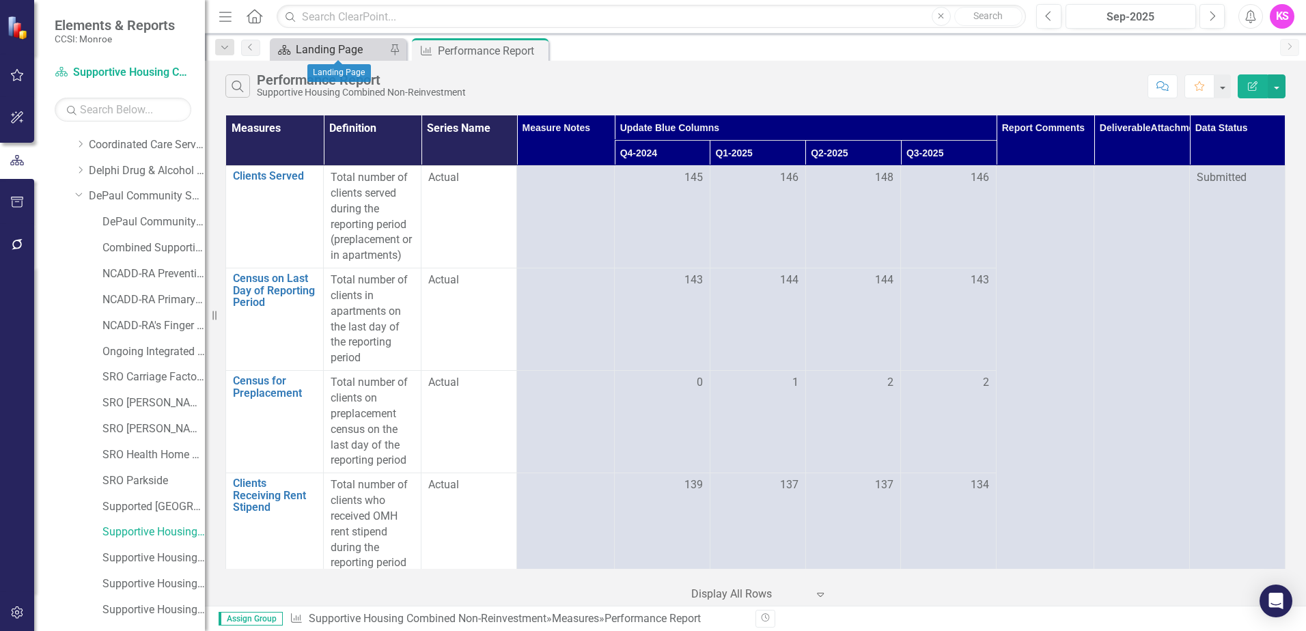
click at [329, 53] on div "Landing Page" at bounding box center [341, 49] width 90 height 17
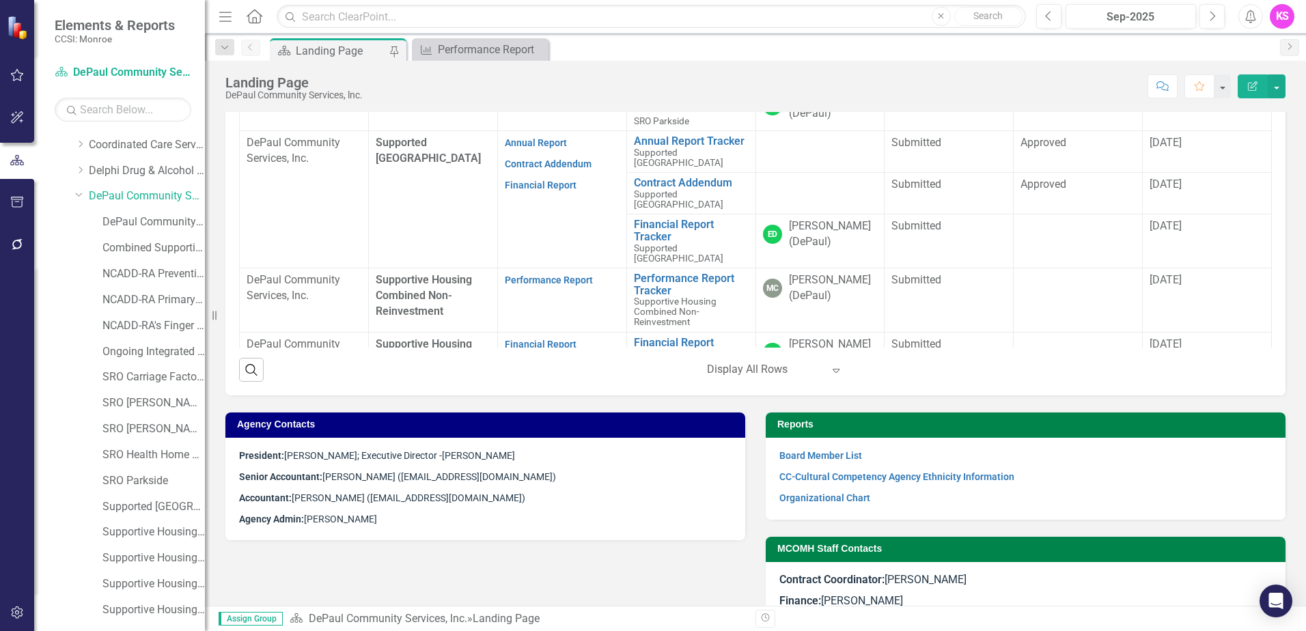
scroll to position [1161, 0]
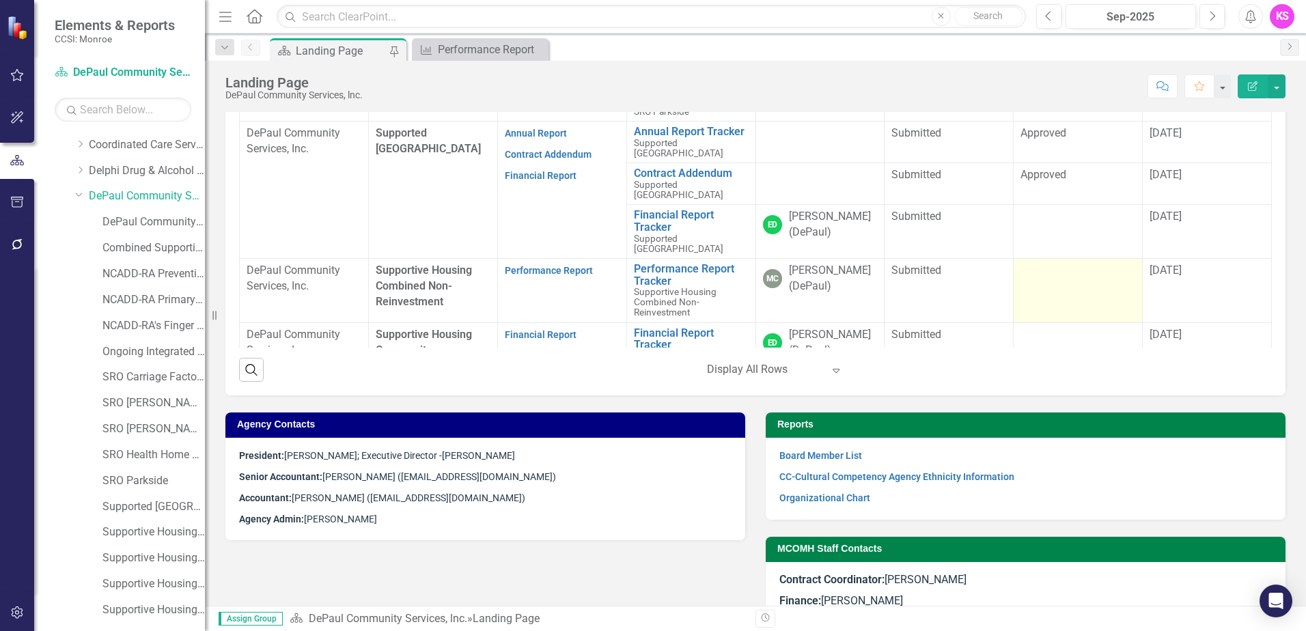
click at [1071, 294] on td at bounding box center [1078, 291] width 129 height 64
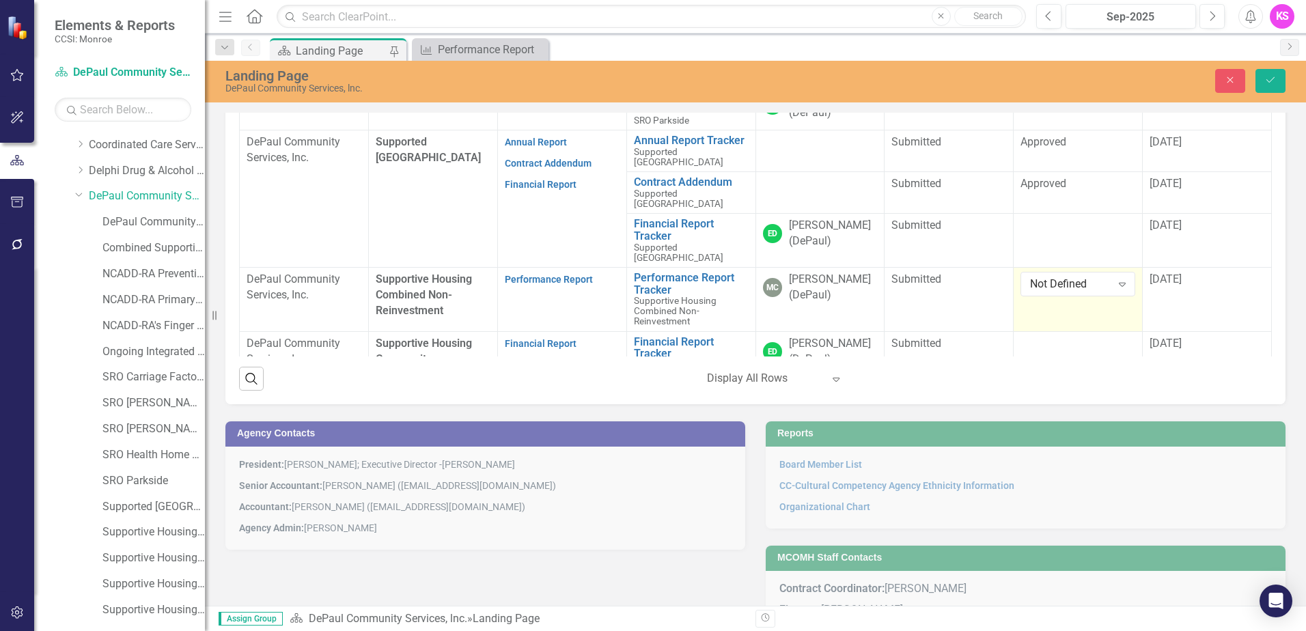
scroll to position [623, 0]
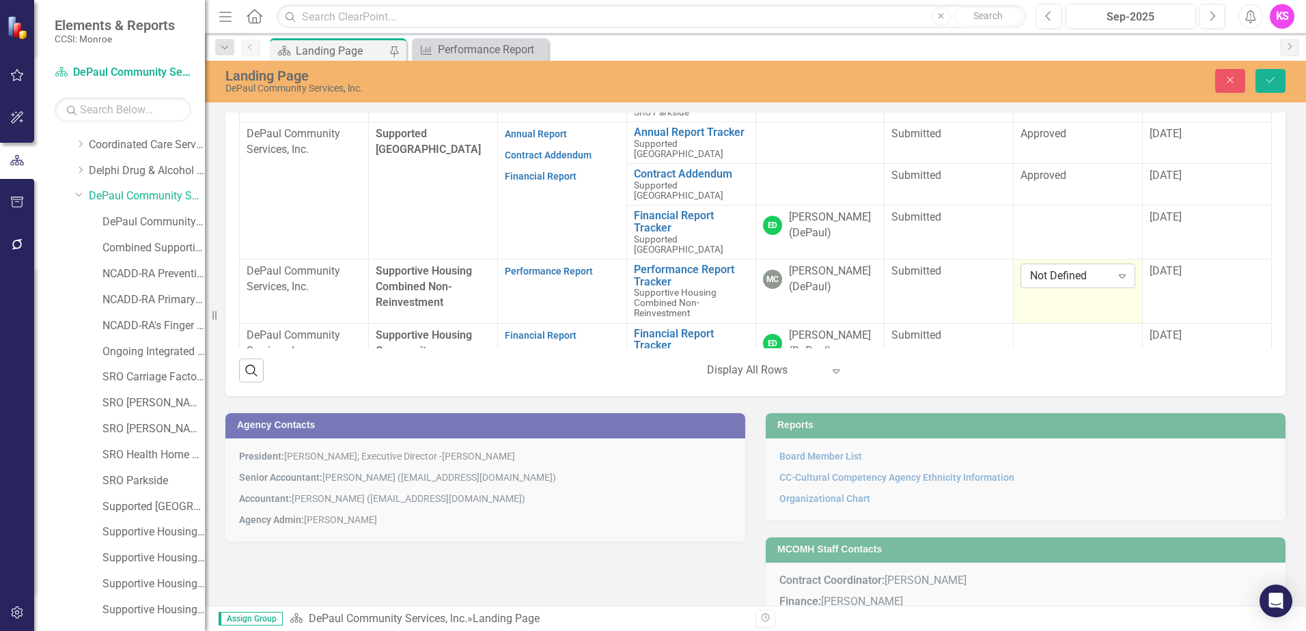
click at [1115, 281] on icon "Expand" at bounding box center [1122, 275] width 14 height 11
click at [1059, 334] on div "Approved" at bounding box center [1064, 337] width 90 height 16
click at [1174, 277] on span "[DATE]" at bounding box center [1165, 270] width 32 height 13
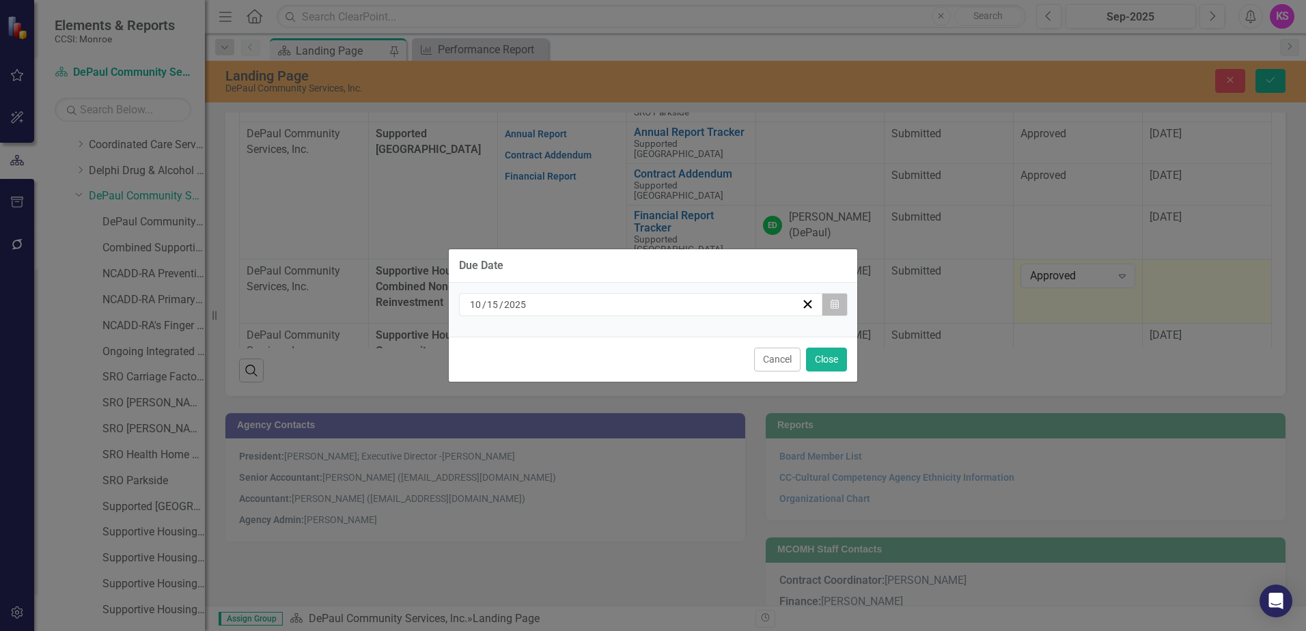
click at [835, 307] on icon "Calendar" at bounding box center [835, 305] width 8 height 10
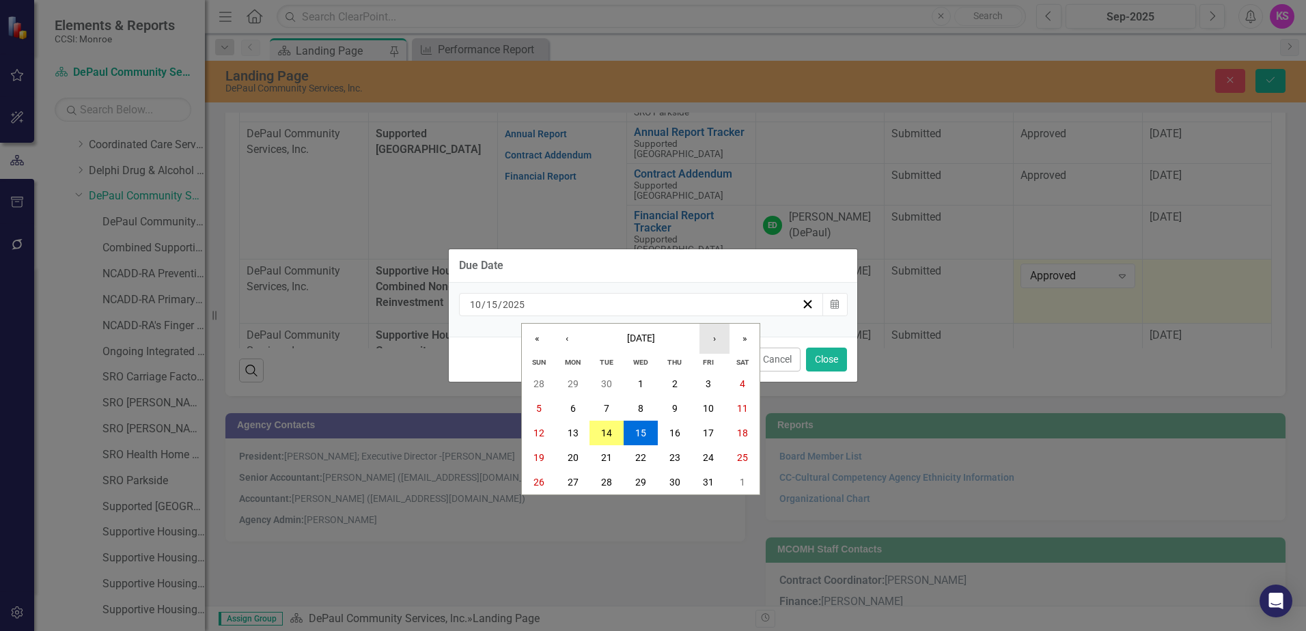
click at [716, 339] on button "›" at bounding box center [714, 339] width 30 height 30
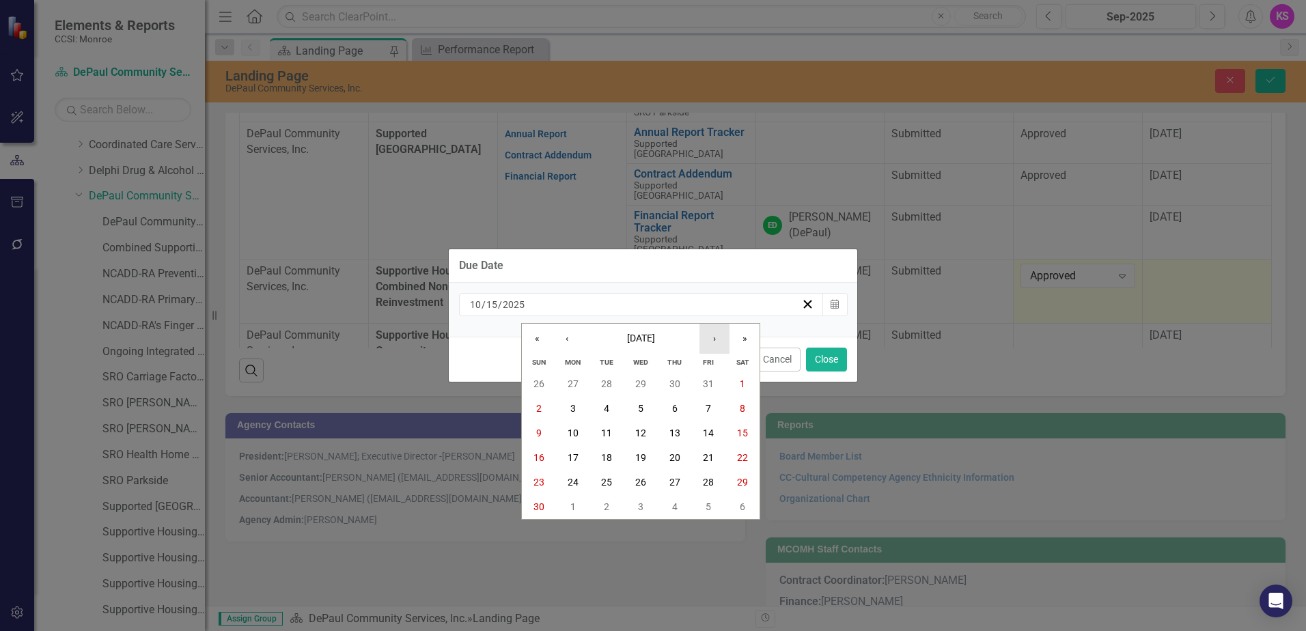
click at [716, 339] on button "›" at bounding box center [714, 339] width 30 height 30
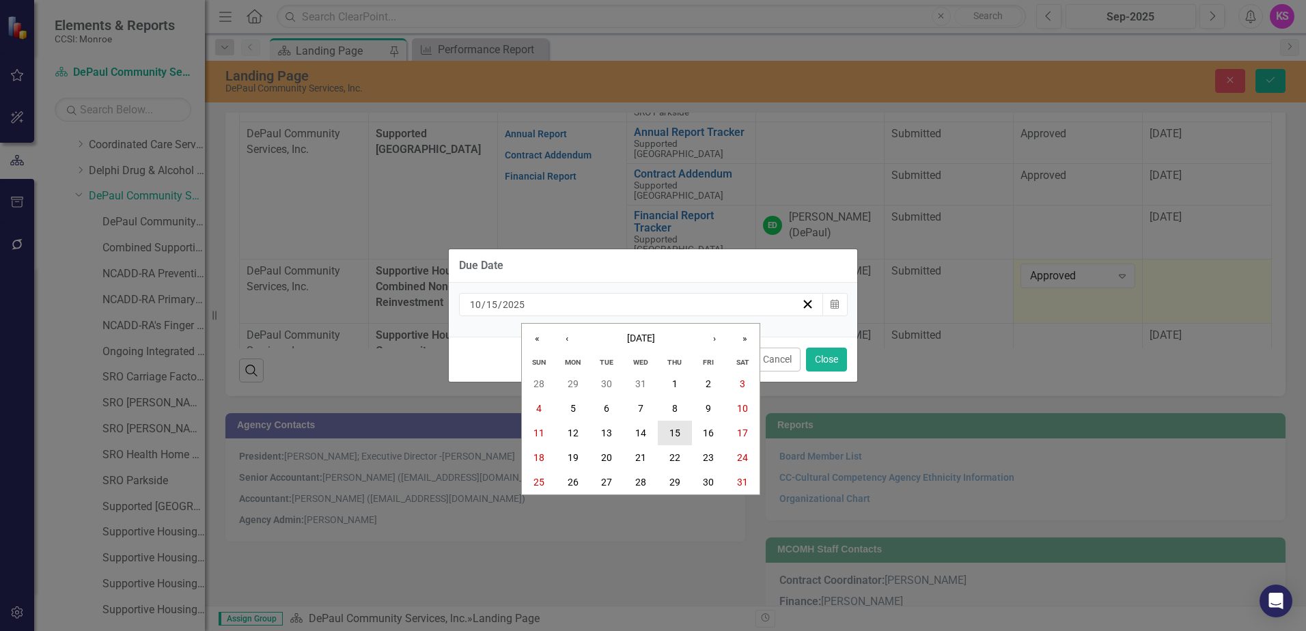
click at [676, 430] on abbr "15" at bounding box center [674, 433] width 11 height 11
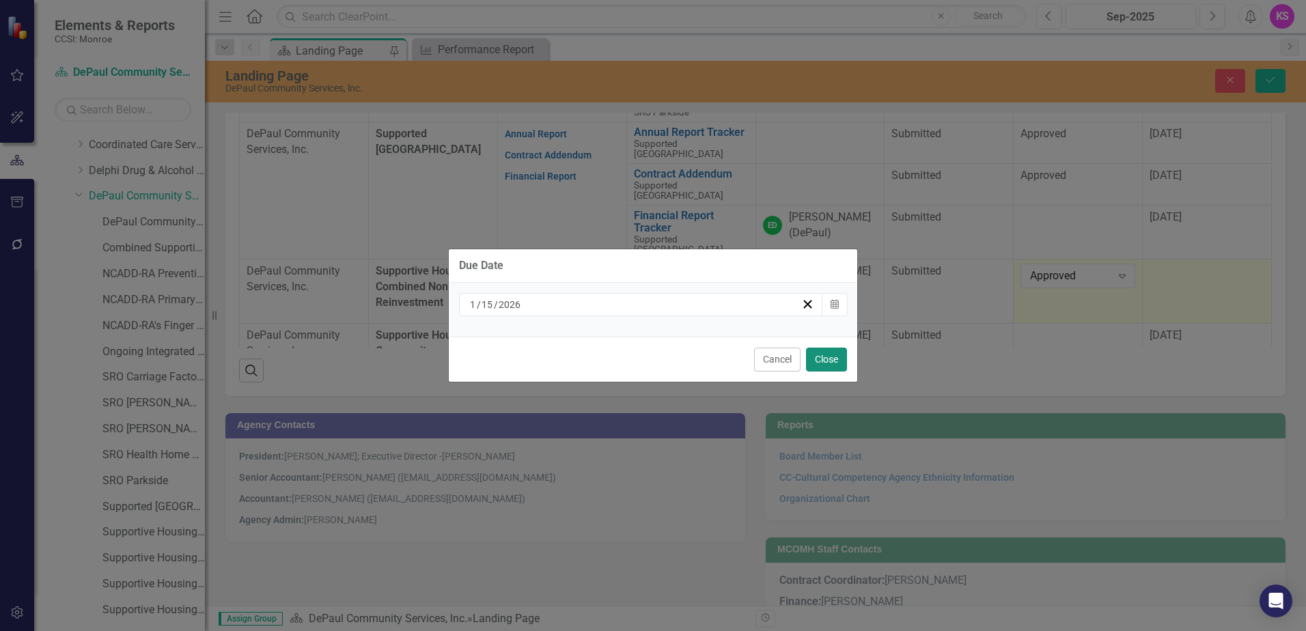
click at [831, 359] on button "Close" at bounding box center [826, 360] width 41 height 24
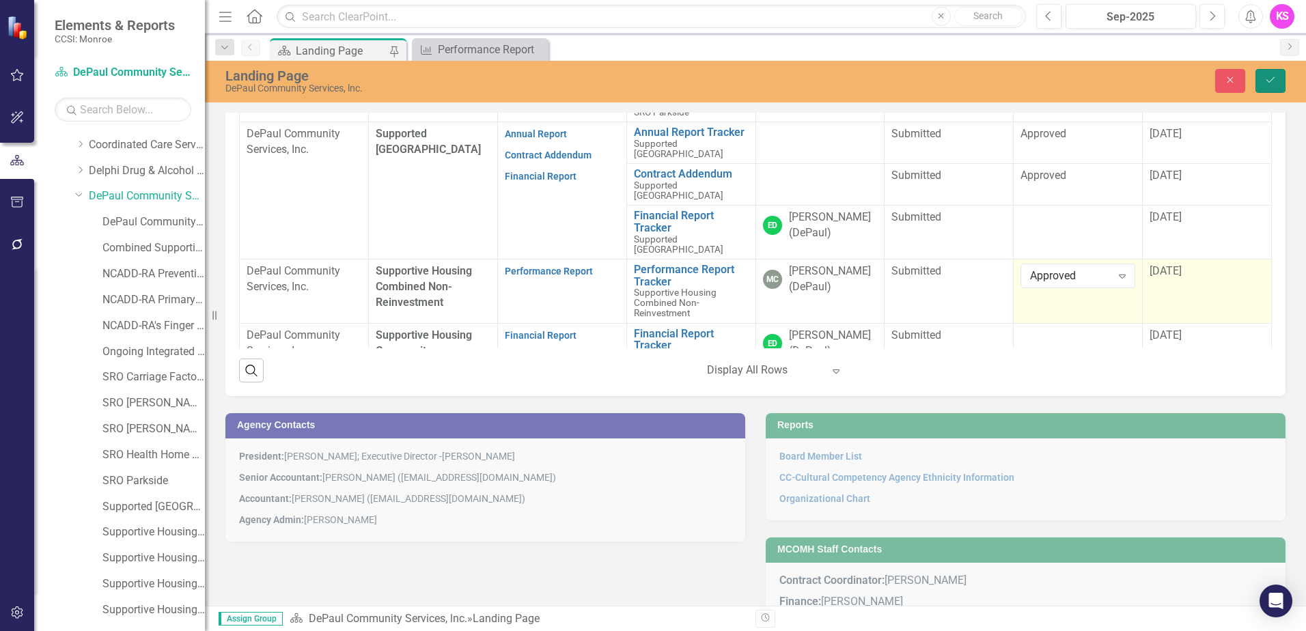
click at [1264, 85] on icon "Save" at bounding box center [1270, 80] width 12 height 10
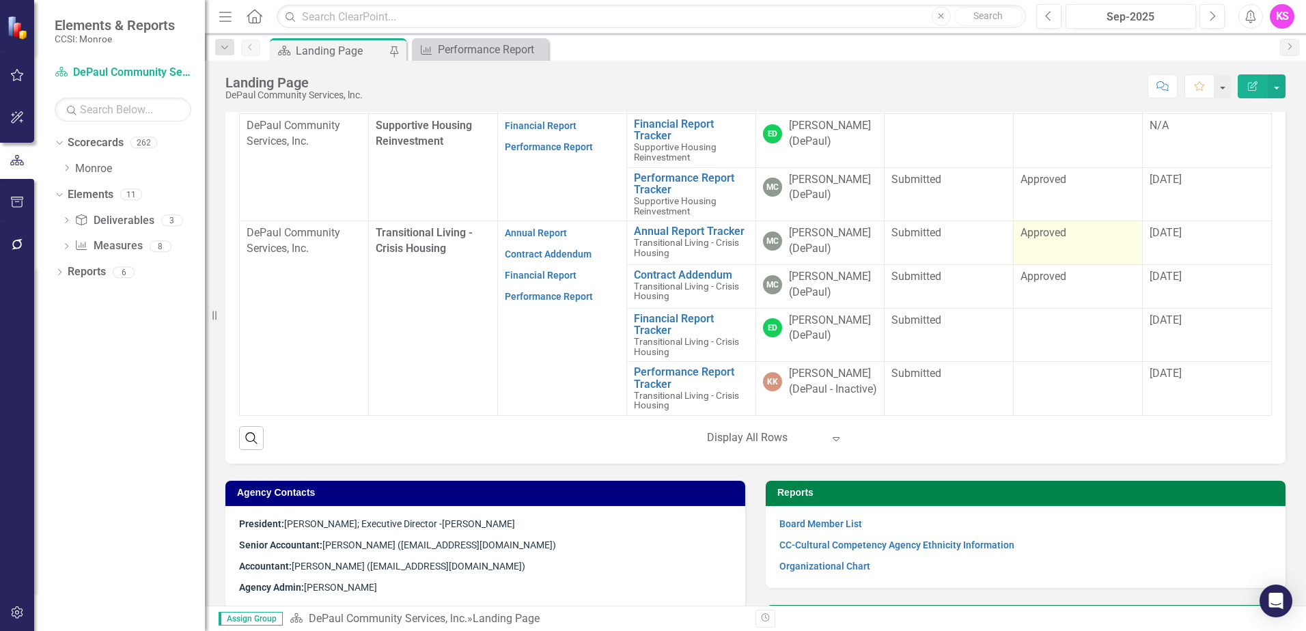
scroll to position [1595, 0]
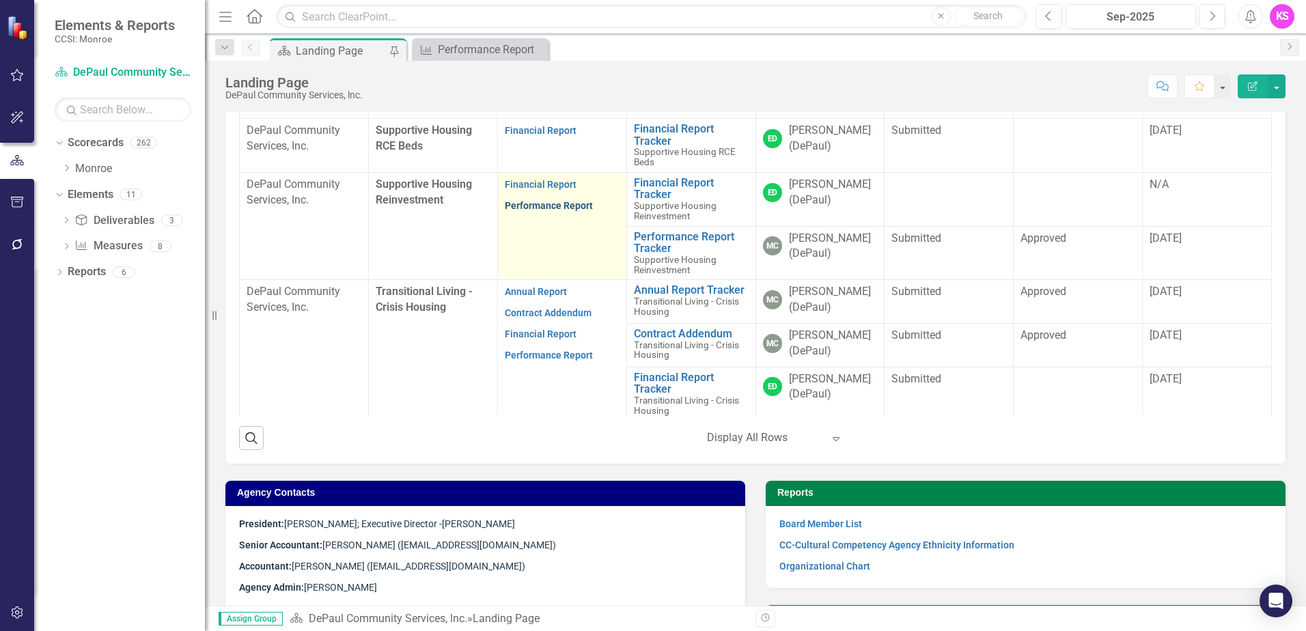
click at [540, 211] on link "Performance Report" at bounding box center [549, 205] width 88 height 11
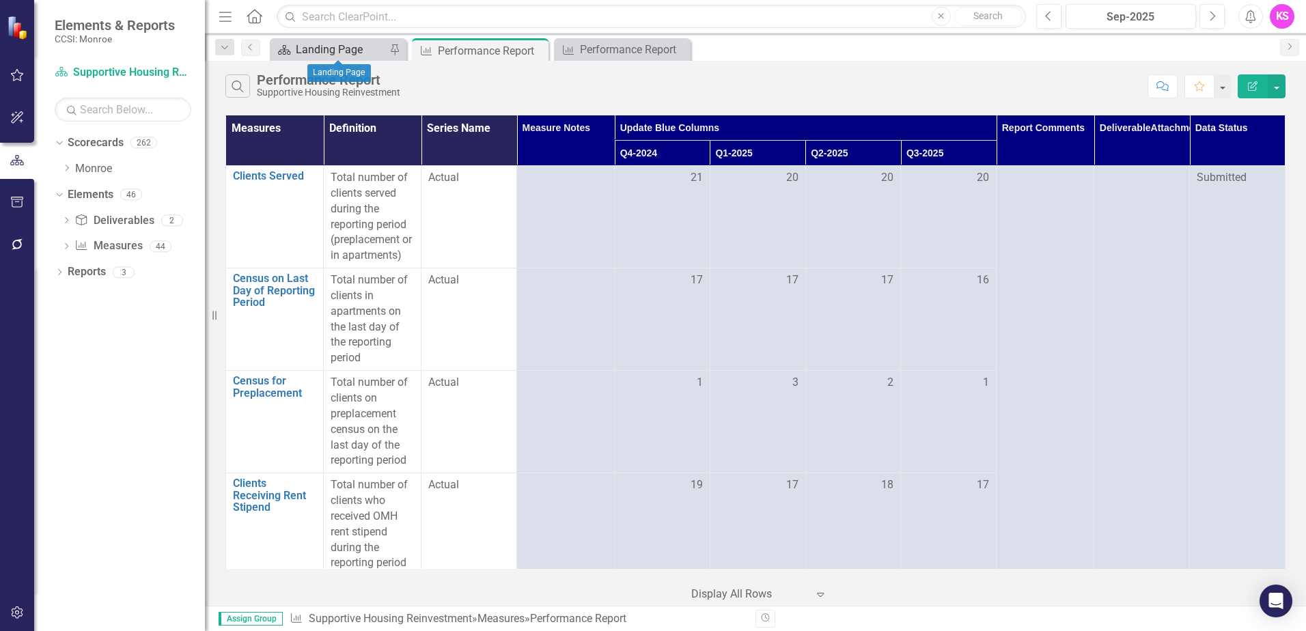
click at [363, 51] on div "Landing Page" at bounding box center [341, 49] width 90 height 17
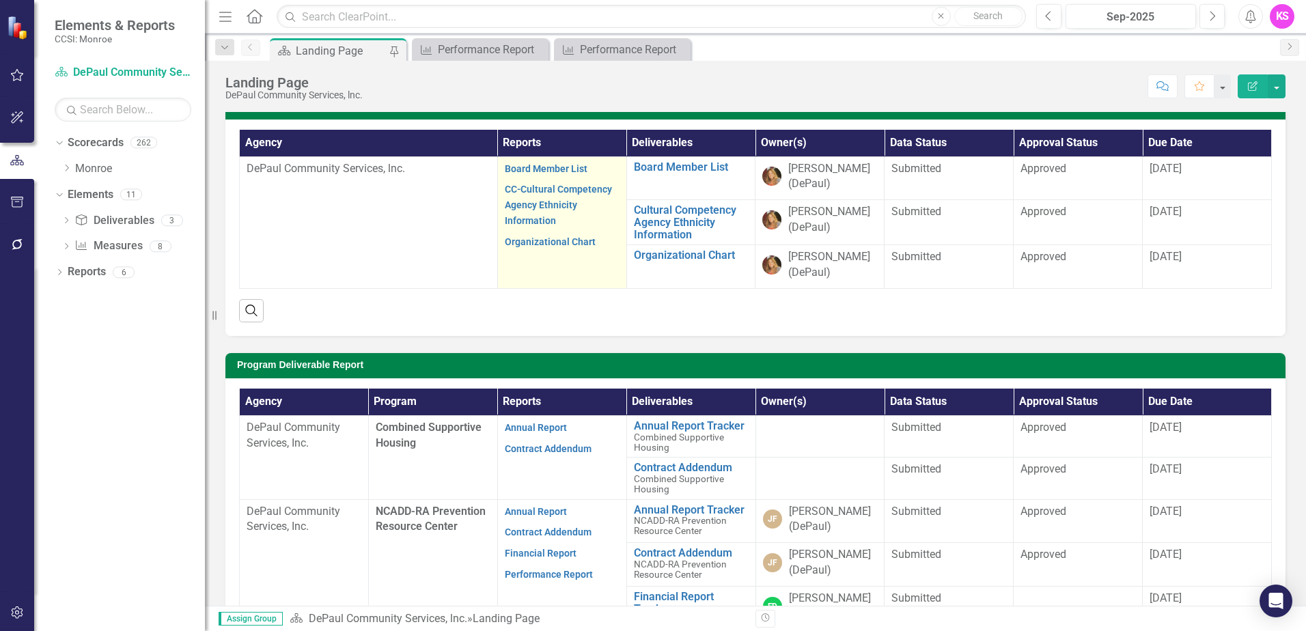
scroll to position [137, 0]
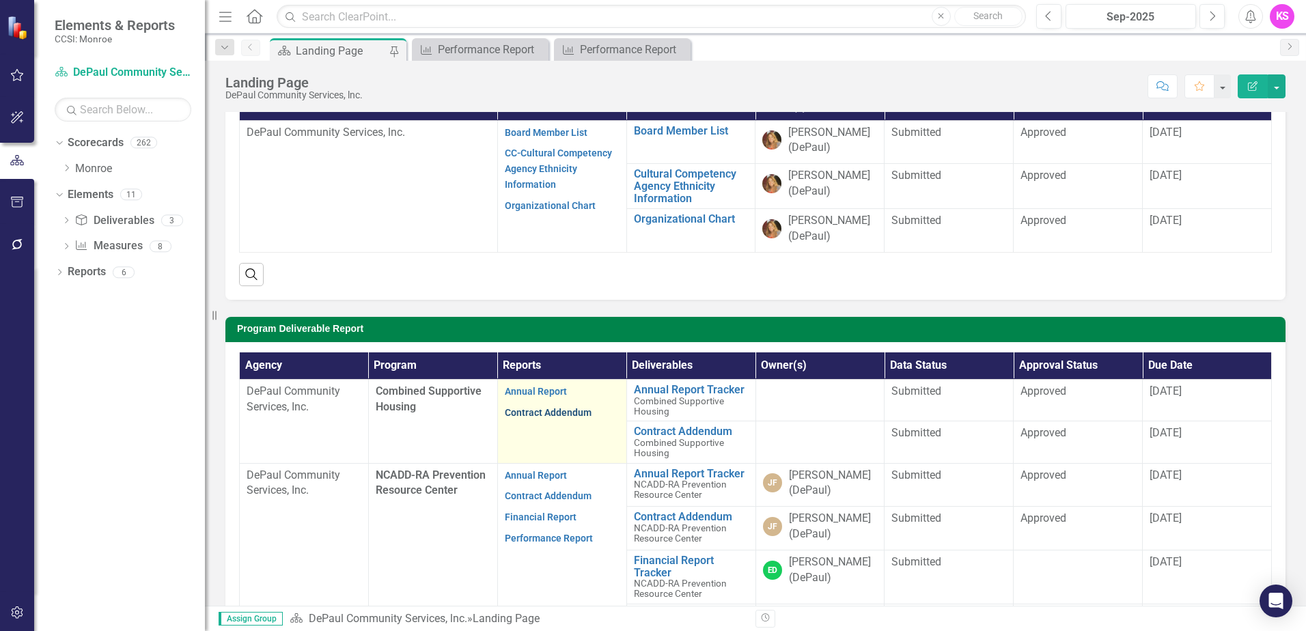
click at [533, 418] on link "Contract Addendum" at bounding box center [548, 412] width 87 height 11
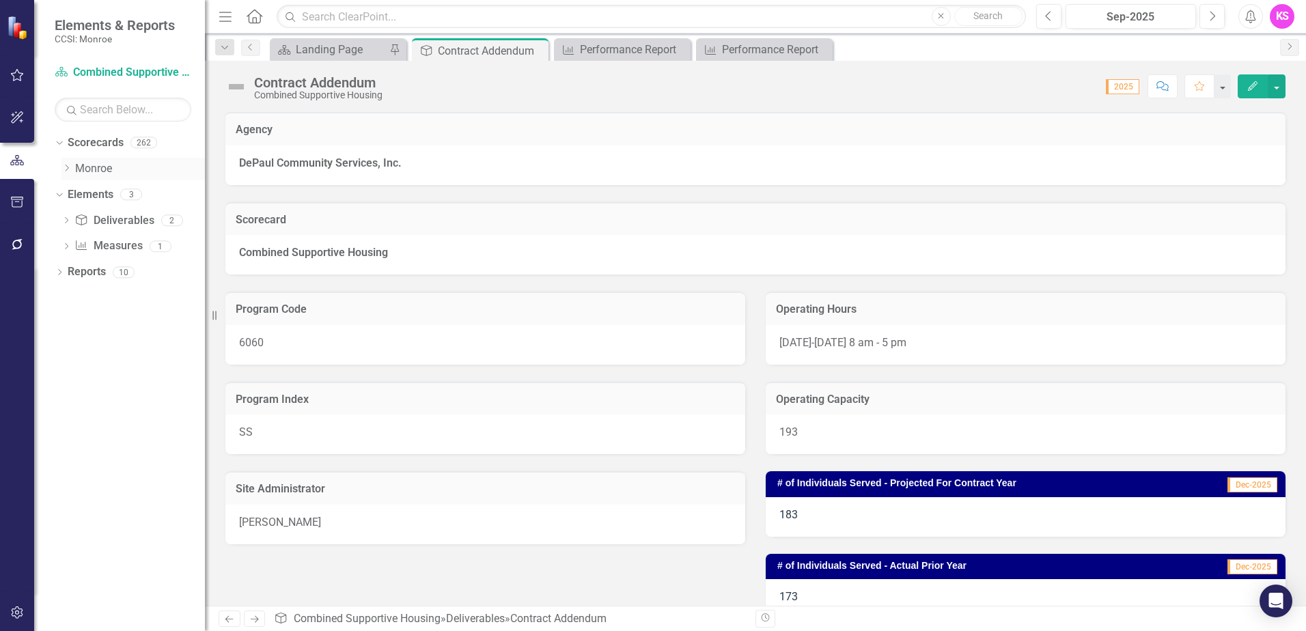
click at [67, 167] on icon "Dropdown" at bounding box center [66, 168] width 10 height 8
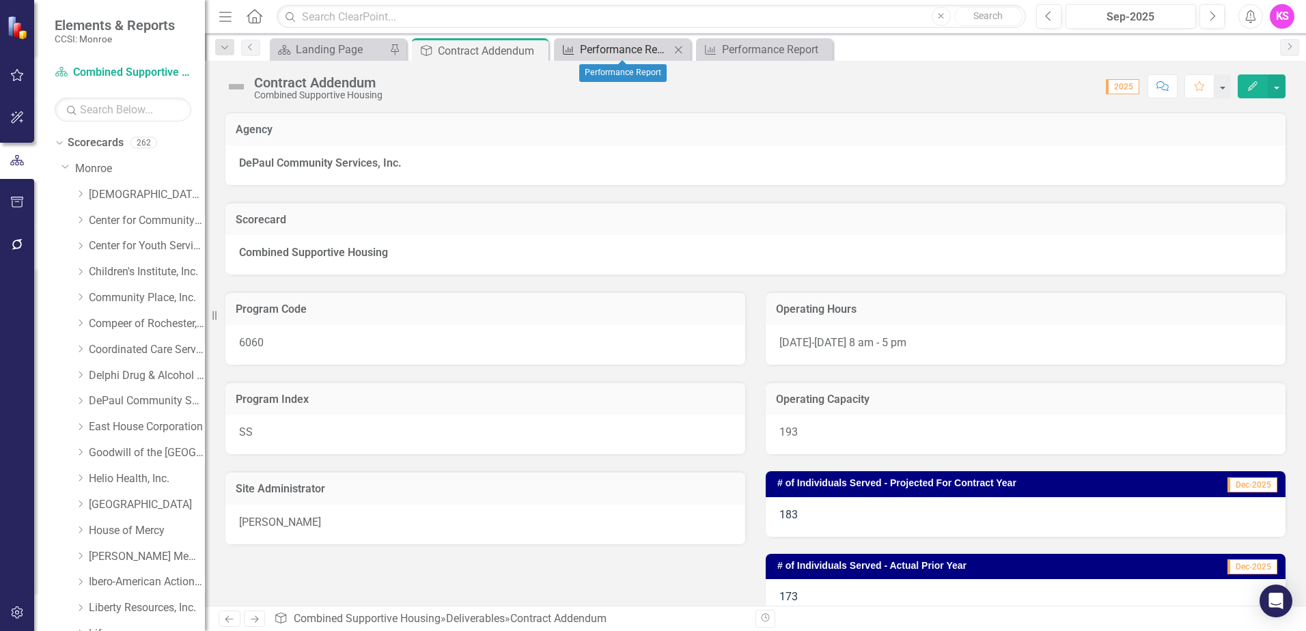
click at [617, 46] on div "Performance Report" at bounding box center [625, 49] width 90 height 17
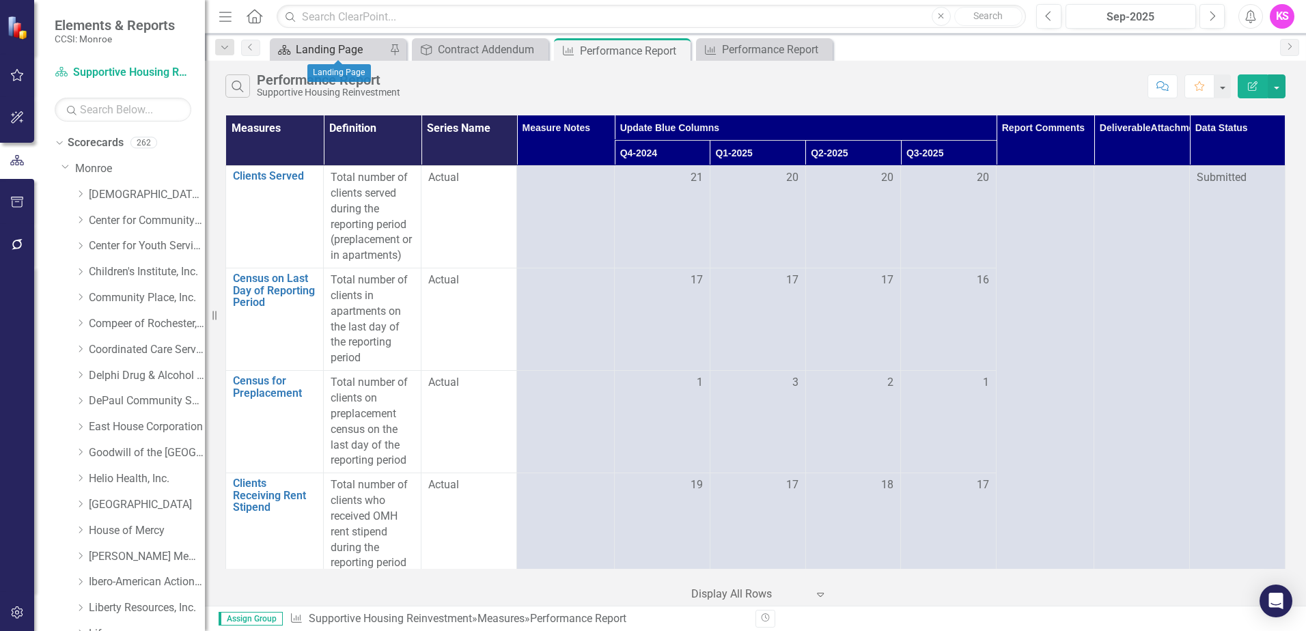
click at [353, 49] on div "Landing Page" at bounding box center [341, 49] width 90 height 17
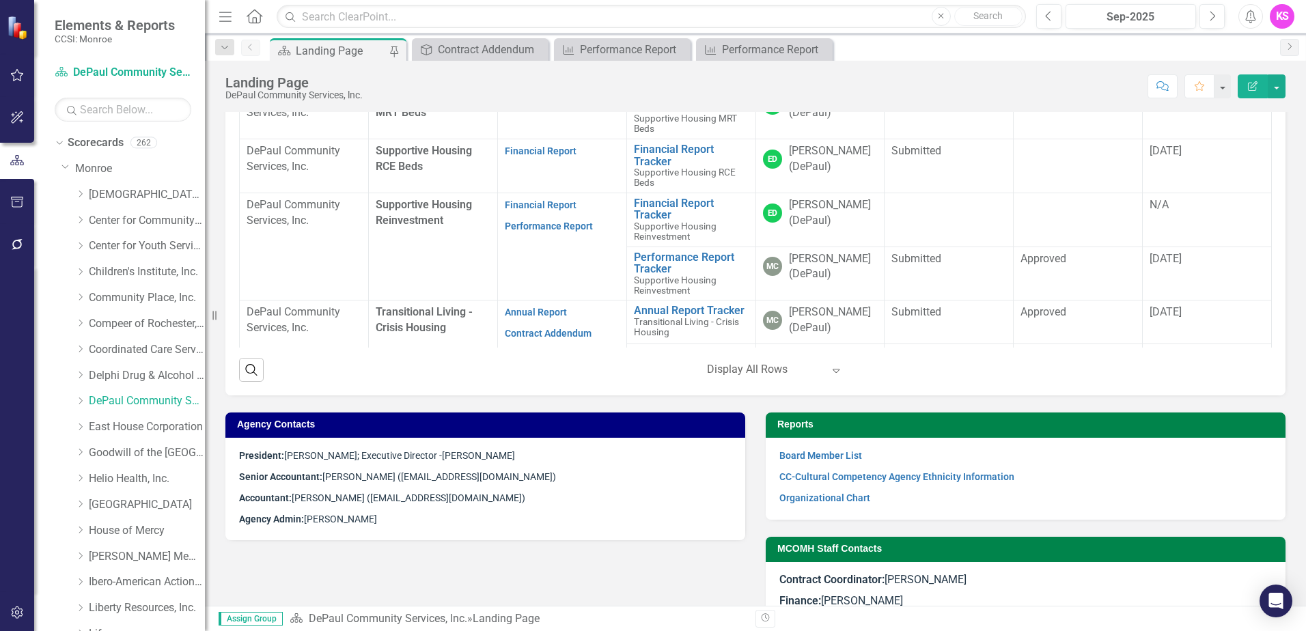
scroll to position [1496, 0]
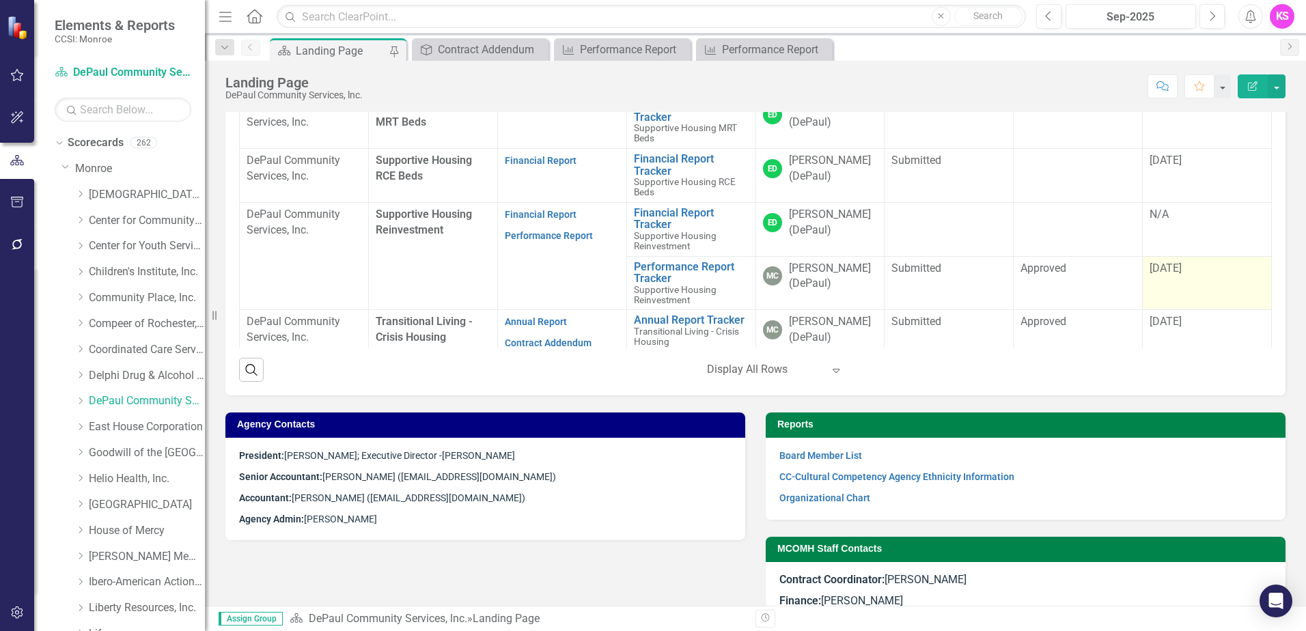
click at [1159, 292] on td "[DATE]" at bounding box center [1207, 283] width 129 height 54
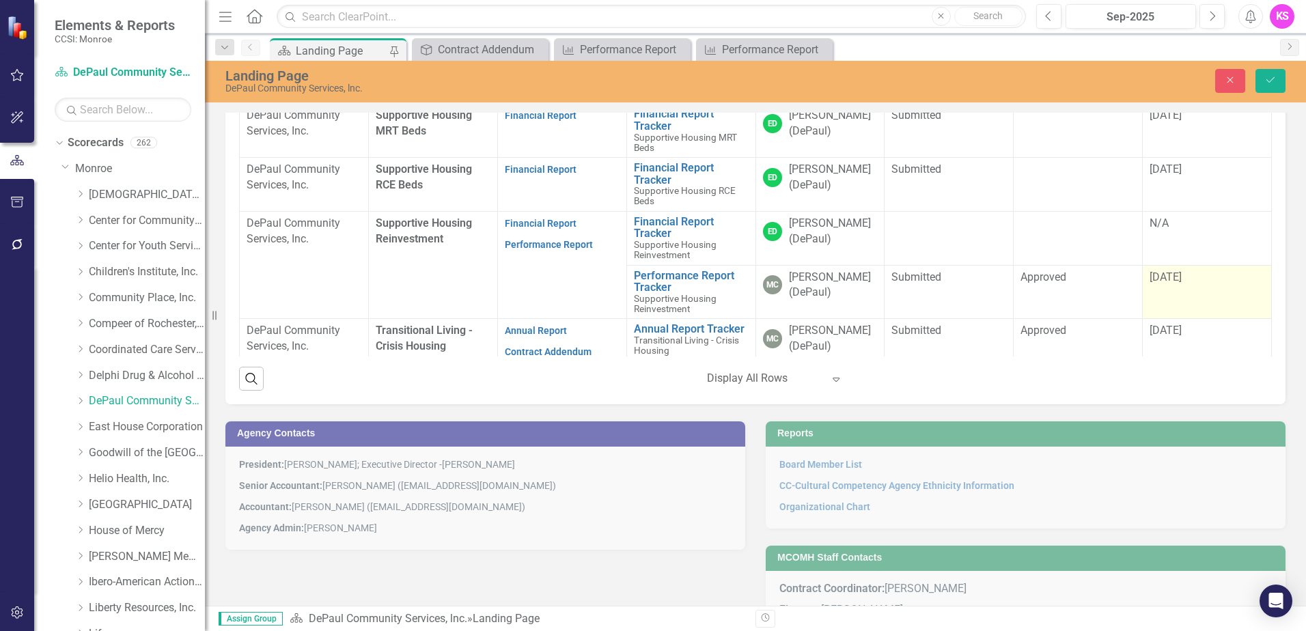
scroll to position [623, 0]
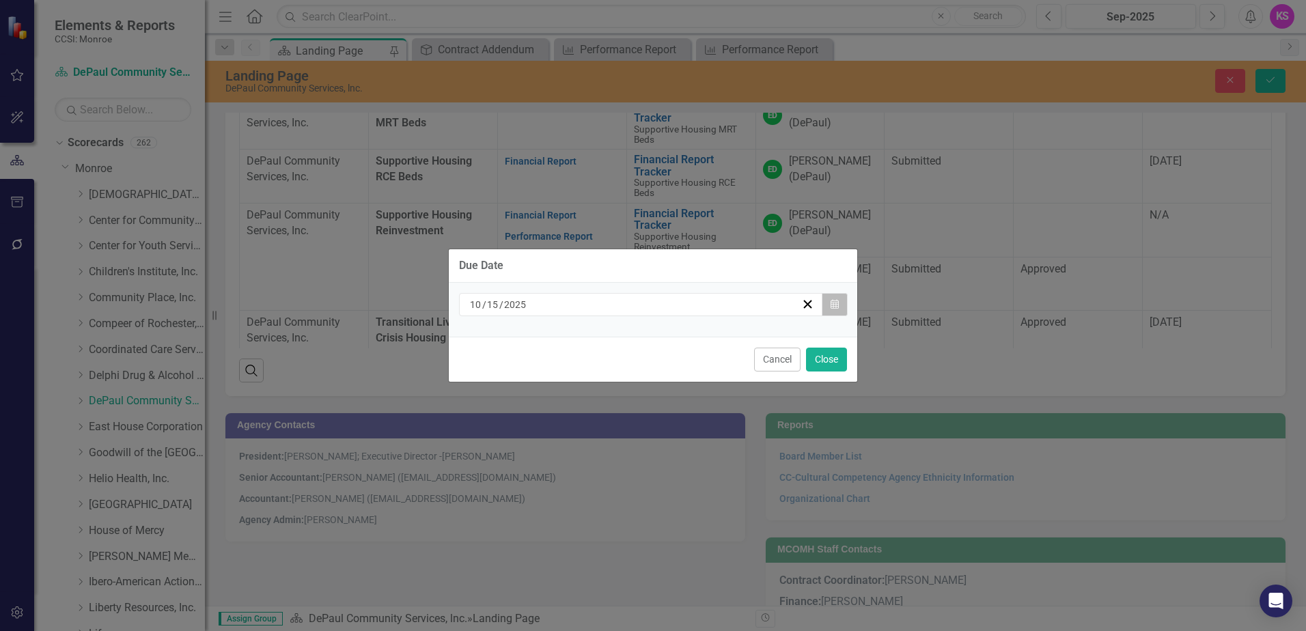
click at [837, 302] on icon "Calendar" at bounding box center [835, 305] width 8 height 10
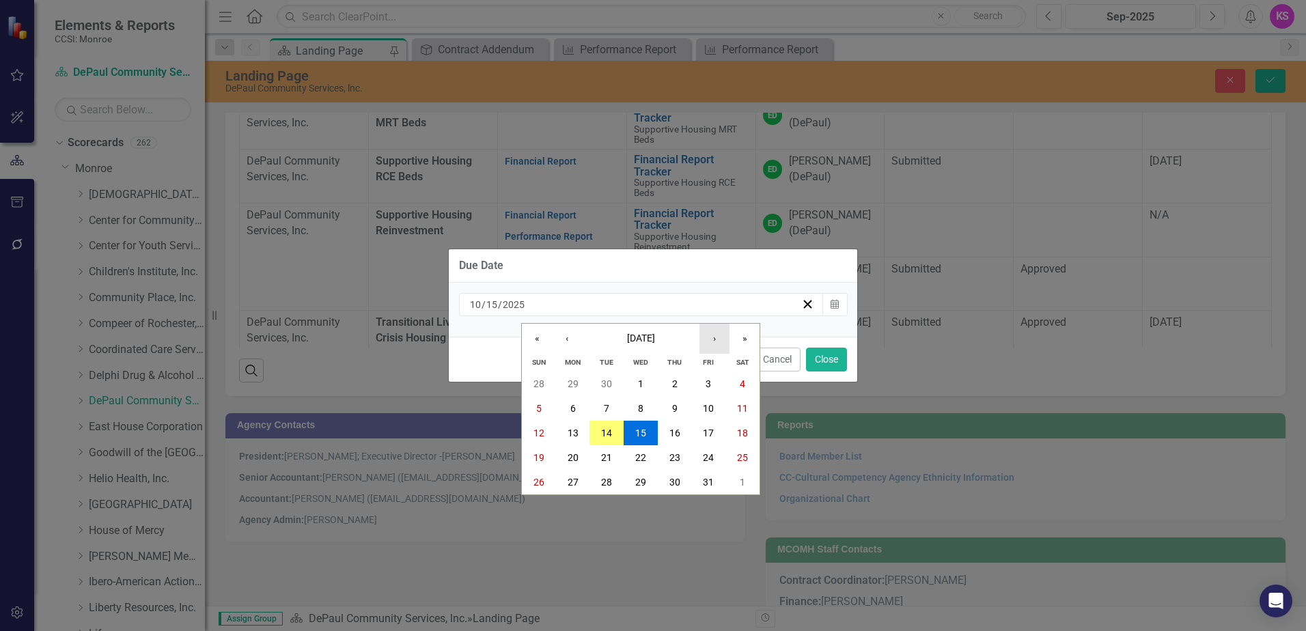
click at [716, 338] on button "›" at bounding box center [714, 339] width 30 height 30
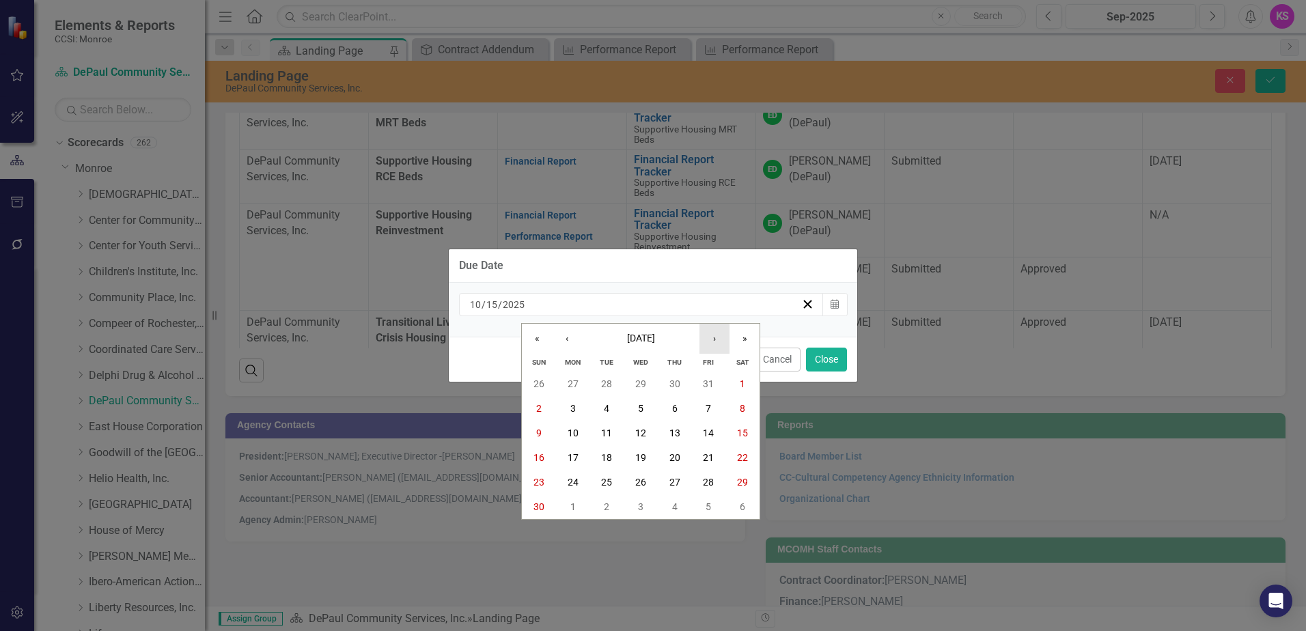
click at [716, 338] on button "›" at bounding box center [714, 339] width 30 height 30
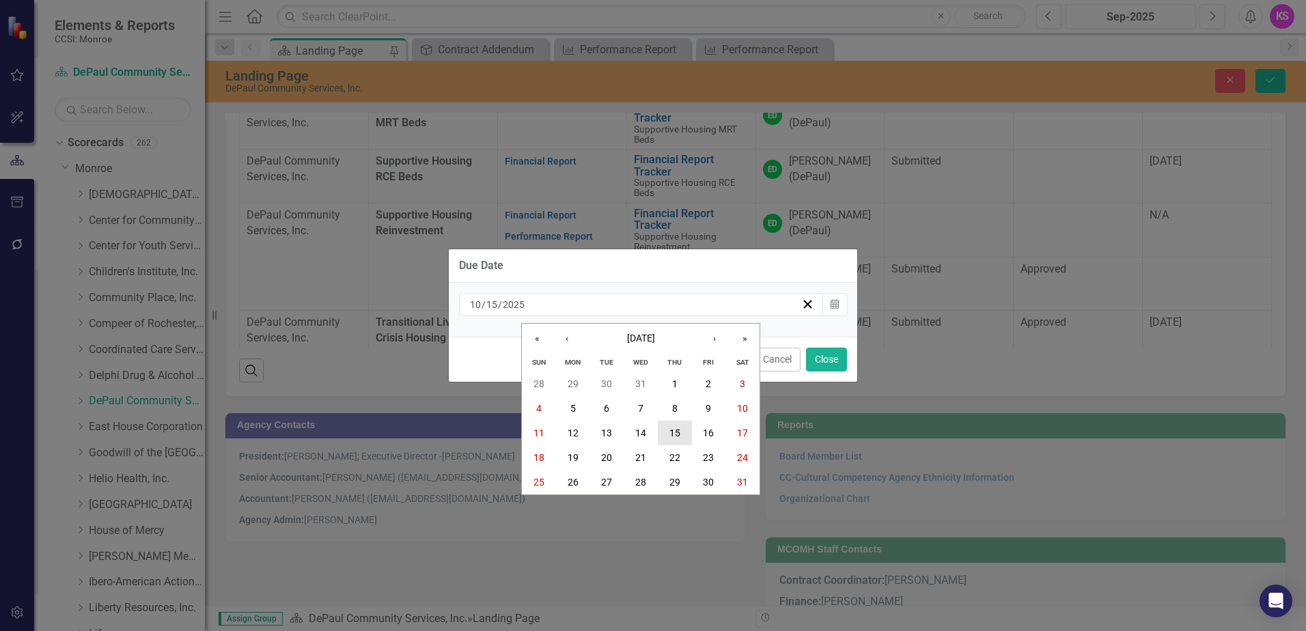
click at [673, 434] on abbr "15" at bounding box center [674, 433] width 11 height 11
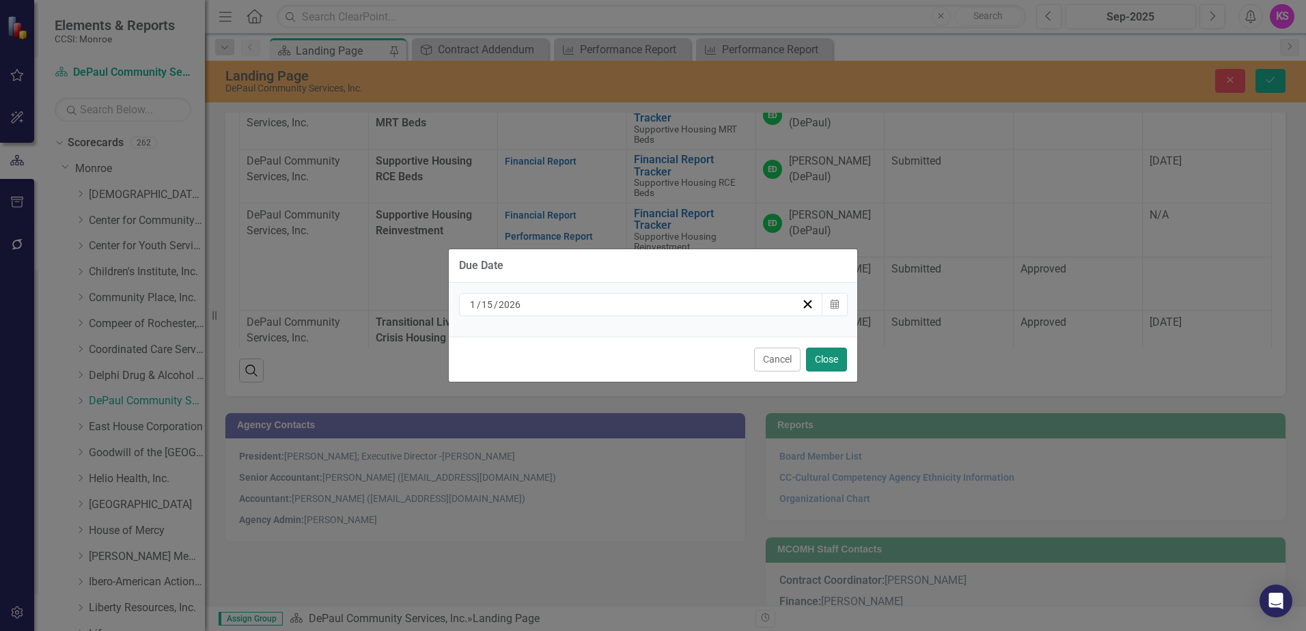
click at [824, 359] on button "Close" at bounding box center [826, 360] width 41 height 24
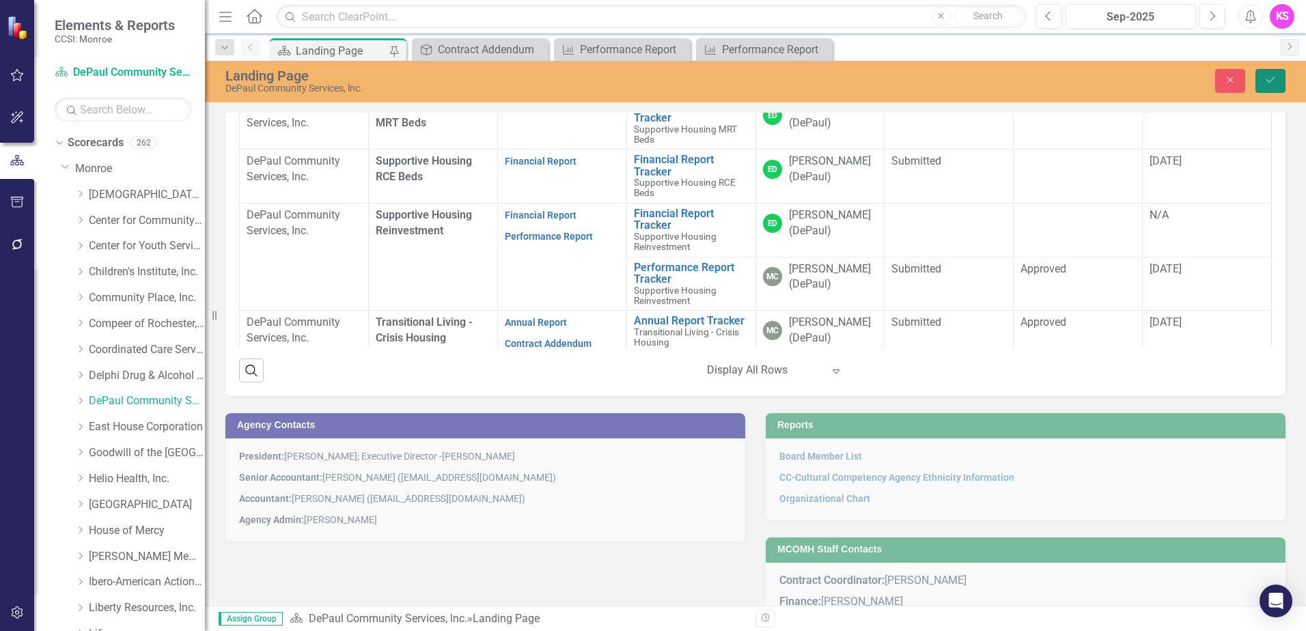
click at [1268, 76] on icon "Save" at bounding box center [1270, 80] width 12 height 10
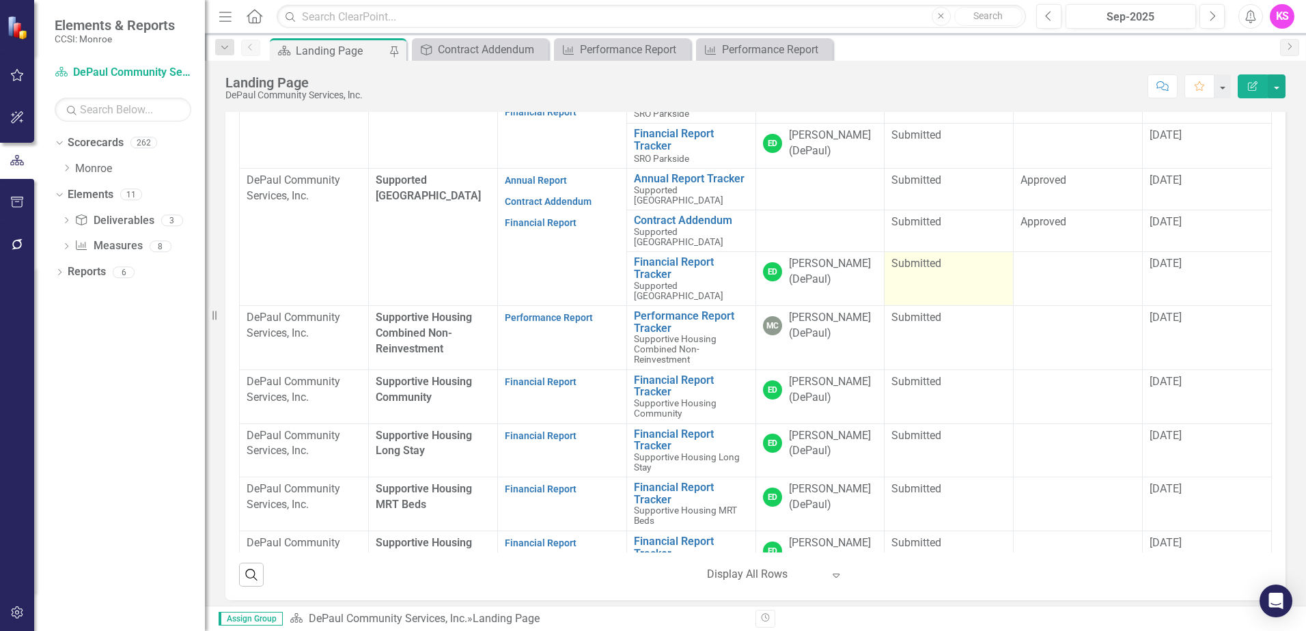
scroll to position [1349, 0]
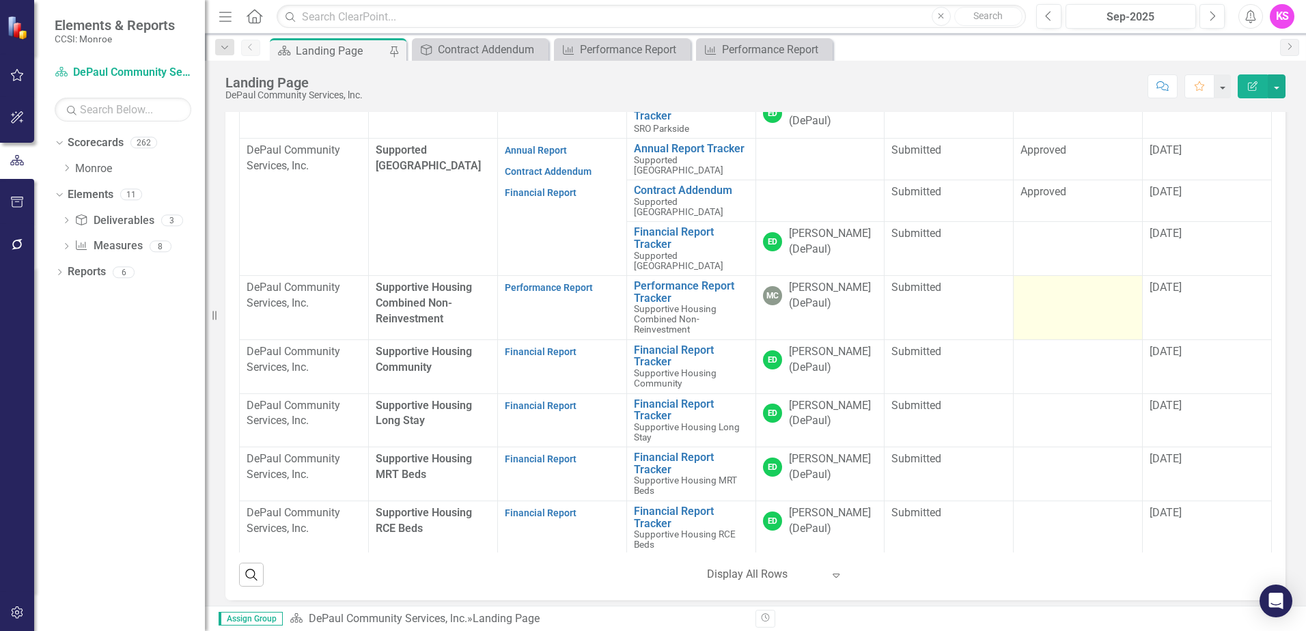
click at [1077, 328] on td at bounding box center [1078, 308] width 129 height 64
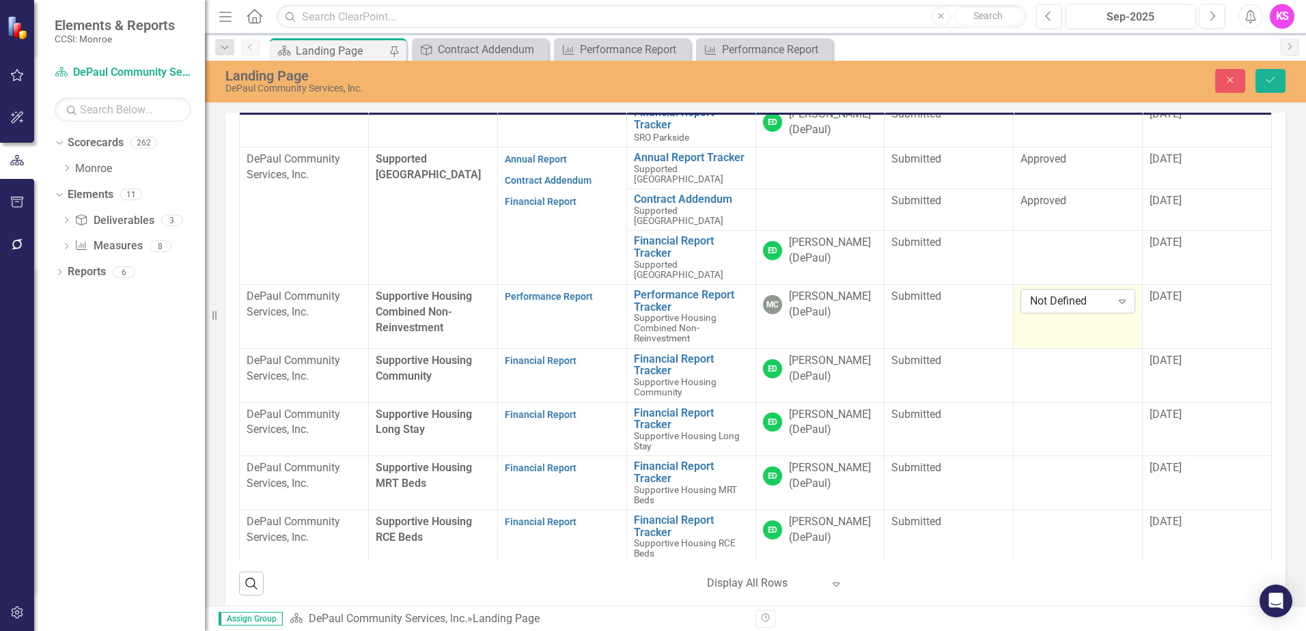
click at [1115, 307] on icon "Expand" at bounding box center [1122, 301] width 14 height 11
click at [1064, 356] on div "Approved" at bounding box center [1064, 362] width 90 height 16
click at [1189, 320] on td "[DATE]" at bounding box center [1207, 317] width 129 height 64
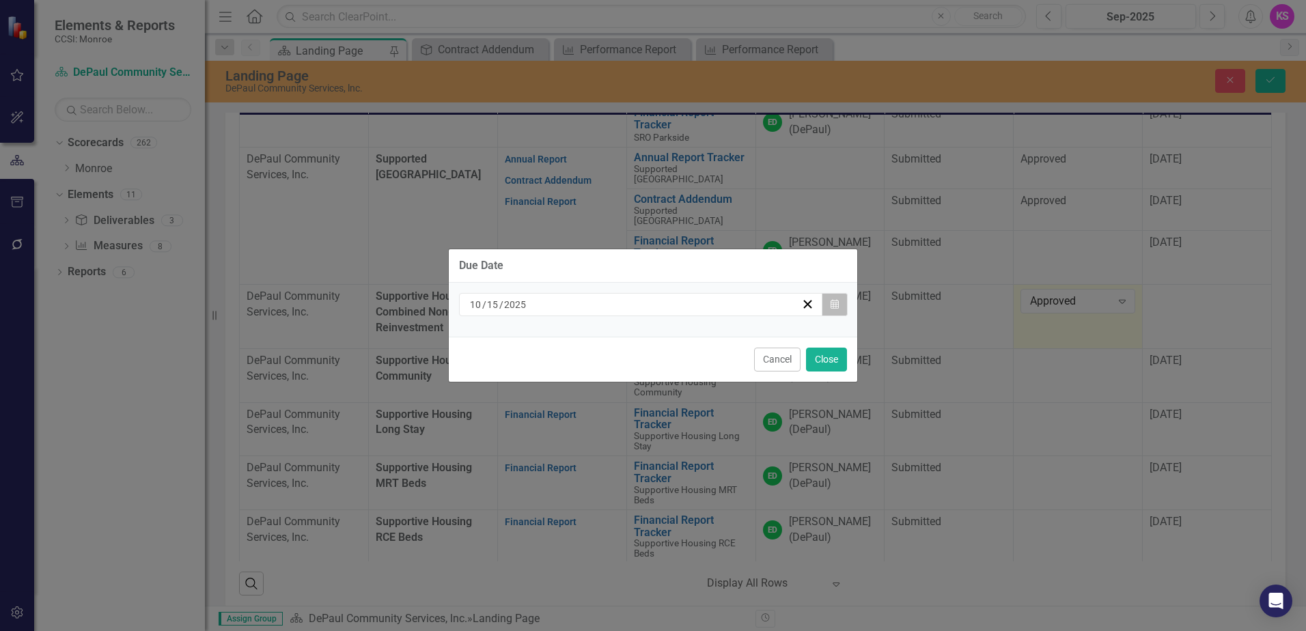
click at [838, 305] on icon "Calendar" at bounding box center [835, 305] width 8 height 10
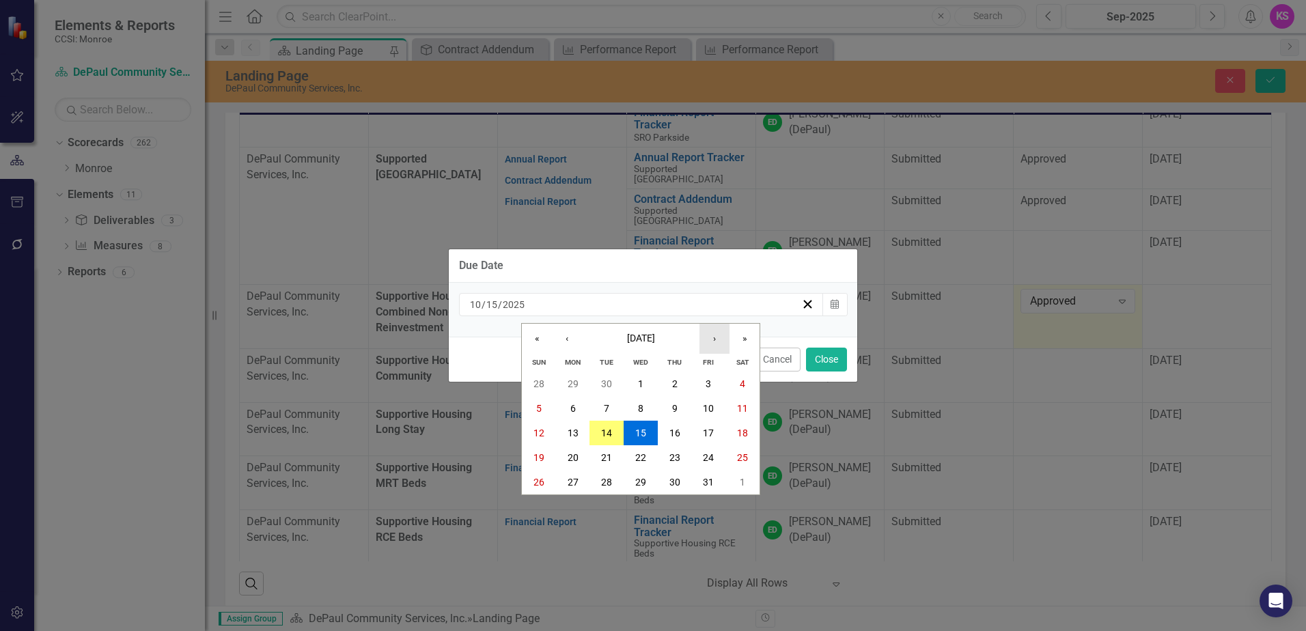
click at [712, 344] on button "›" at bounding box center [714, 339] width 30 height 30
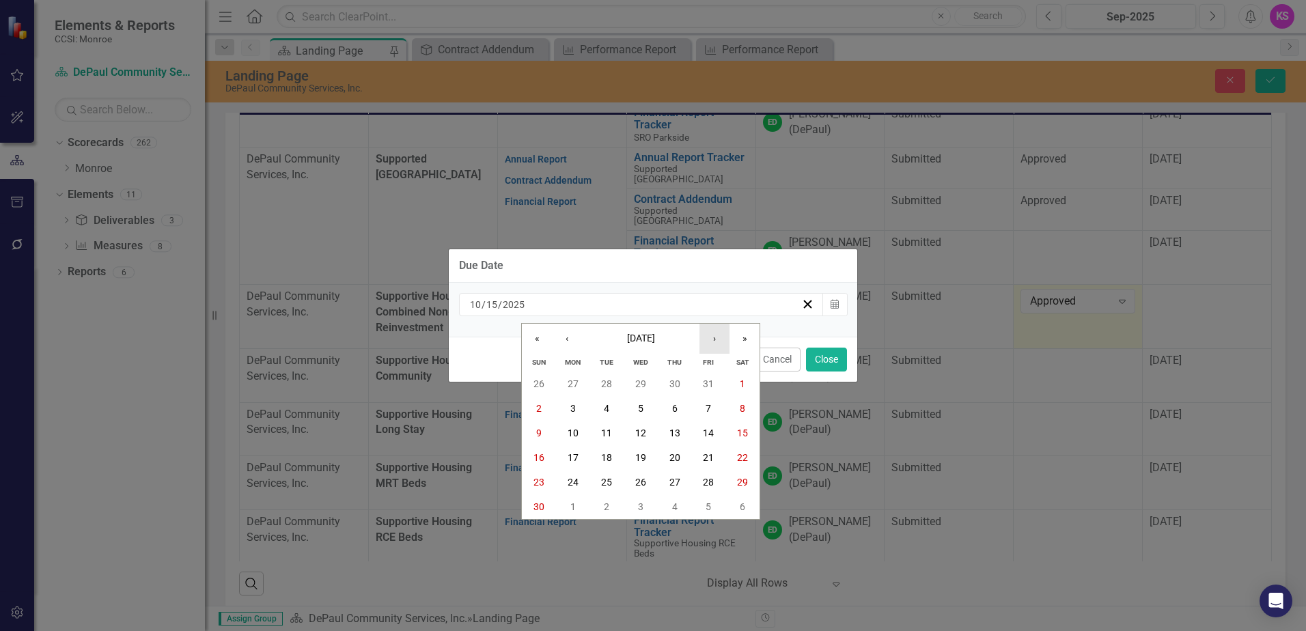
click at [712, 344] on button "›" at bounding box center [714, 339] width 30 height 30
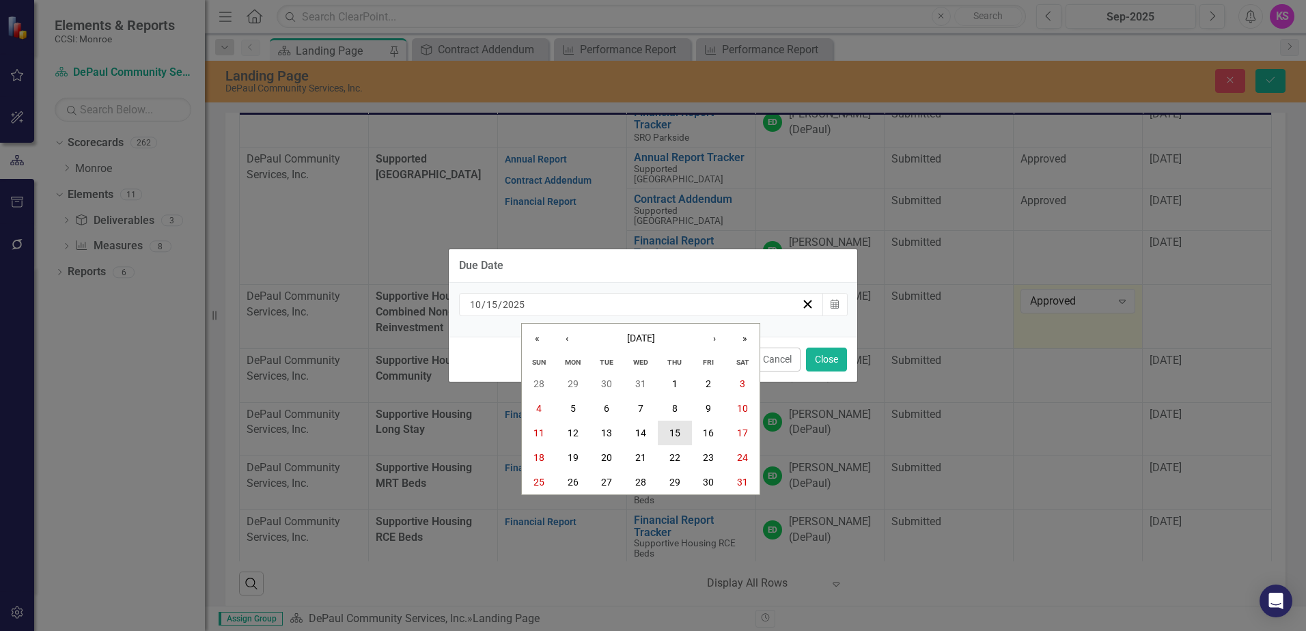
click at [673, 438] on abbr "15" at bounding box center [674, 433] width 11 height 11
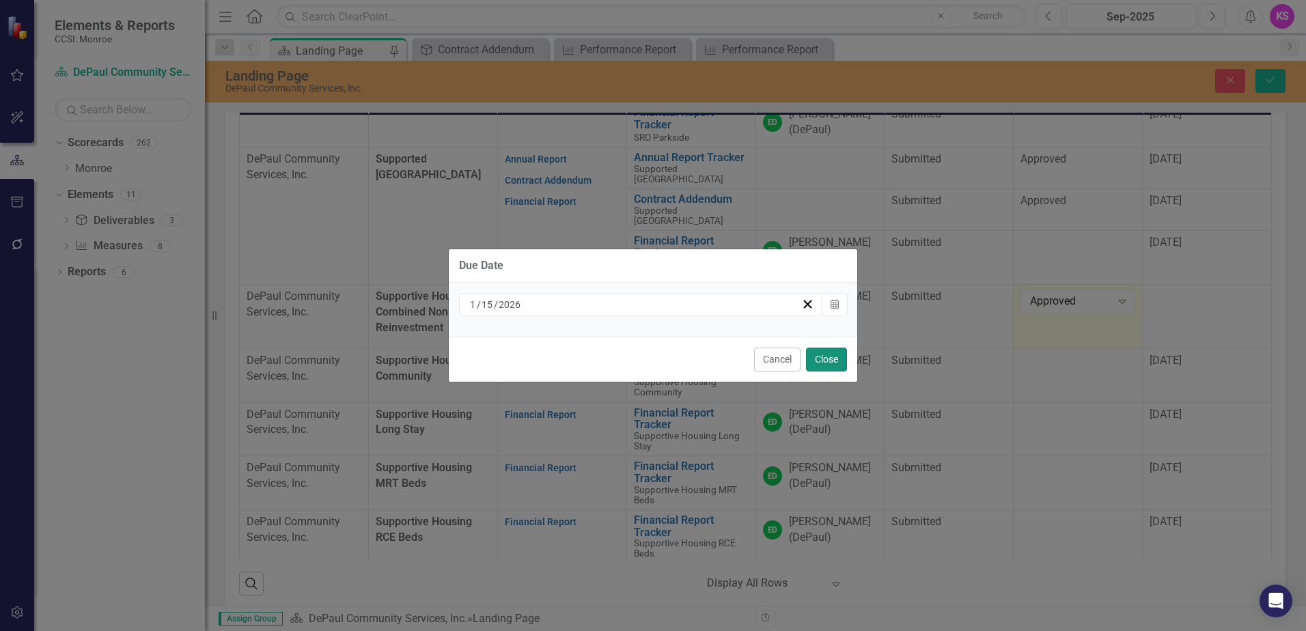
click at [826, 358] on button "Close" at bounding box center [826, 360] width 41 height 24
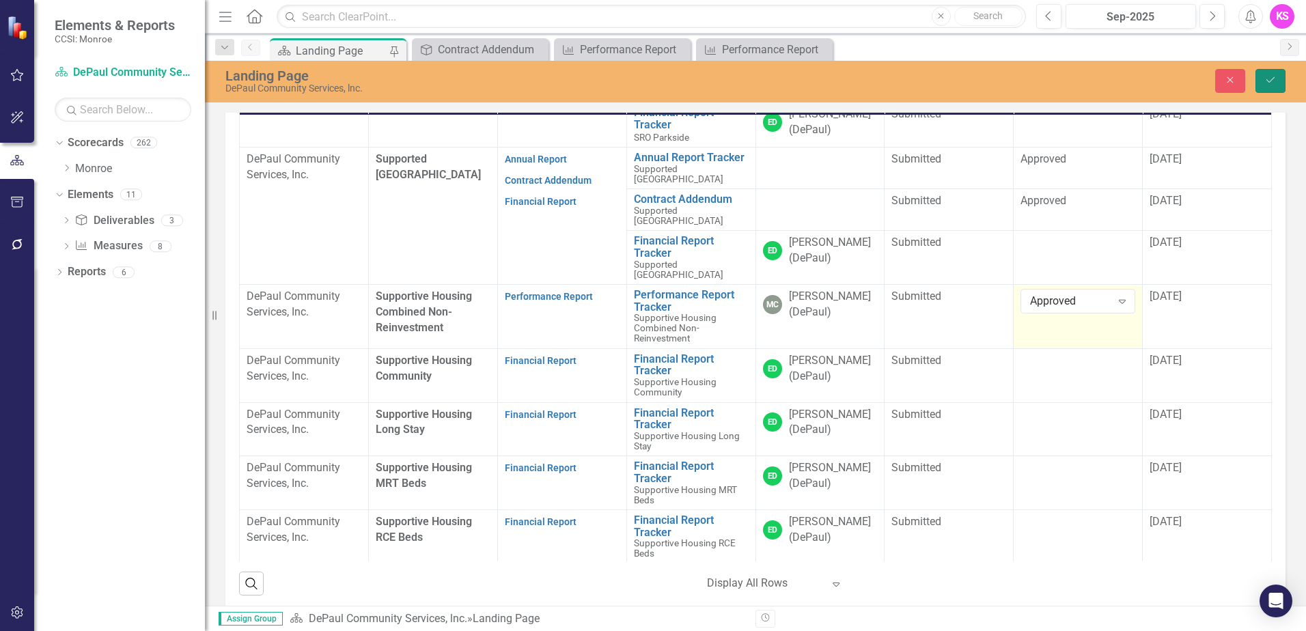
click at [1266, 76] on icon "Save" at bounding box center [1270, 80] width 12 height 10
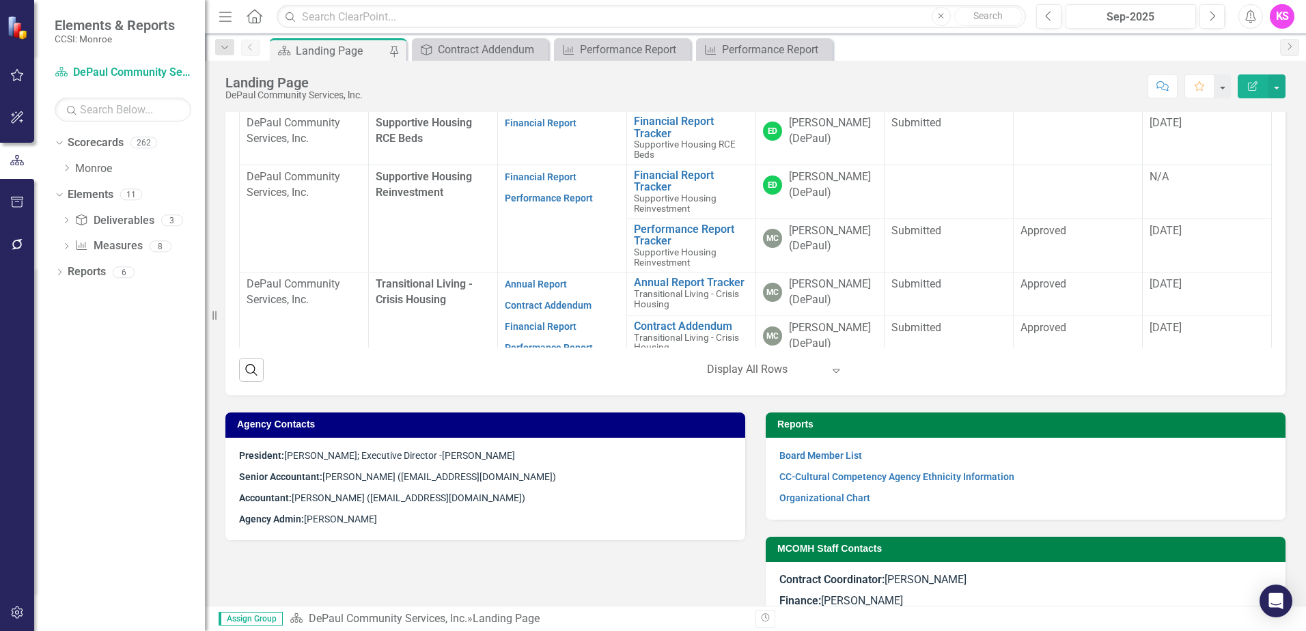
scroll to position [1526, 0]
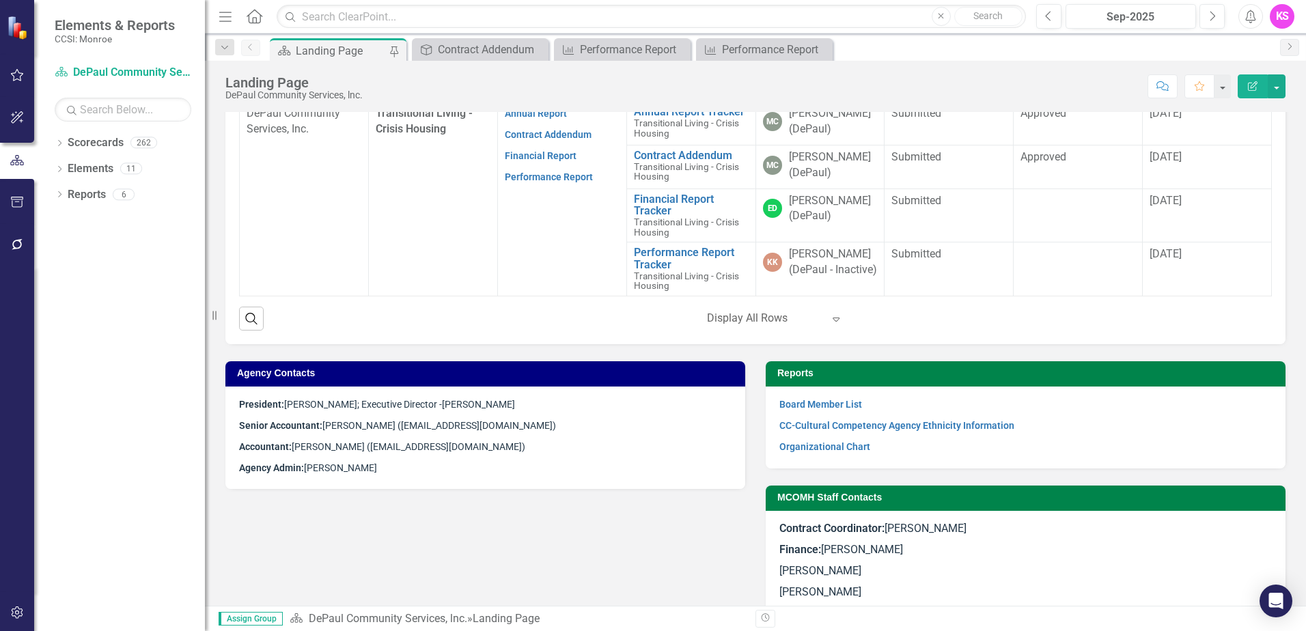
scroll to position [683, 0]
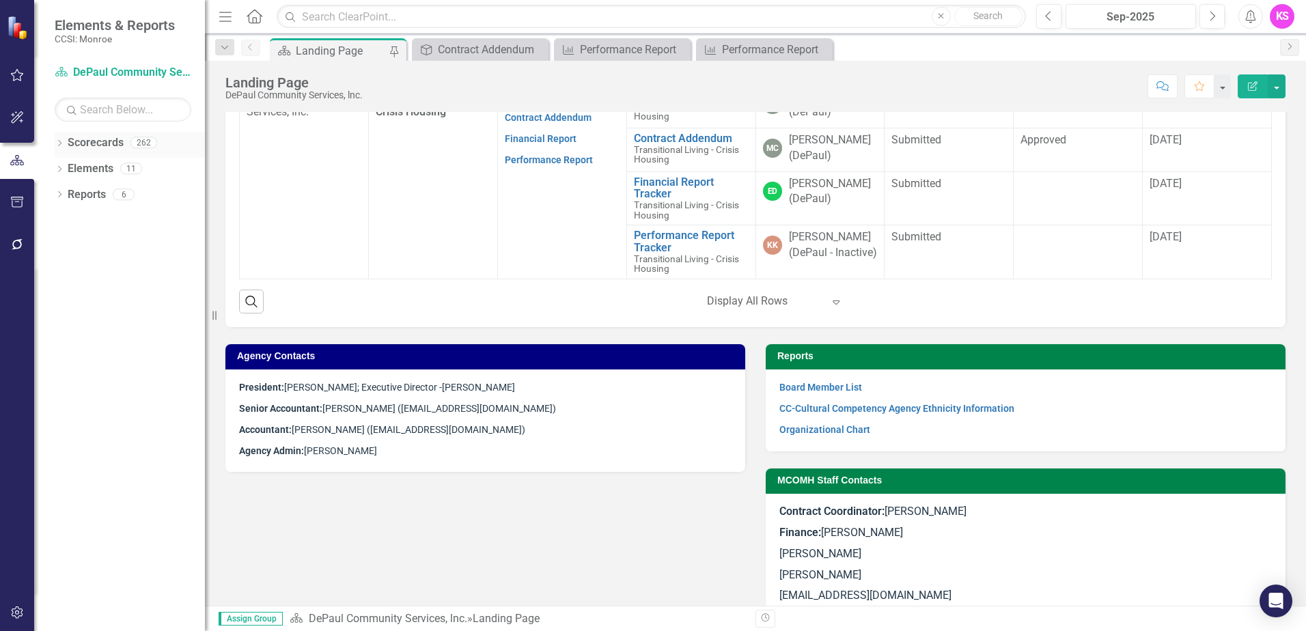
click at [59, 144] on icon "Dropdown" at bounding box center [60, 145] width 10 height 8
click at [70, 168] on icon "Dropdown" at bounding box center [66, 168] width 10 height 8
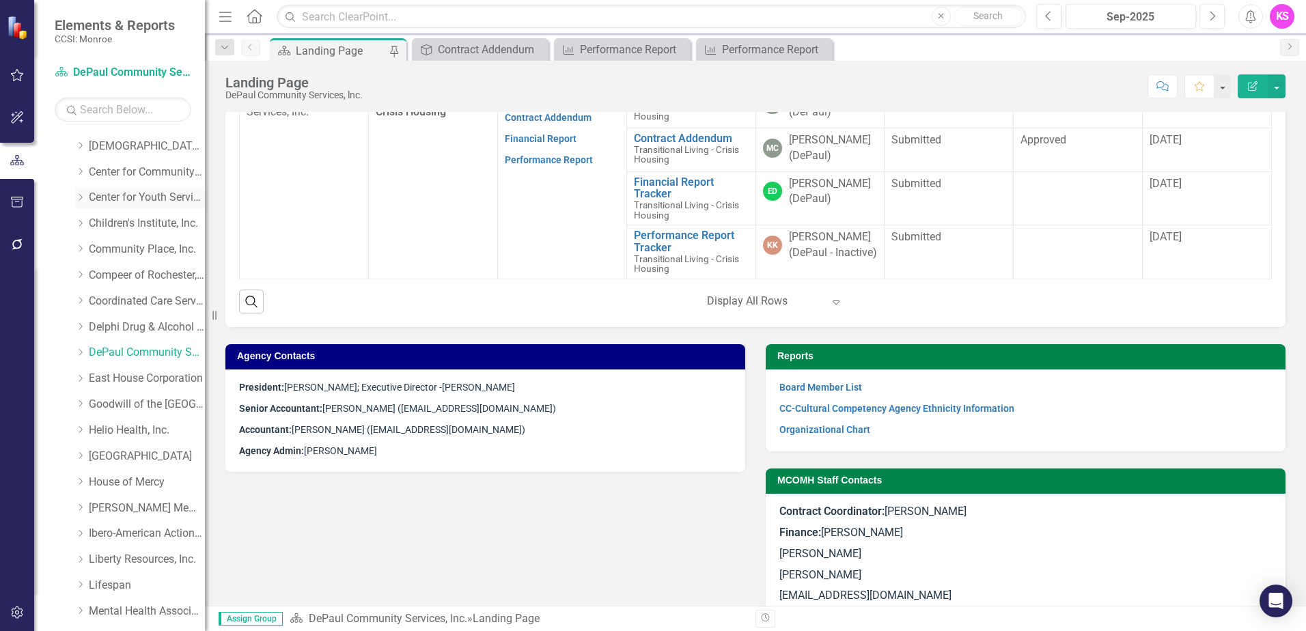
scroll to position [68, 0]
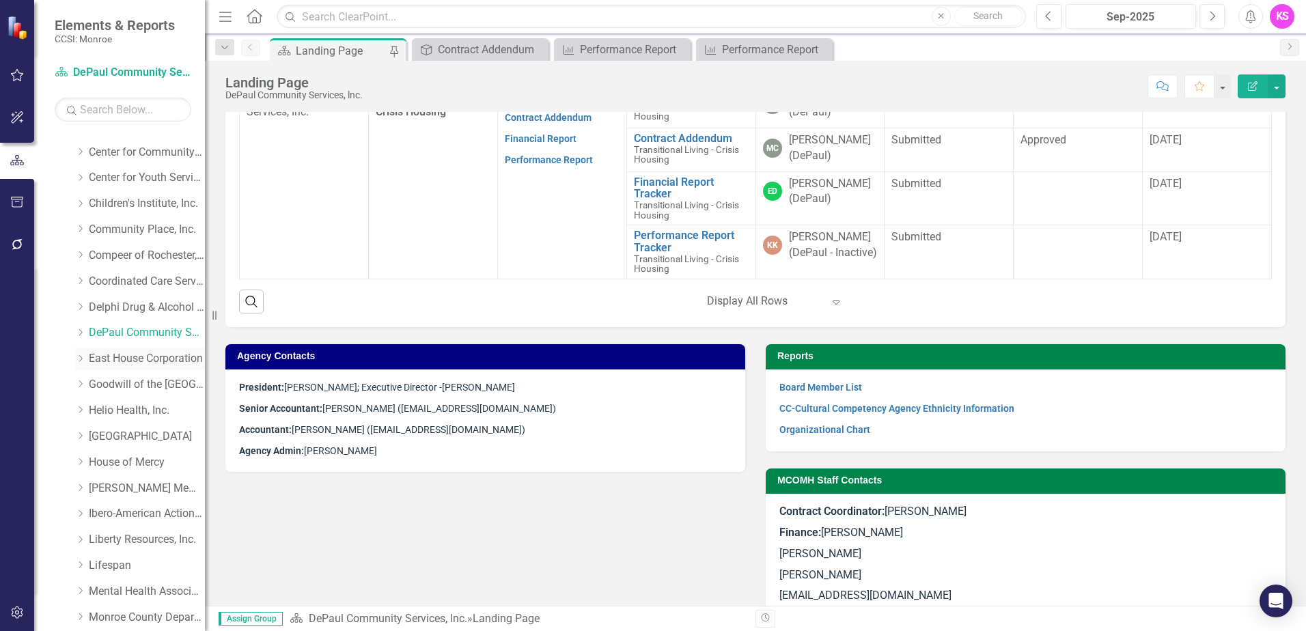
click at [82, 359] on icon "Dropdown" at bounding box center [80, 358] width 10 height 8
click at [0, 0] on icon "Close" at bounding box center [0, 0] width 0 height 0
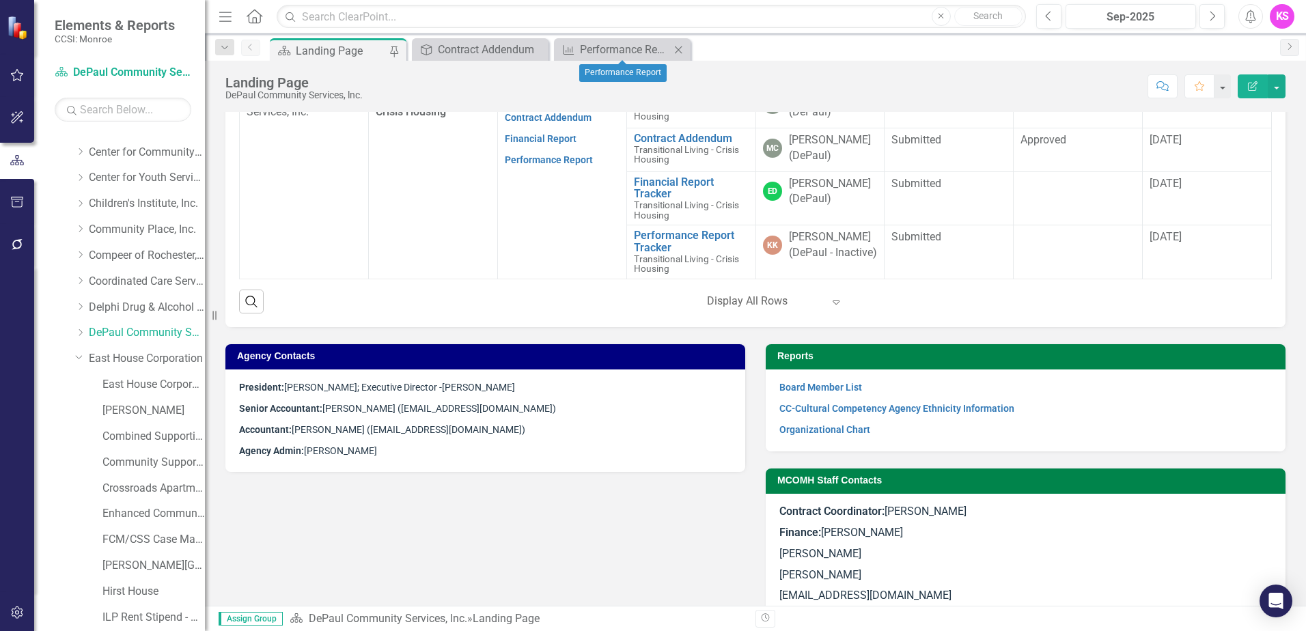
click at [679, 48] on icon "Close" at bounding box center [678, 49] width 14 height 11
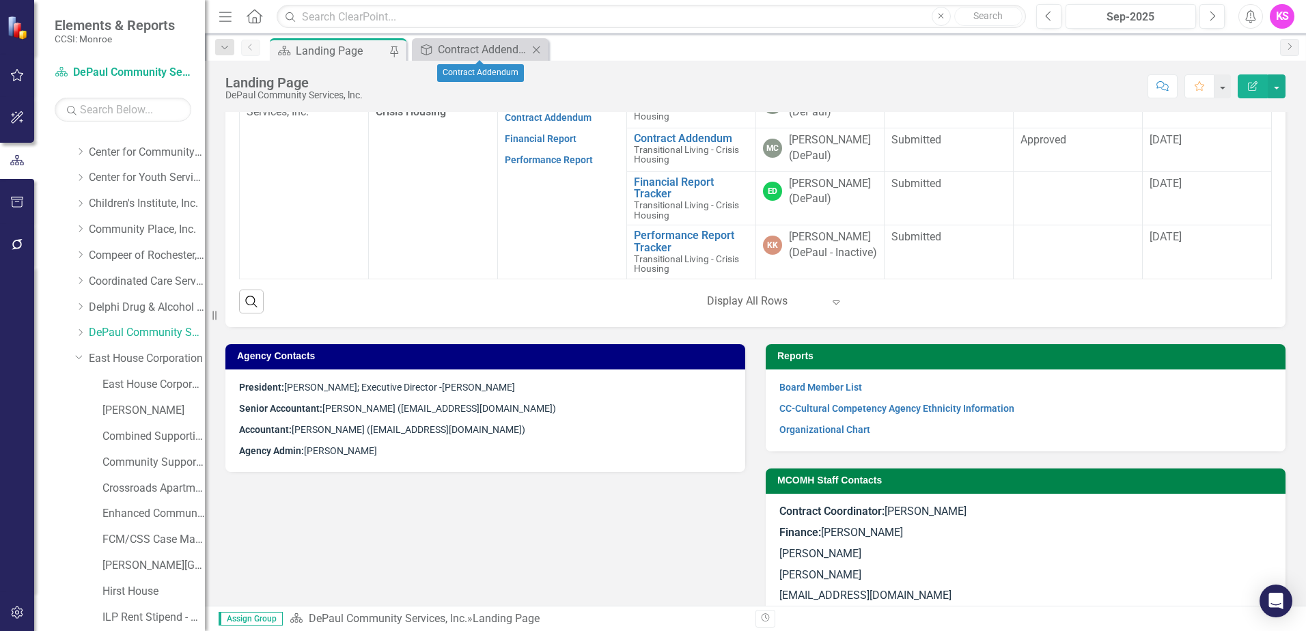
click at [536, 51] on icon "Close" at bounding box center [536, 49] width 14 height 11
click at [128, 355] on link "East House Corporation" at bounding box center [147, 359] width 116 height 16
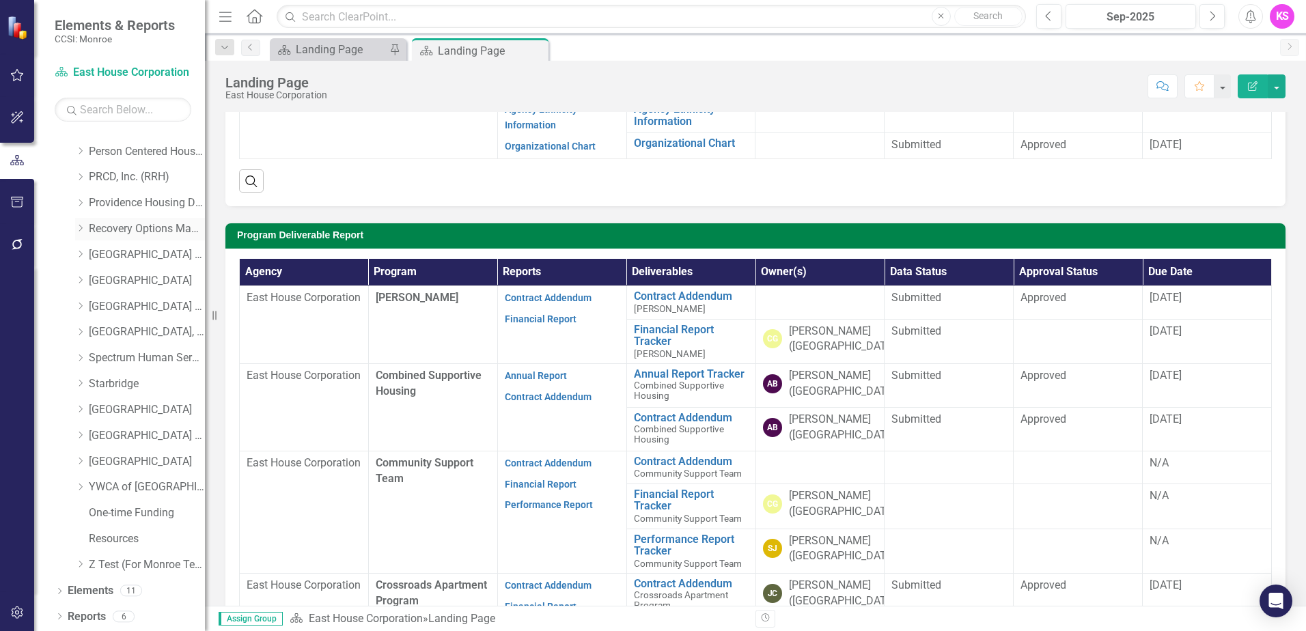
scroll to position [1233, 0]
click at [82, 433] on icon "Dropdown" at bounding box center [80, 434] width 10 height 8
click at [145, 434] on link "[GEOGRAPHIC_DATA] (RRH)" at bounding box center [147, 436] width 116 height 16
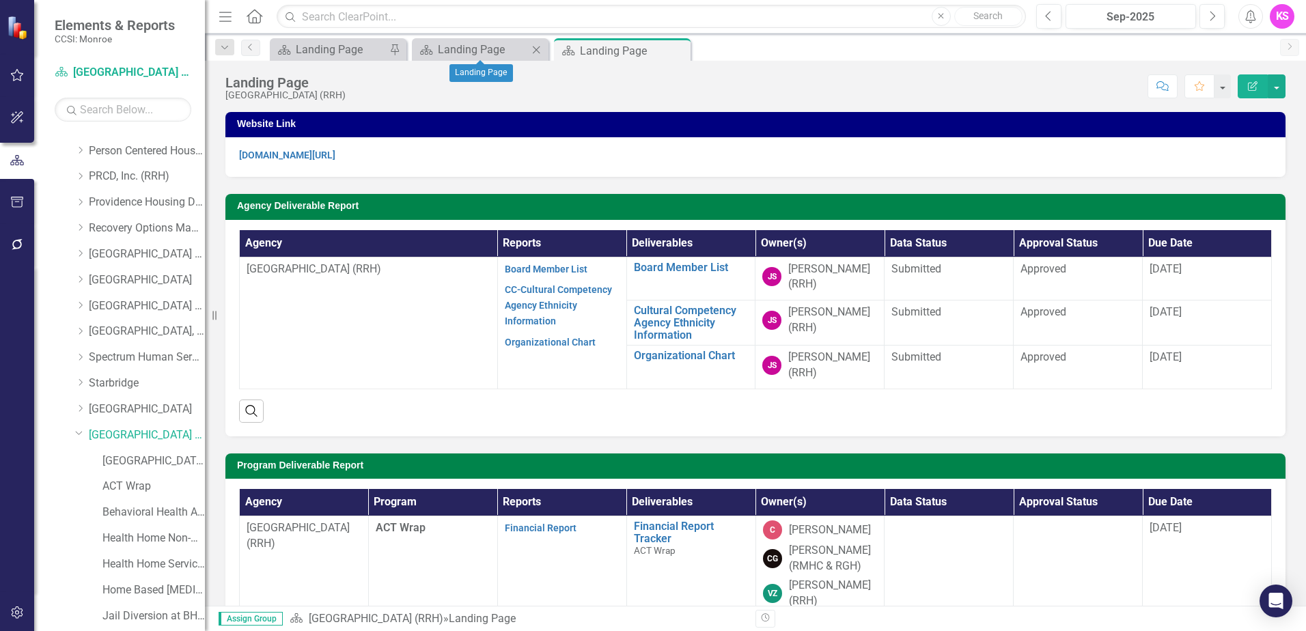
click at [540, 50] on icon "Close" at bounding box center [536, 49] width 14 height 11
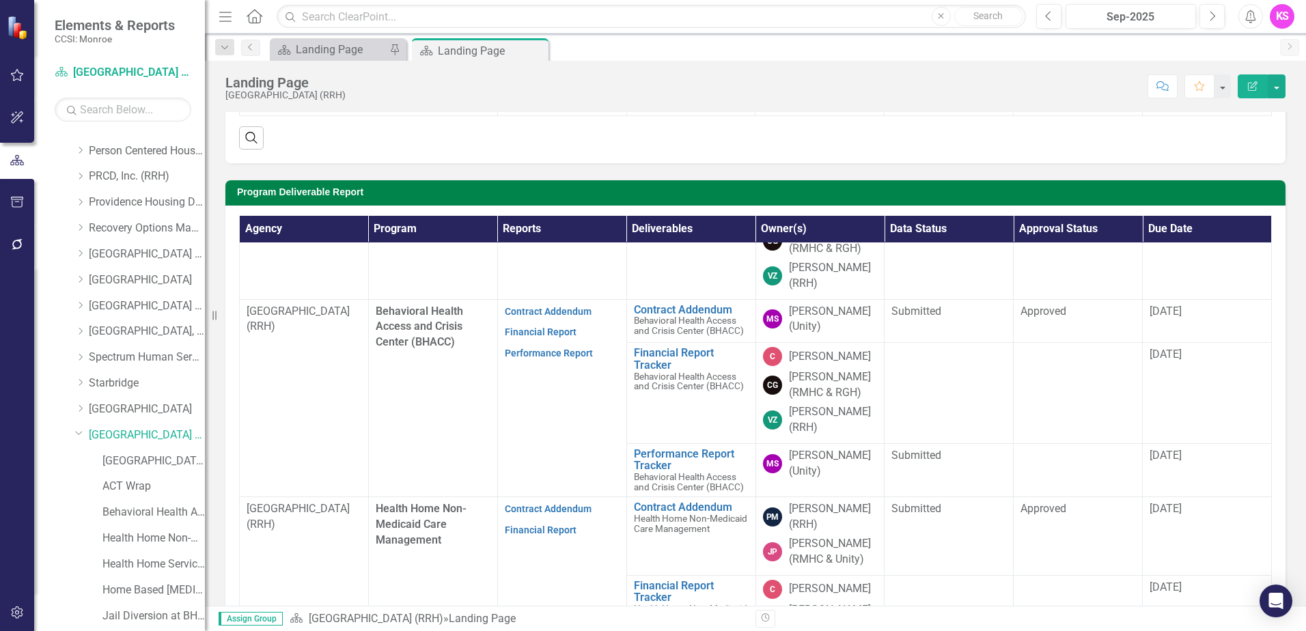
scroll to position [68, 0]
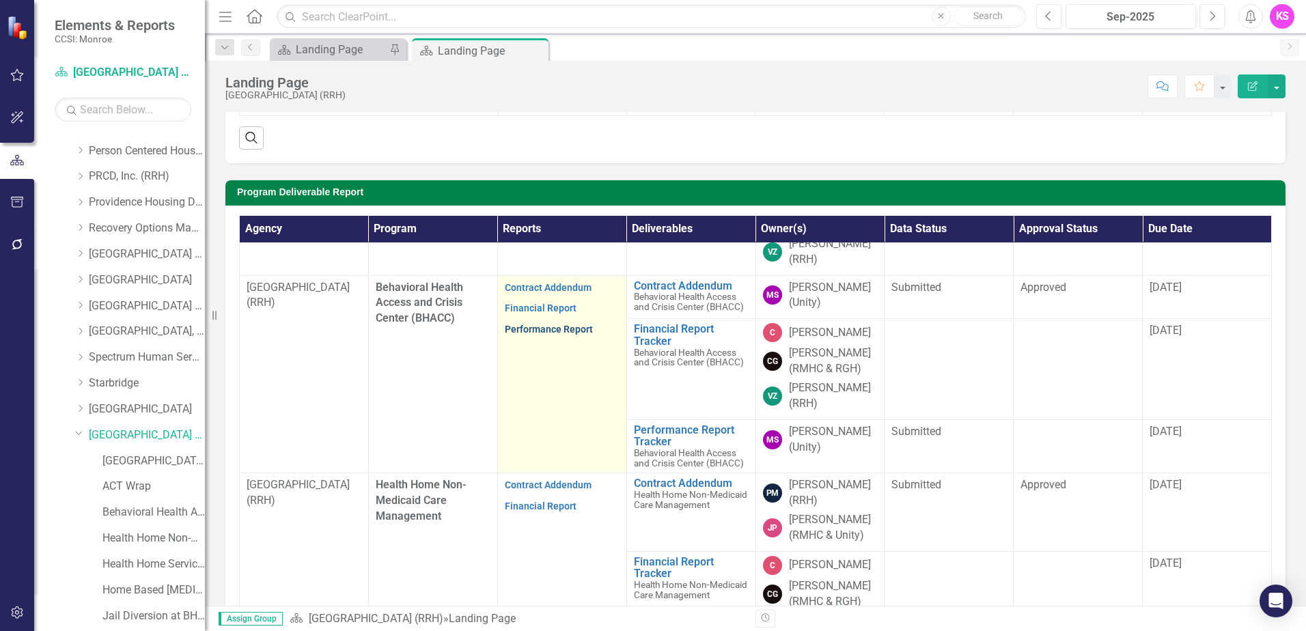
click at [561, 331] on link "Performance Report" at bounding box center [549, 329] width 88 height 11
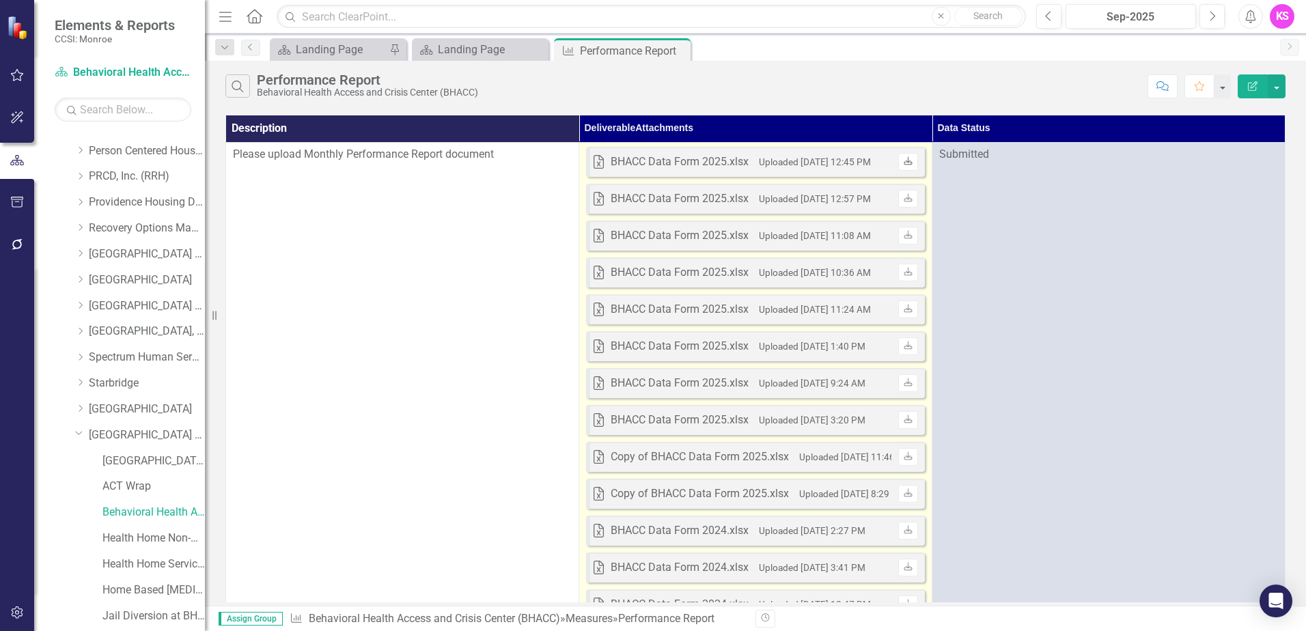
click at [908, 165] on icon "Download" at bounding box center [908, 162] width 10 height 8
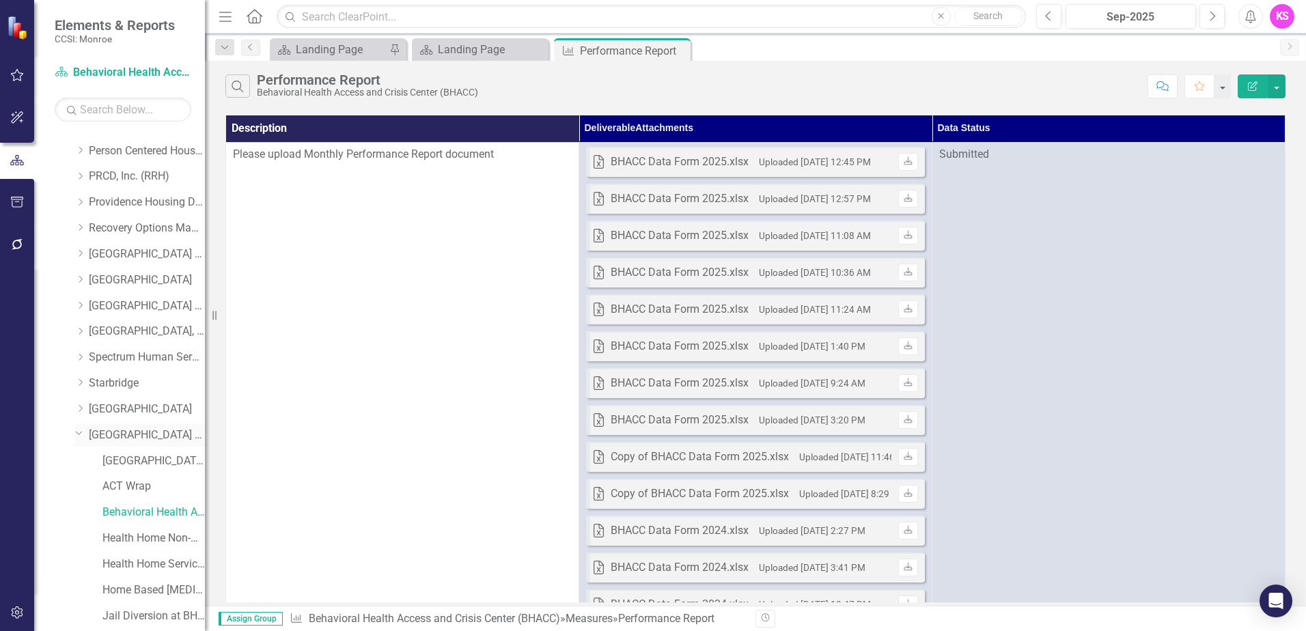
click at [137, 434] on link "[GEOGRAPHIC_DATA] (RRH)" at bounding box center [147, 436] width 116 height 16
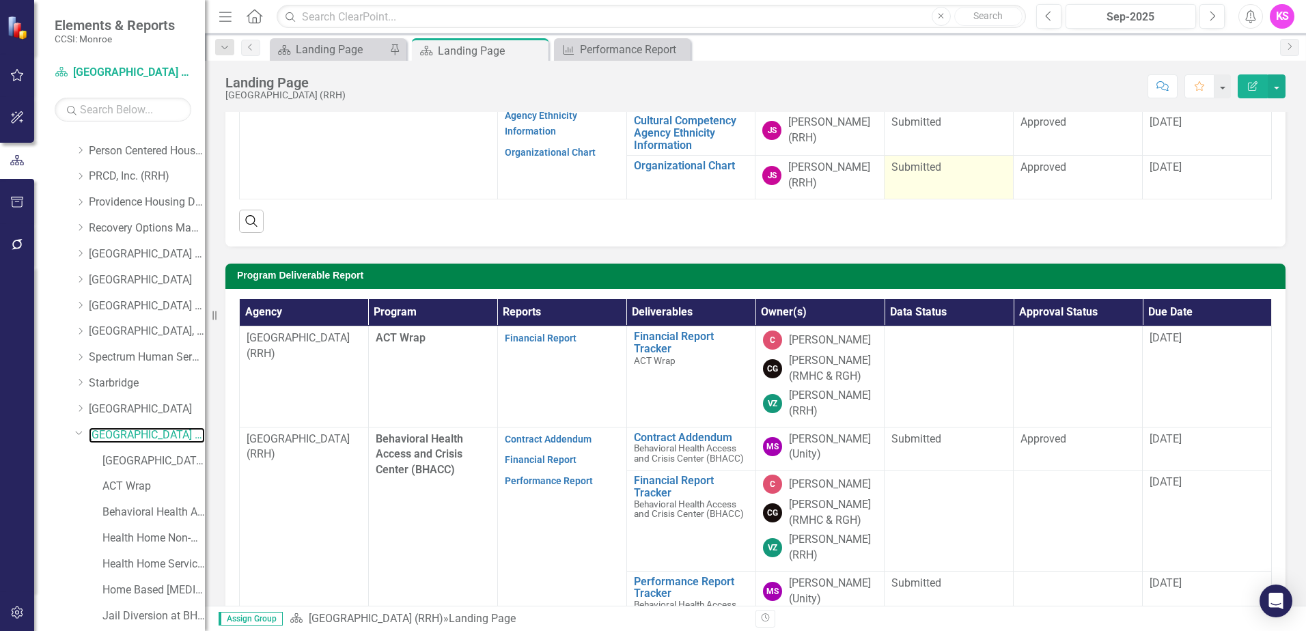
scroll to position [205, 0]
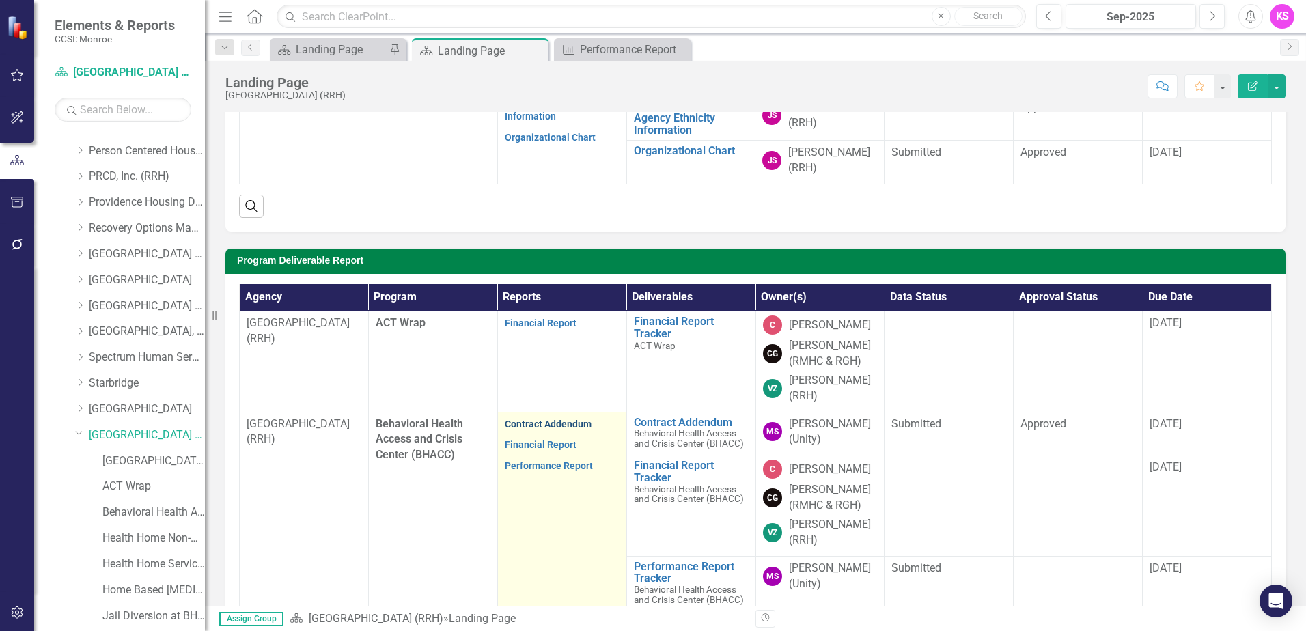
click at [545, 423] on link "Contract Addendum" at bounding box center [548, 424] width 87 height 11
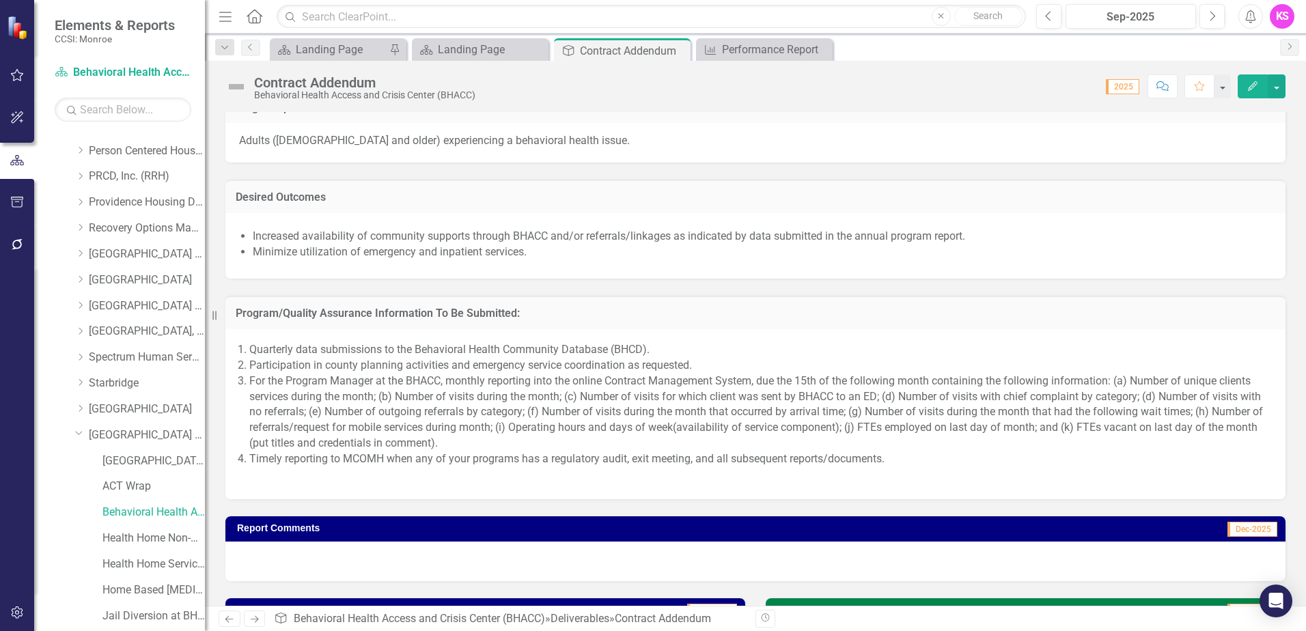
scroll to position [888, 0]
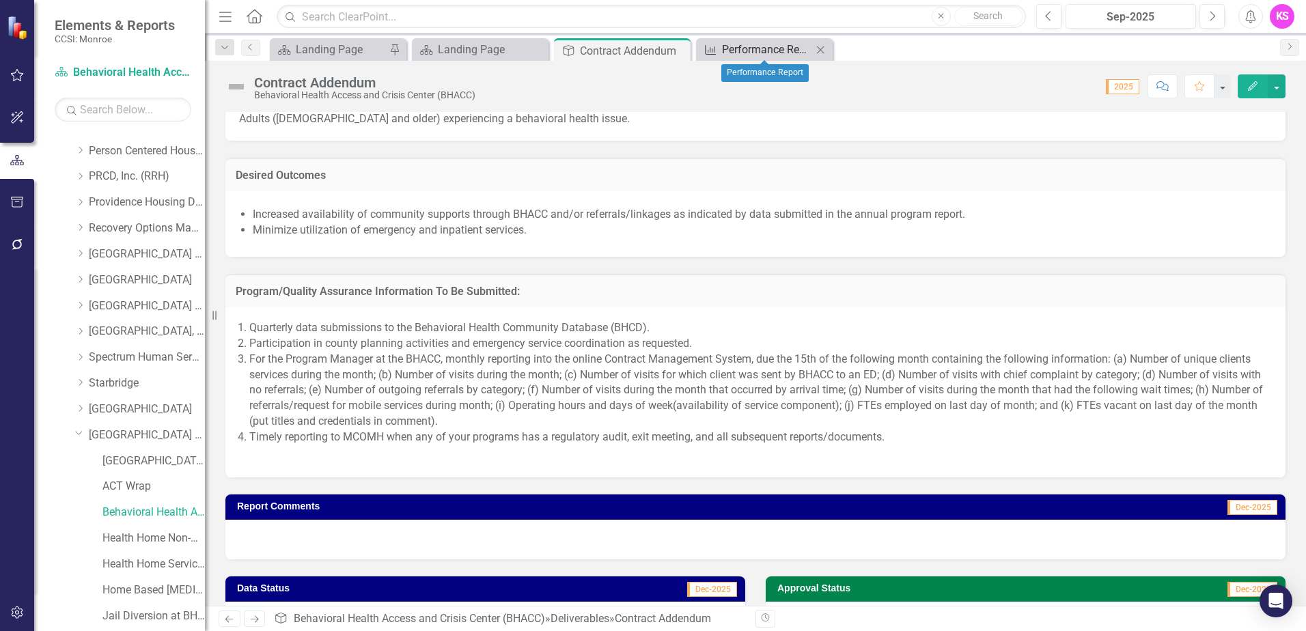
click at [800, 46] on div "Performance Report" at bounding box center [767, 49] width 90 height 17
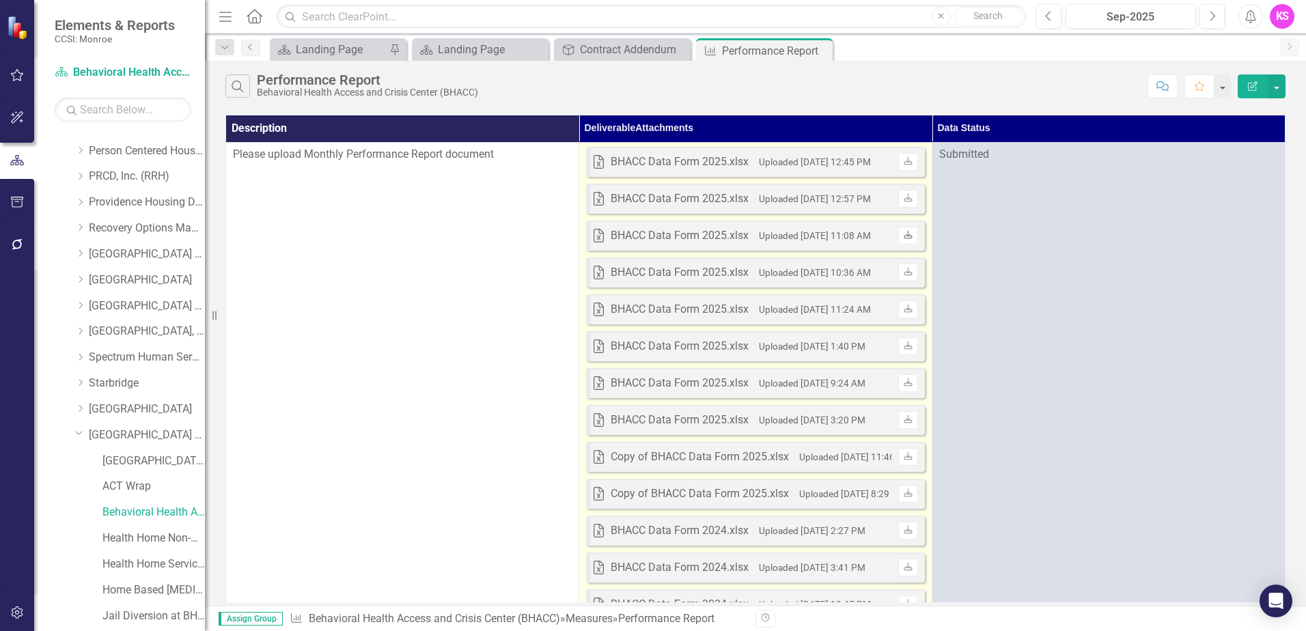
click at [907, 234] on icon "Download" at bounding box center [908, 236] width 10 height 8
click at [910, 163] on icon "Download" at bounding box center [908, 162] width 10 height 8
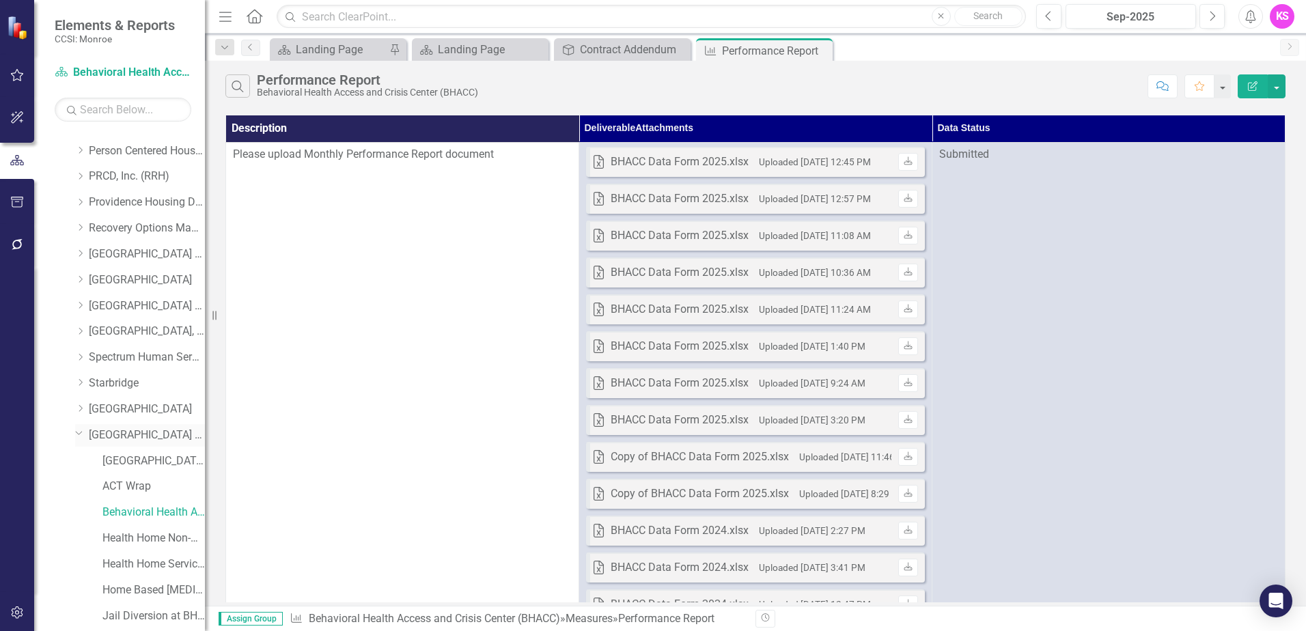
click at [139, 437] on link "[GEOGRAPHIC_DATA] (RRH)" at bounding box center [147, 436] width 116 height 16
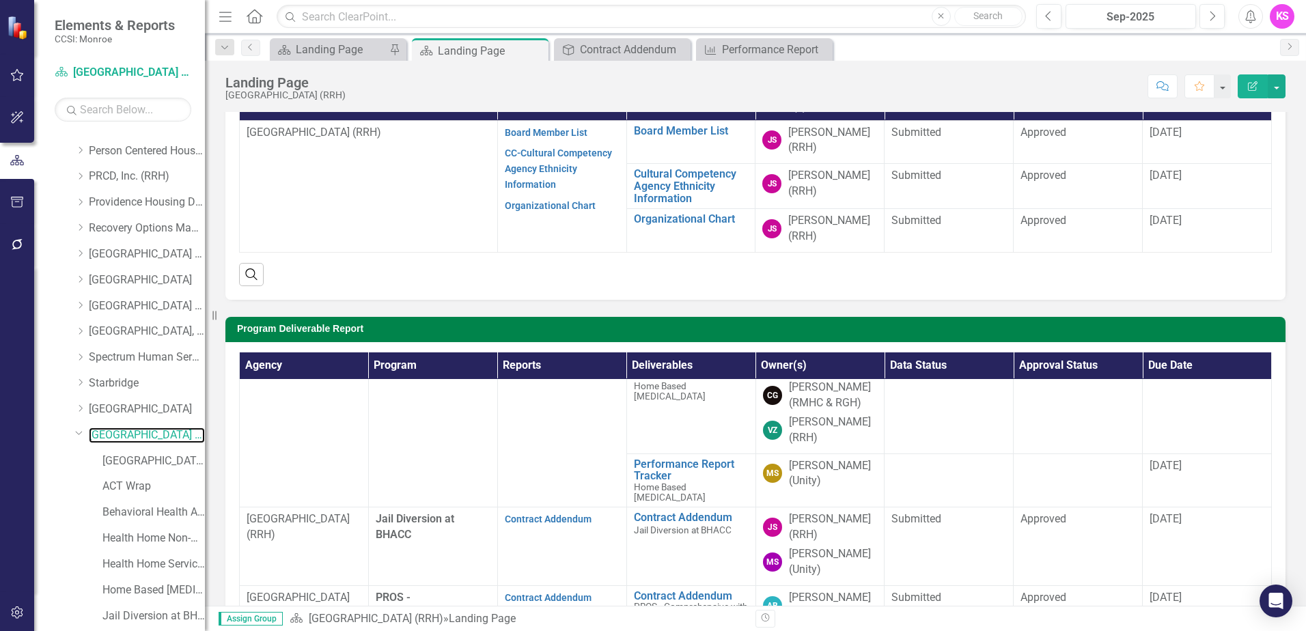
scroll to position [751, 0]
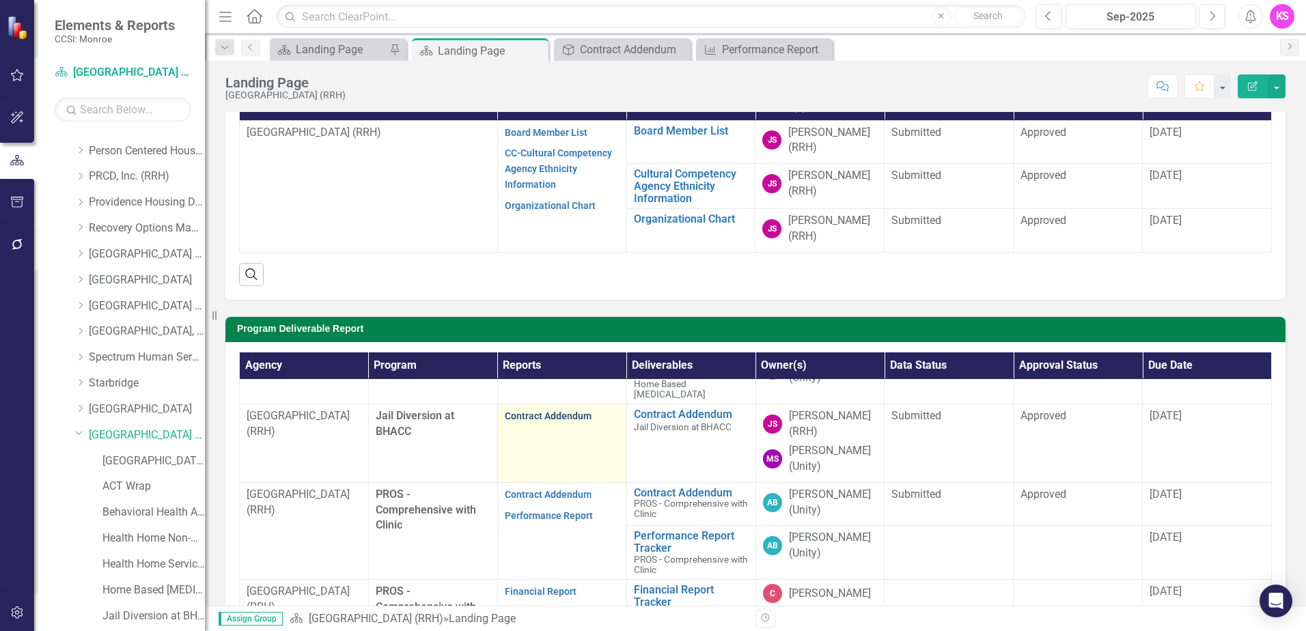
click at [545, 421] on link "Contract Addendum" at bounding box center [548, 415] width 87 height 11
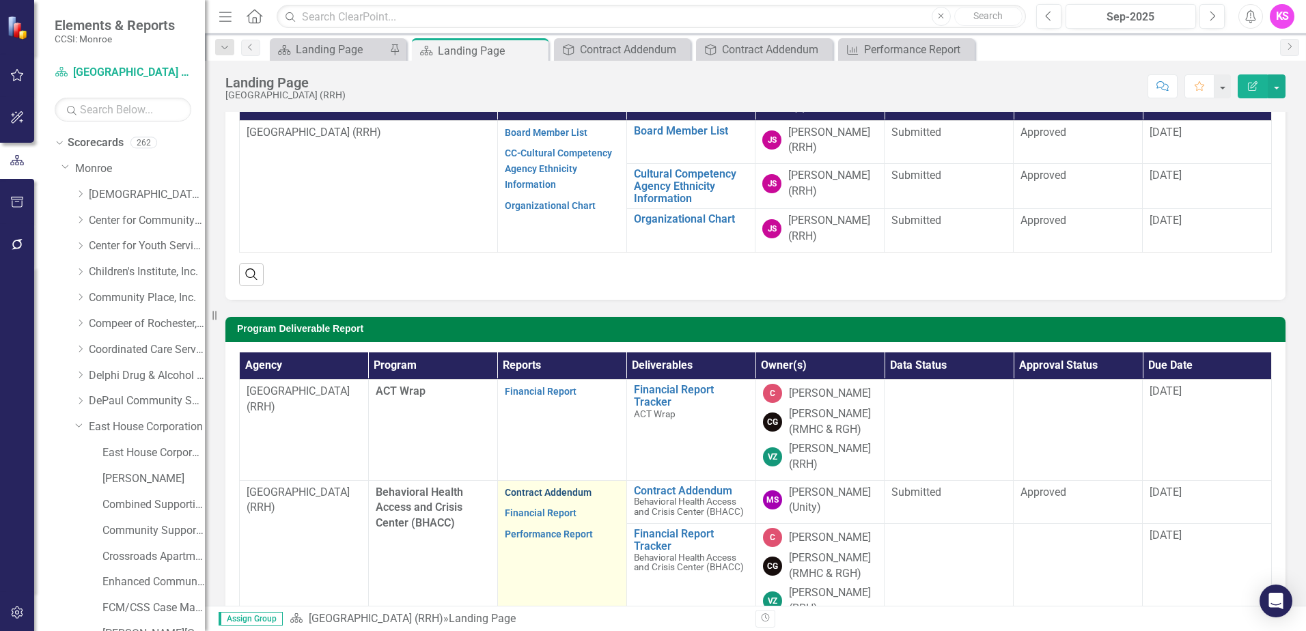
click at [538, 494] on link "Contract Addendum" at bounding box center [548, 492] width 87 height 11
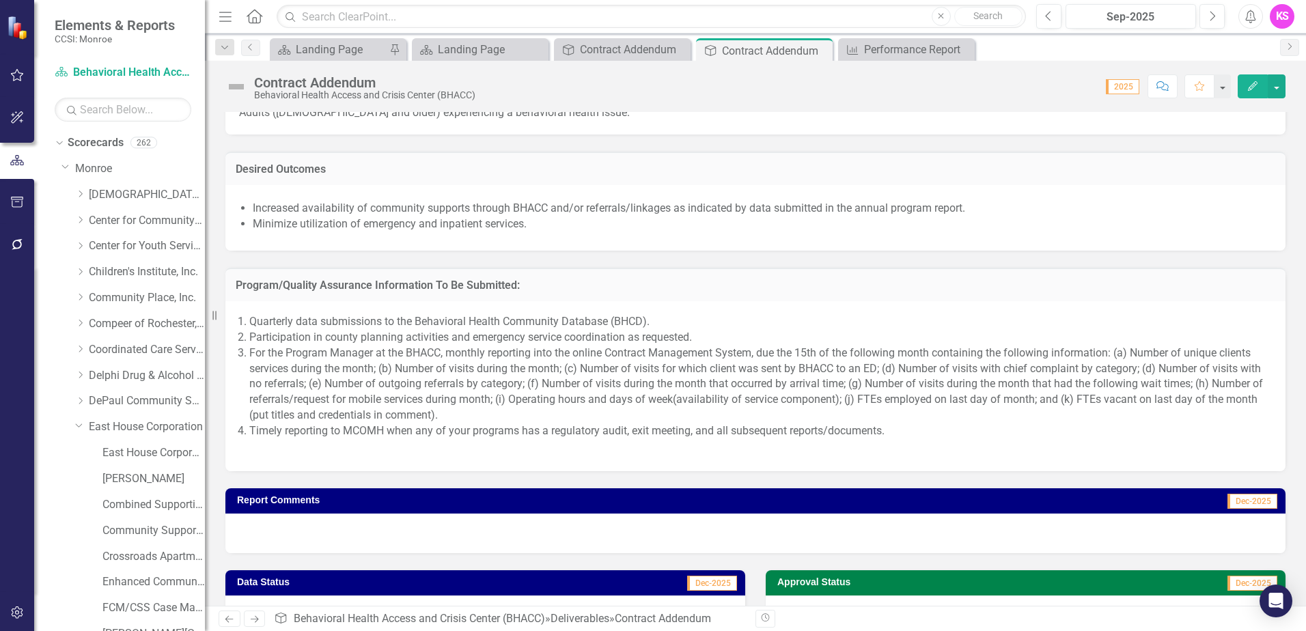
scroll to position [937, 0]
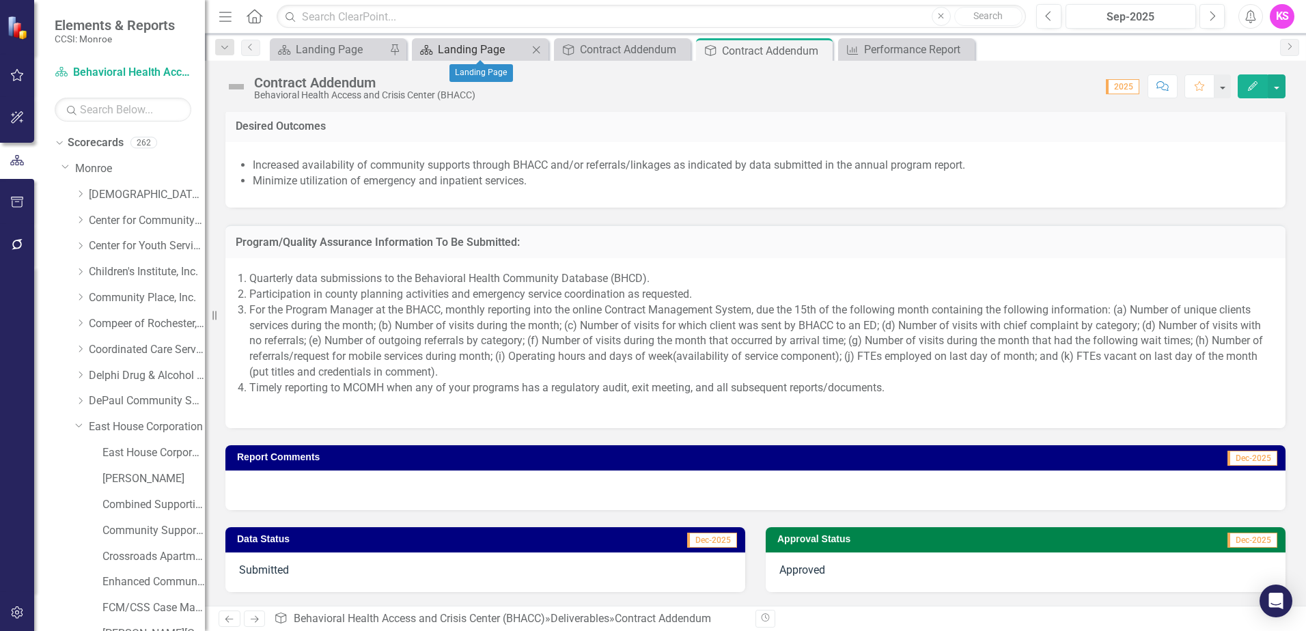
click at [503, 51] on div "Landing Page" at bounding box center [483, 49] width 90 height 17
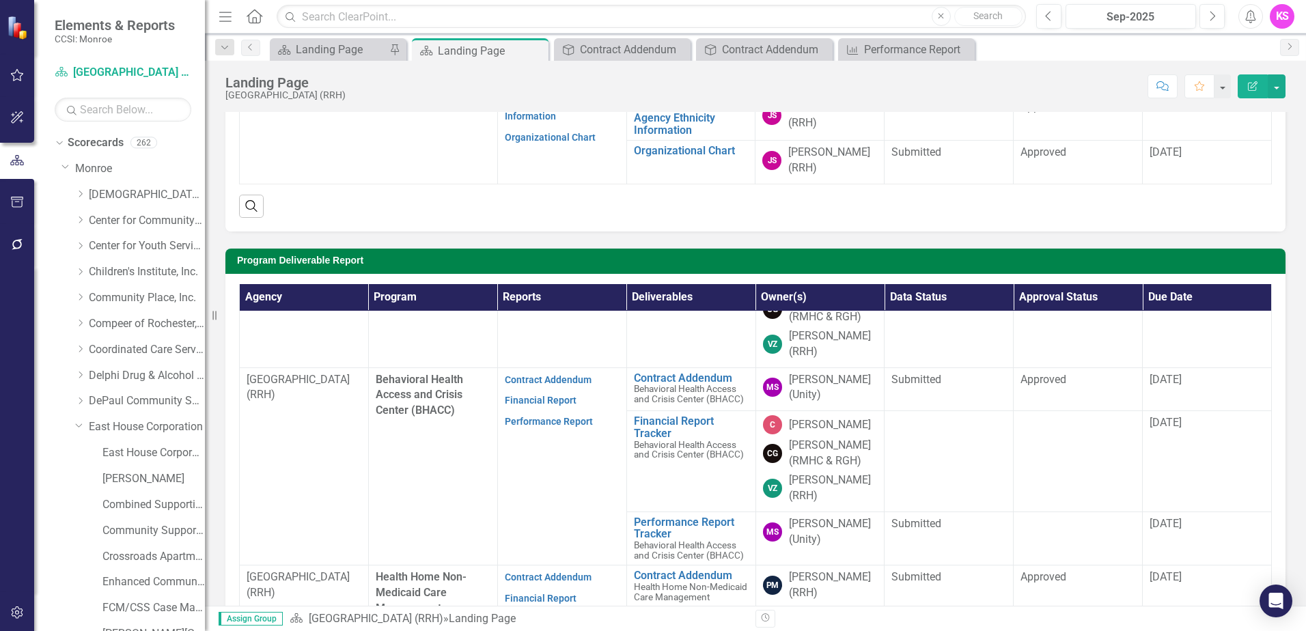
scroll to position [68, 0]
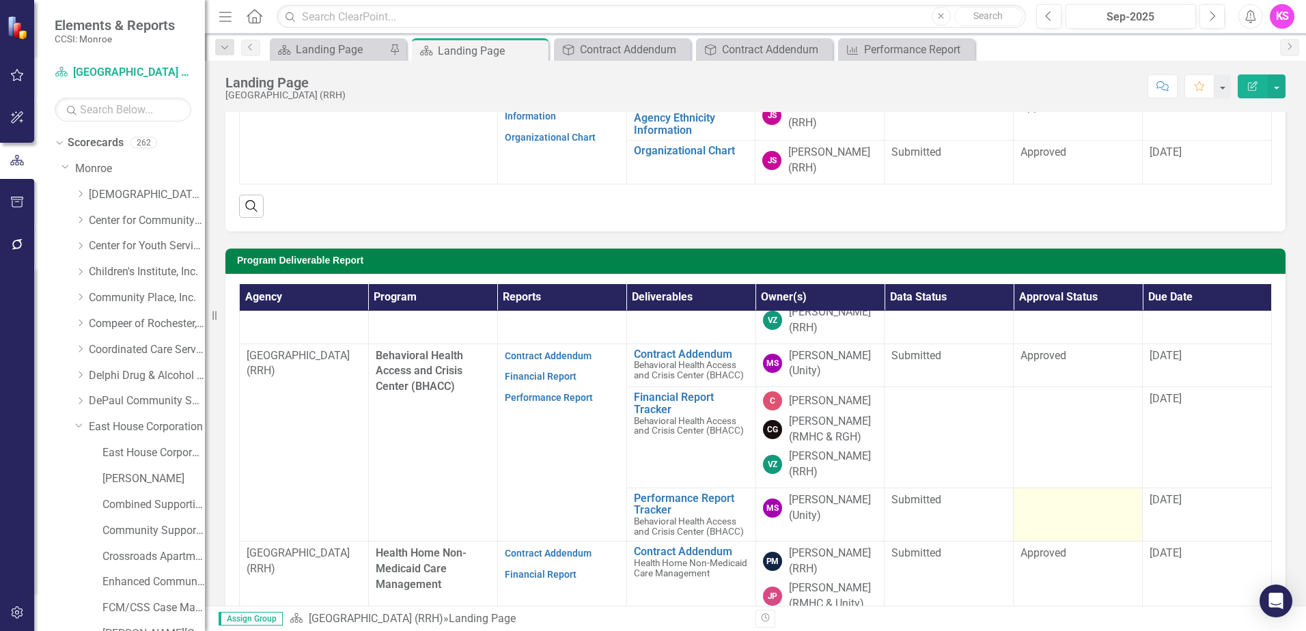
click at [1094, 529] on td at bounding box center [1078, 515] width 129 height 54
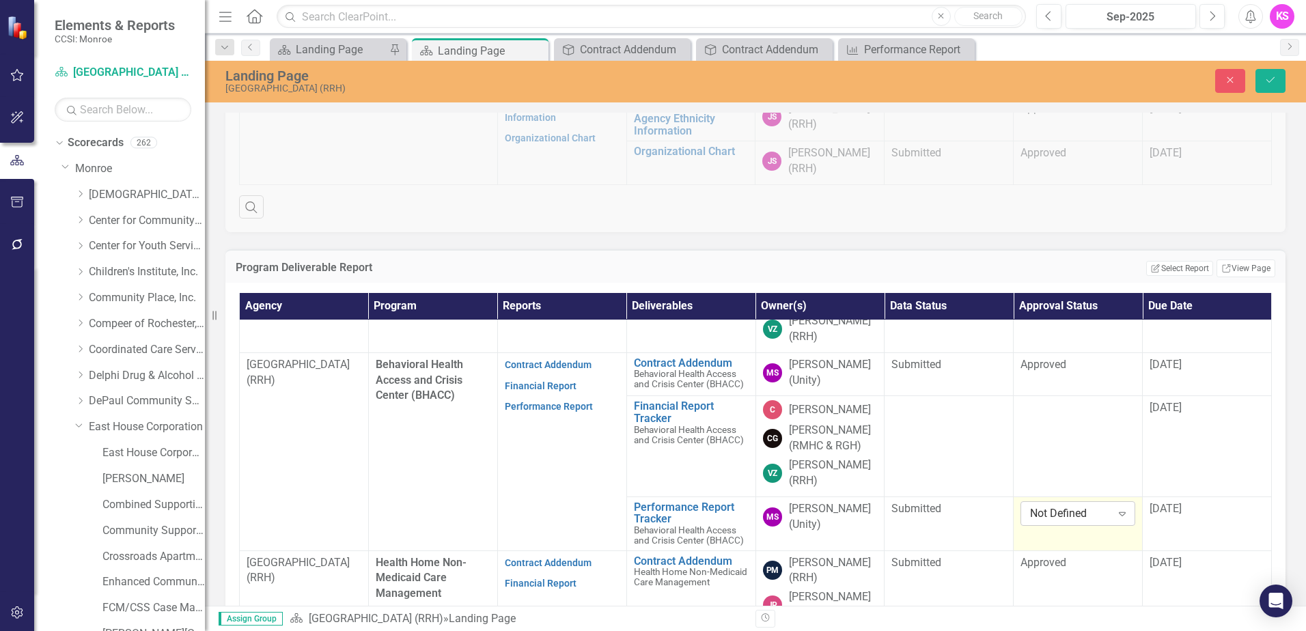
click at [1119, 516] on icon at bounding box center [1122, 514] width 7 height 4
click at [1046, 485] on div "Approved" at bounding box center [1064, 483] width 90 height 16
click at [1190, 542] on td "[DATE]" at bounding box center [1207, 524] width 129 height 54
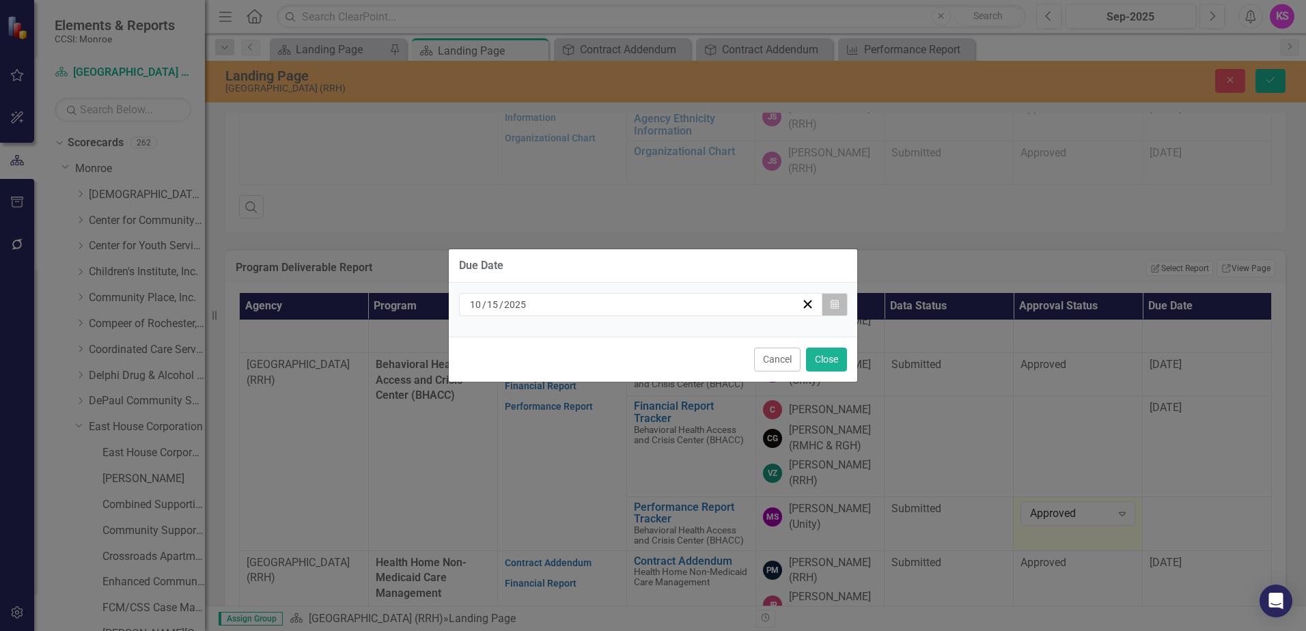
click at [833, 305] on icon "button" at bounding box center [835, 304] width 8 height 10
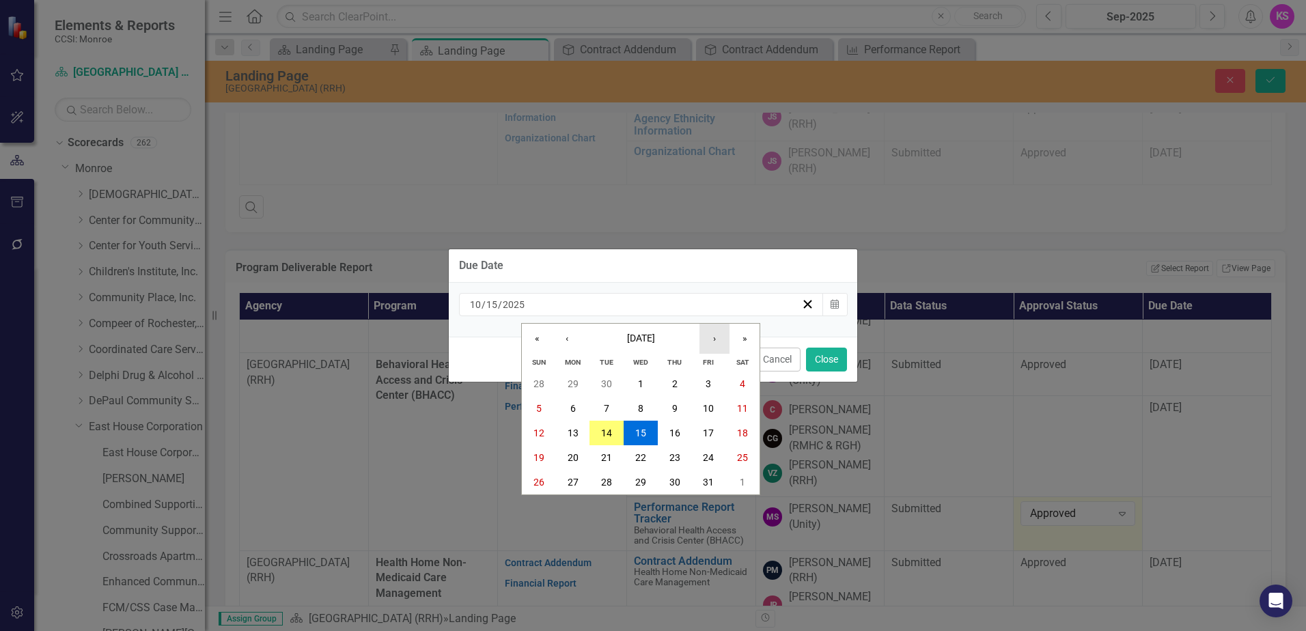
click at [711, 337] on button "›" at bounding box center [714, 339] width 30 height 30
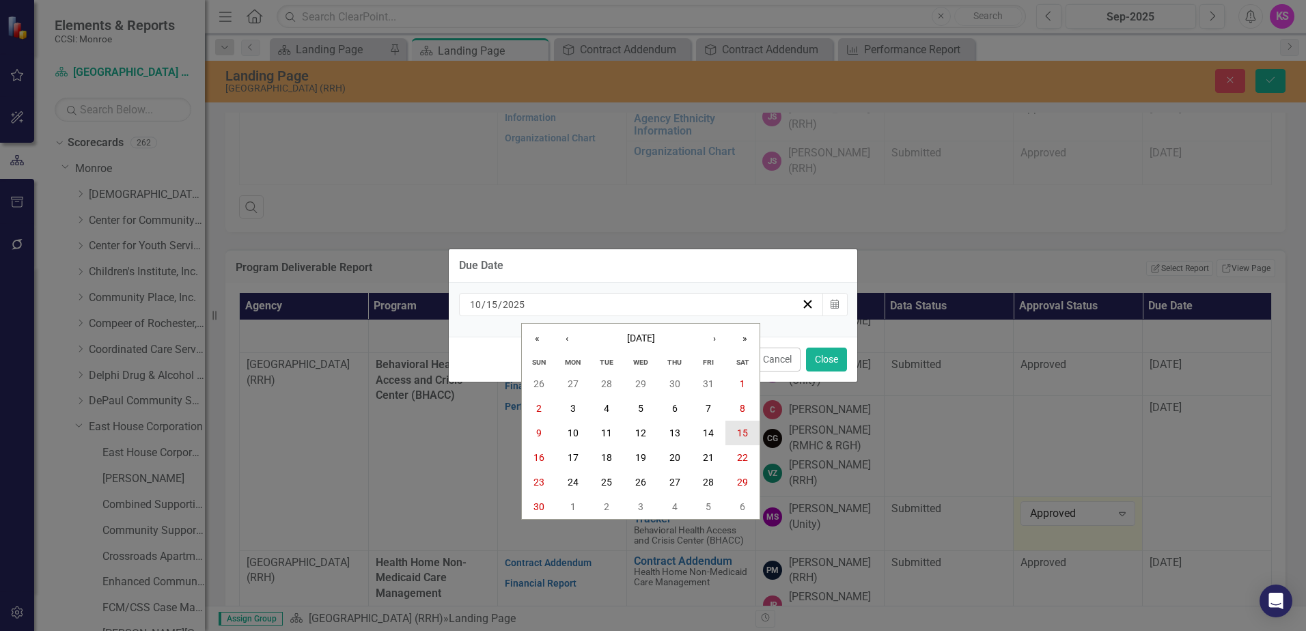
click at [742, 435] on abbr "15" at bounding box center [742, 433] width 11 height 11
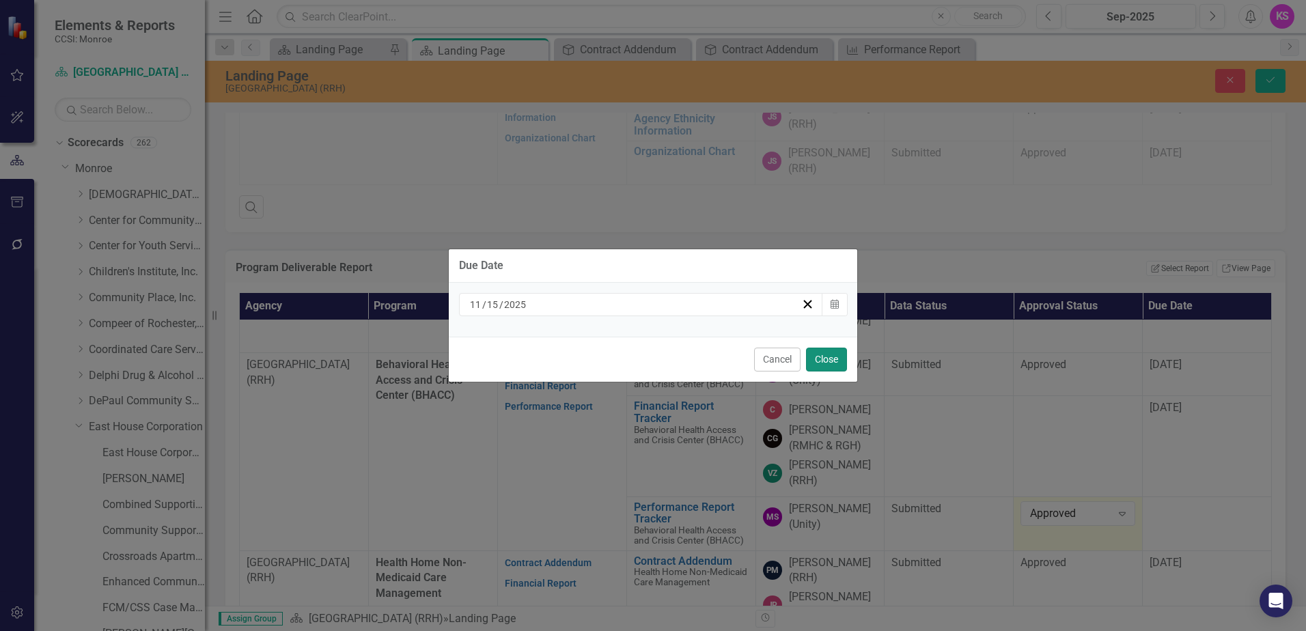
click at [838, 357] on button "Close" at bounding box center [826, 360] width 41 height 24
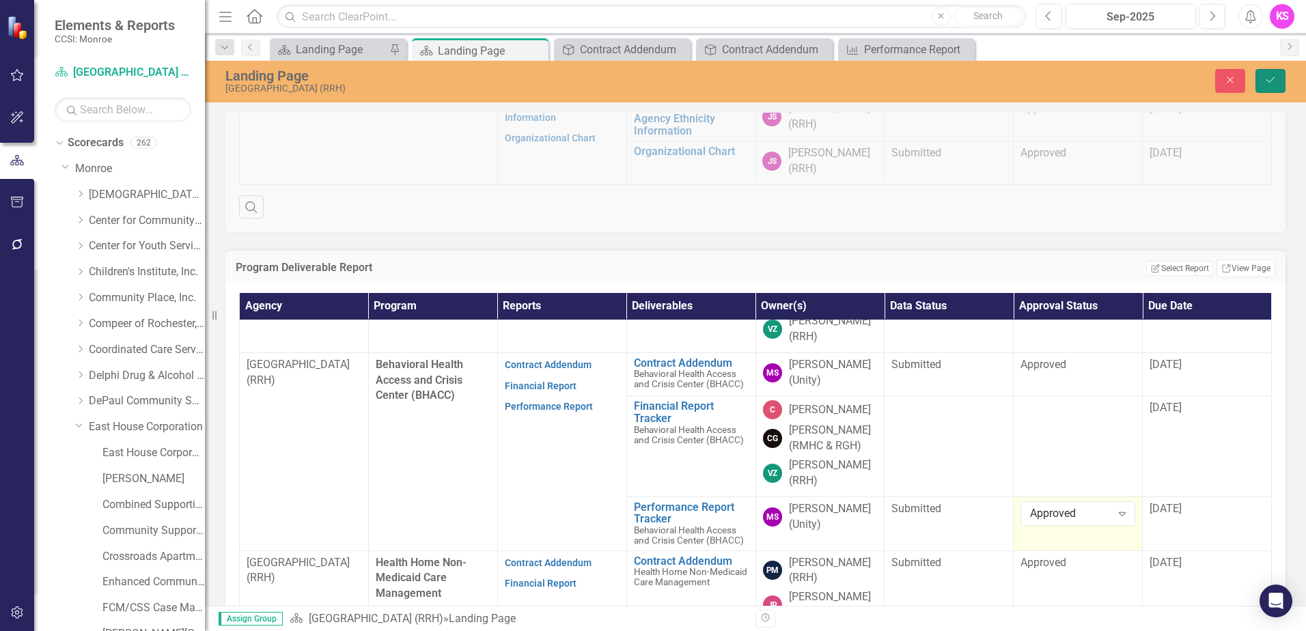
click at [1272, 81] on icon "Save" at bounding box center [1270, 80] width 12 height 10
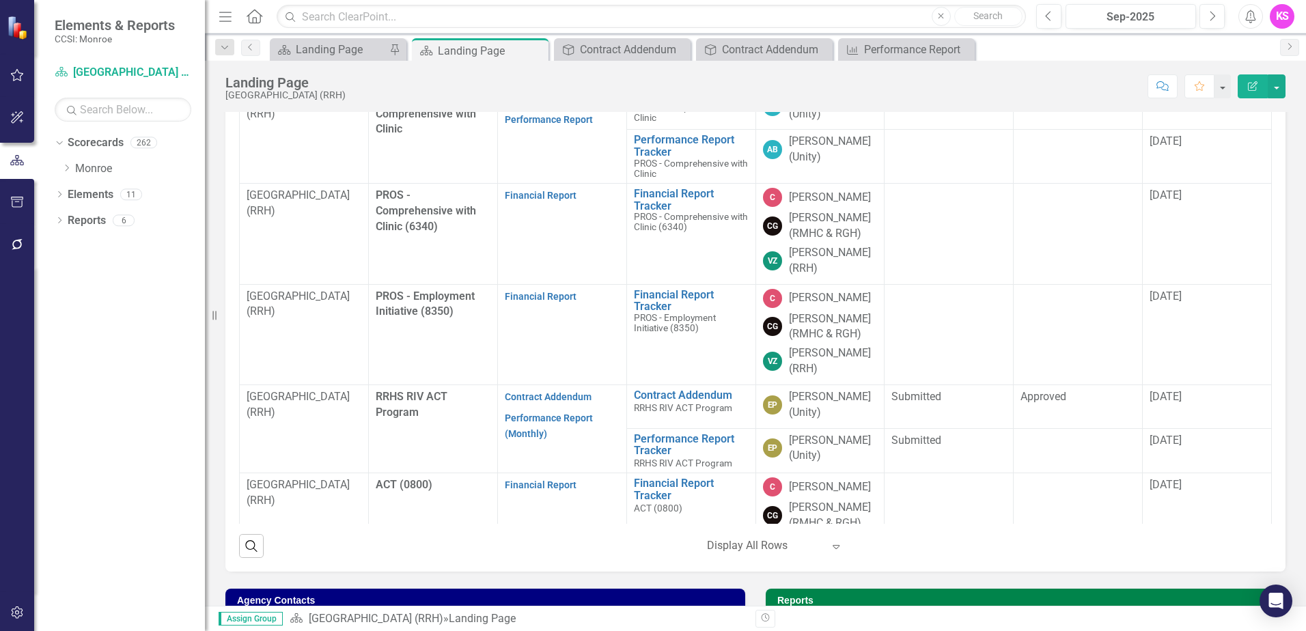
scroll to position [888, 0]
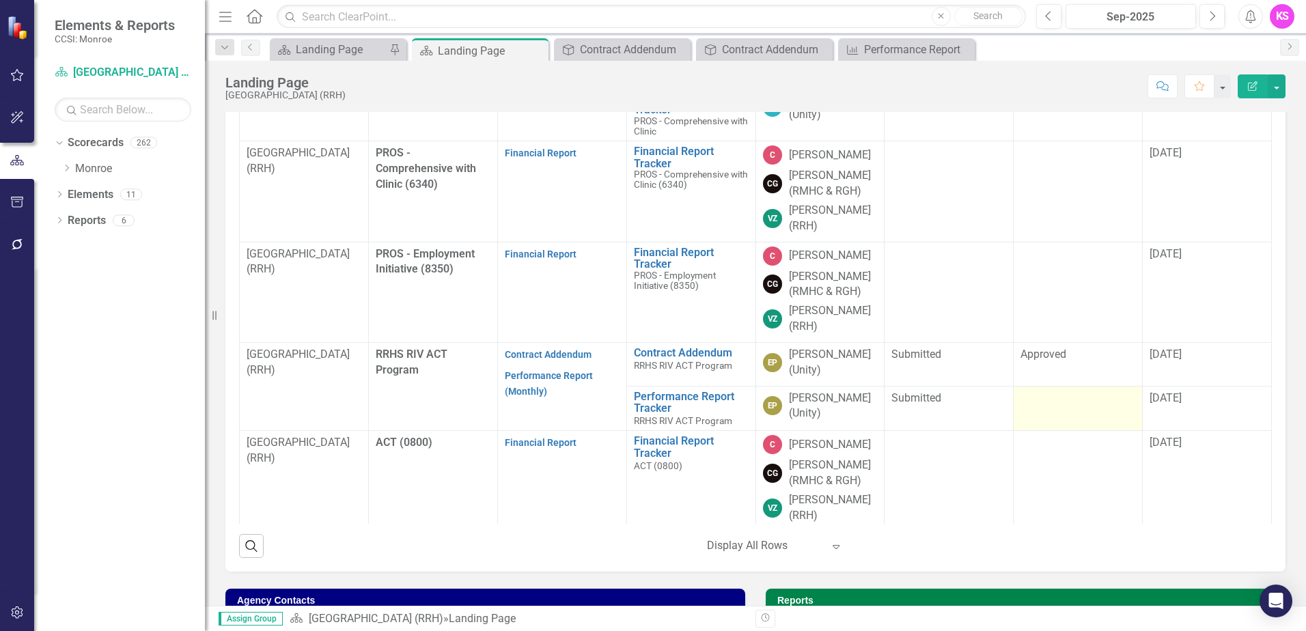
click at [1094, 431] on td at bounding box center [1078, 408] width 129 height 45
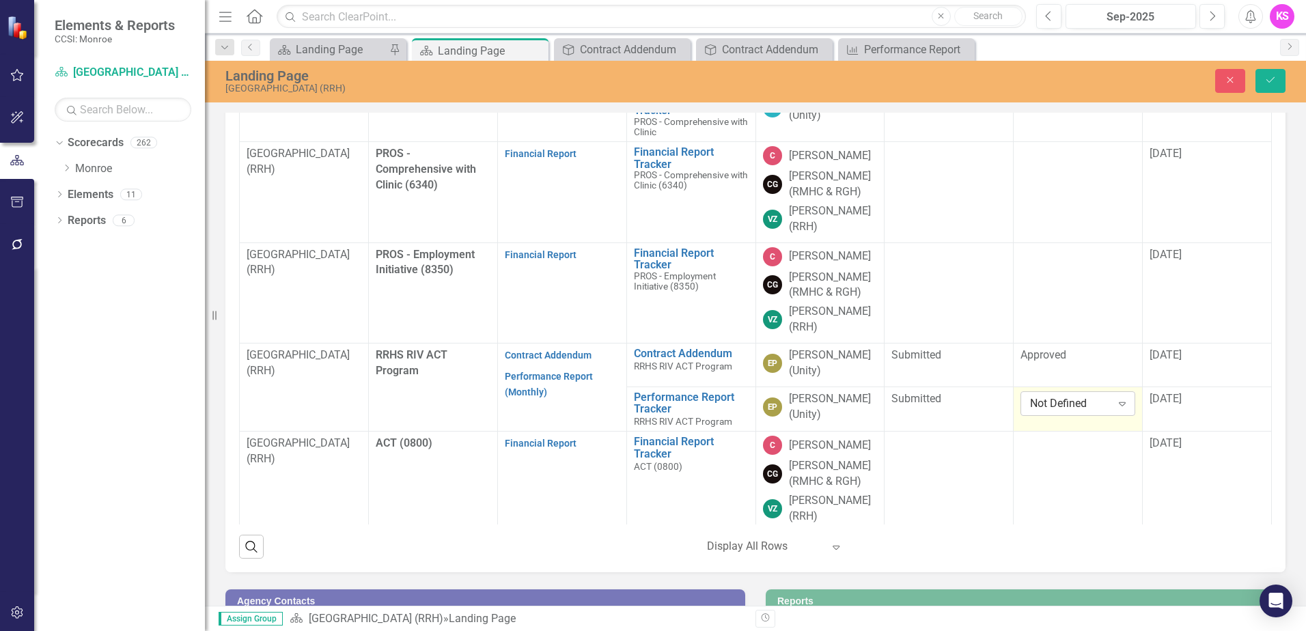
click at [1115, 409] on icon "Expand" at bounding box center [1122, 403] width 14 height 11
click at [1069, 391] on div "Approved" at bounding box center [1064, 394] width 90 height 16
click at [1169, 432] on td "10/3/25" at bounding box center [1207, 409] width 129 height 45
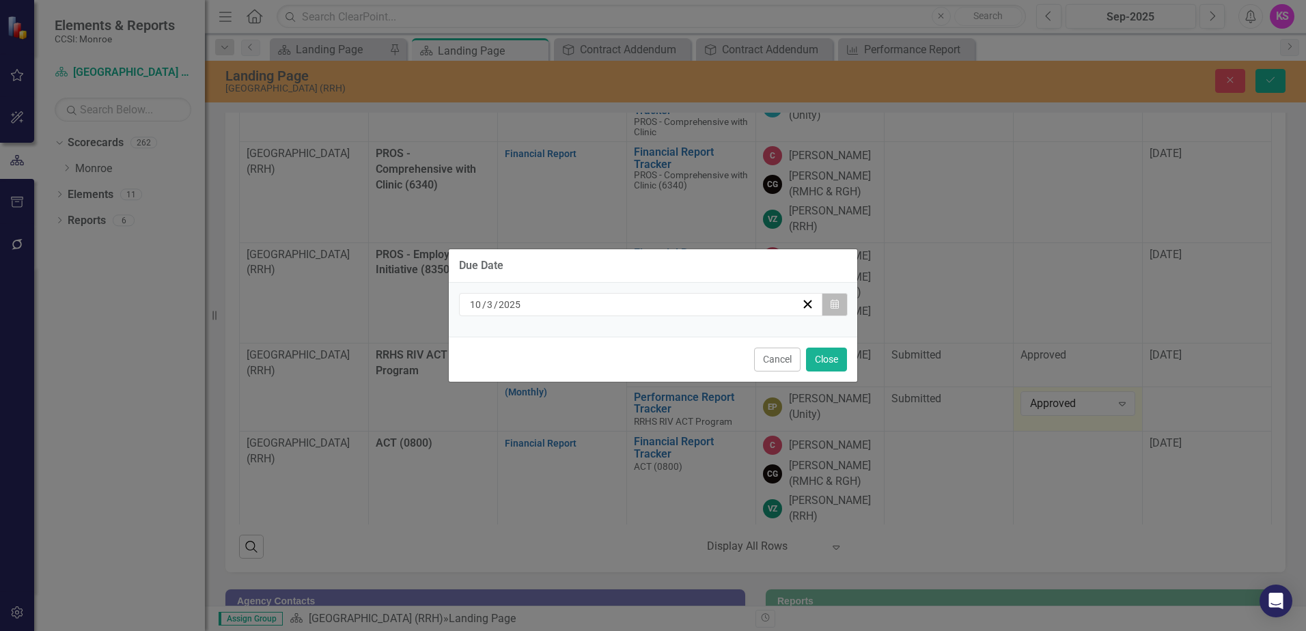
click at [839, 305] on button "Calendar" at bounding box center [835, 304] width 26 height 23
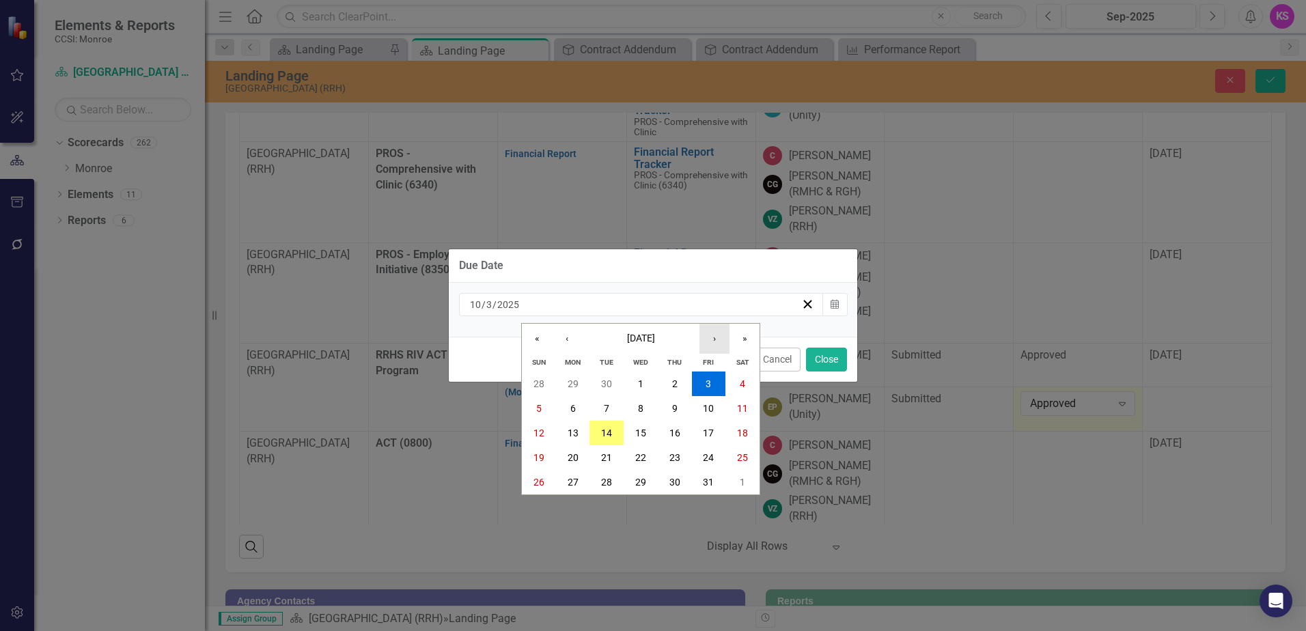
click at [716, 341] on button "›" at bounding box center [714, 339] width 30 height 30
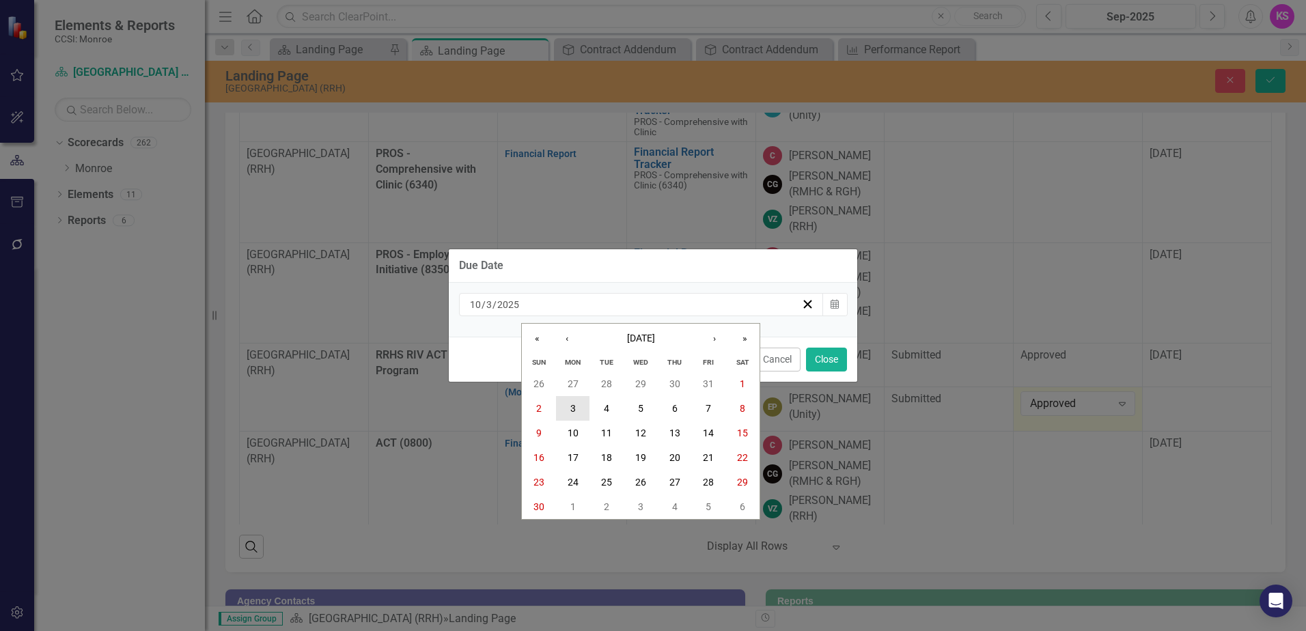
click at [570, 408] on abbr "3" at bounding box center [572, 408] width 5 height 11
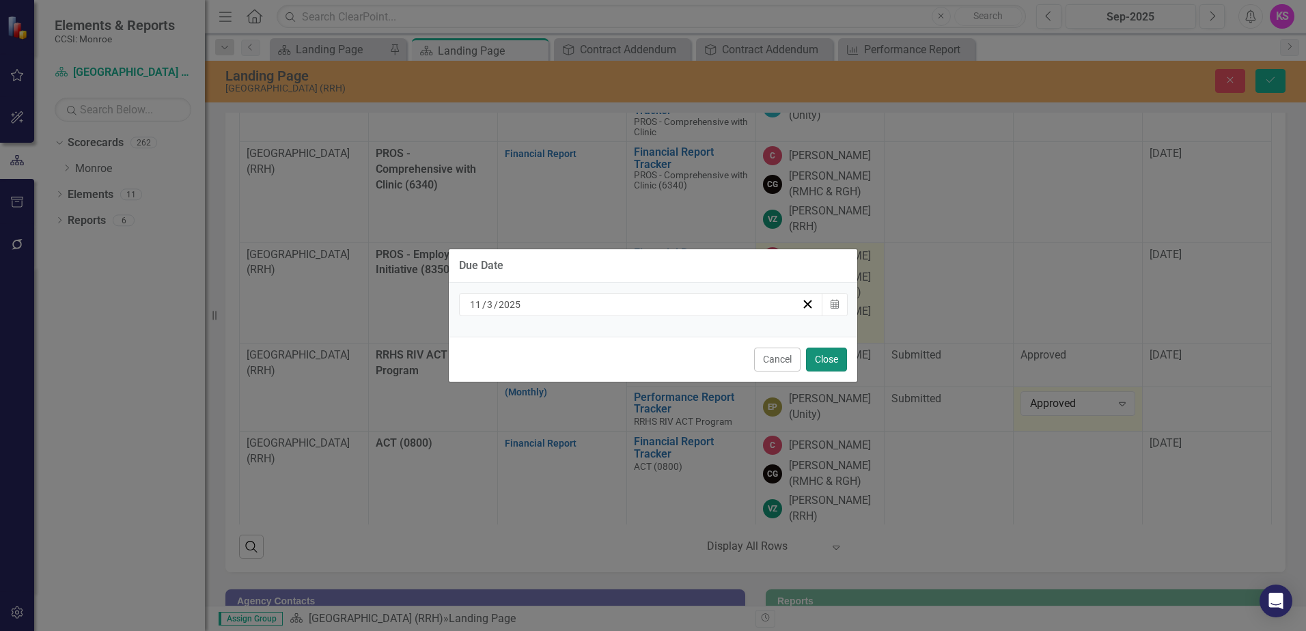
drag, startPoint x: 824, startPoint y: 360, endPoint x: 841, endPoint y: 354, distance: 17.9
click at [825, 360] on button "Close" at bounding box center [826, 360] width 41 height 24
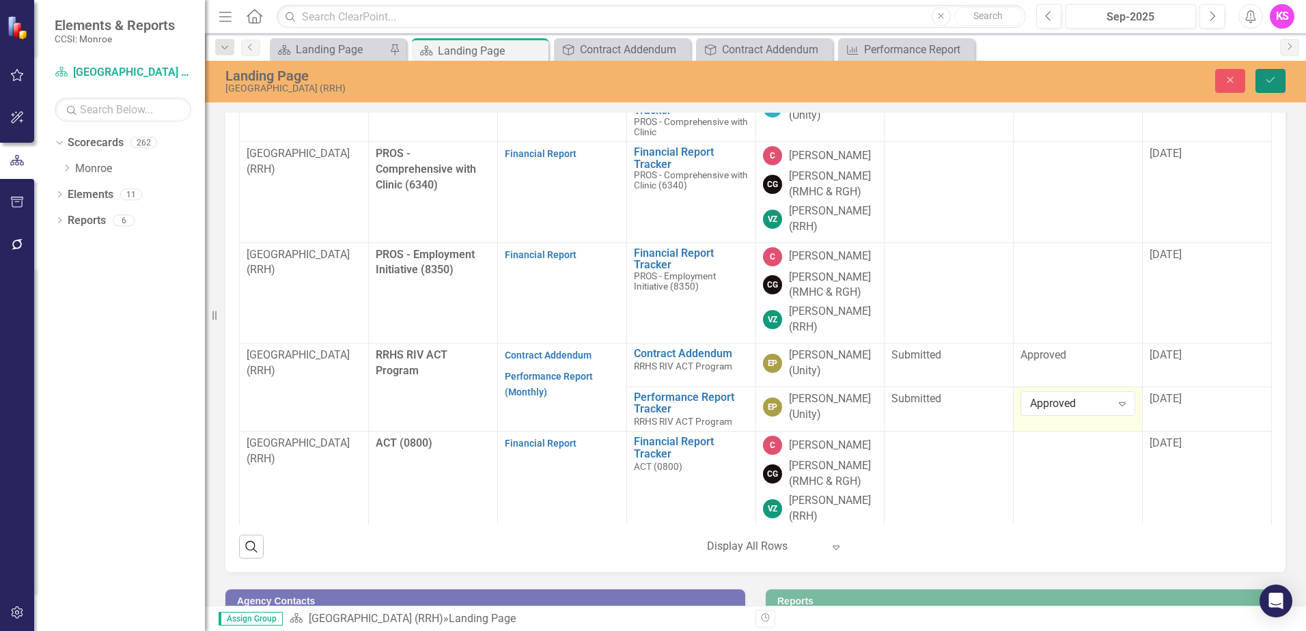
click at [1268, 76] on icon "Save" at bounding box center [1270, 80] width 12 height 10
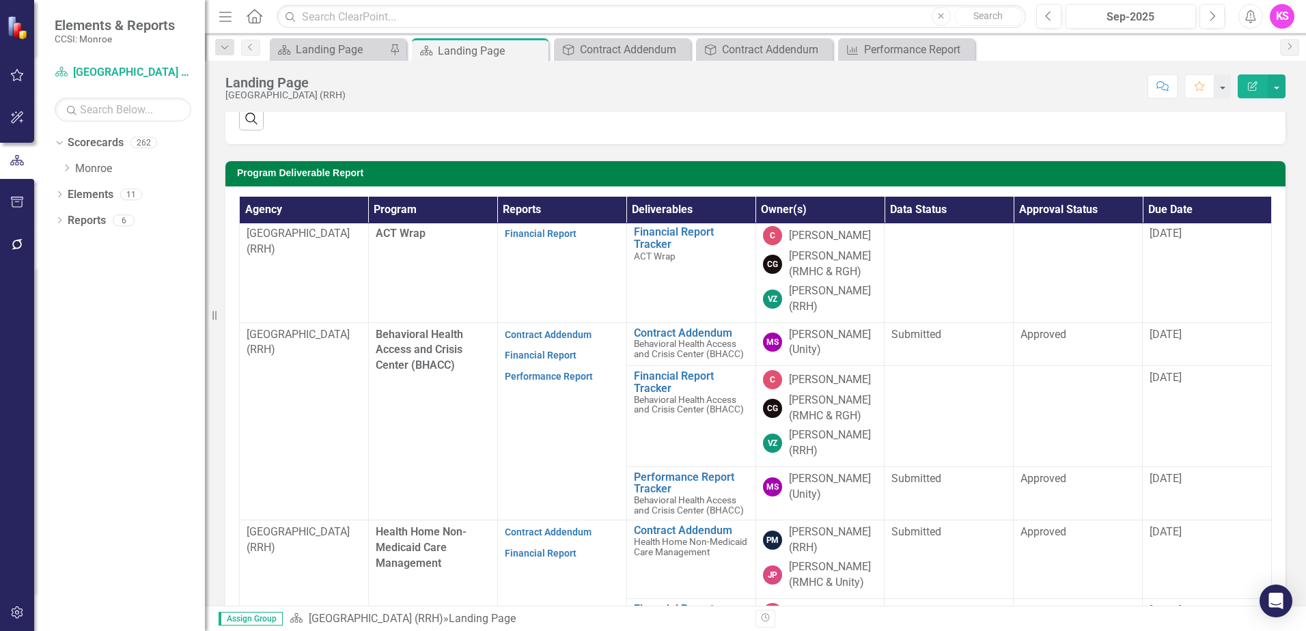
scroll to position [0, 0]
click at [66, 167] on icon "Dropdown" at bounding box center [66, 168] width 10 height 8
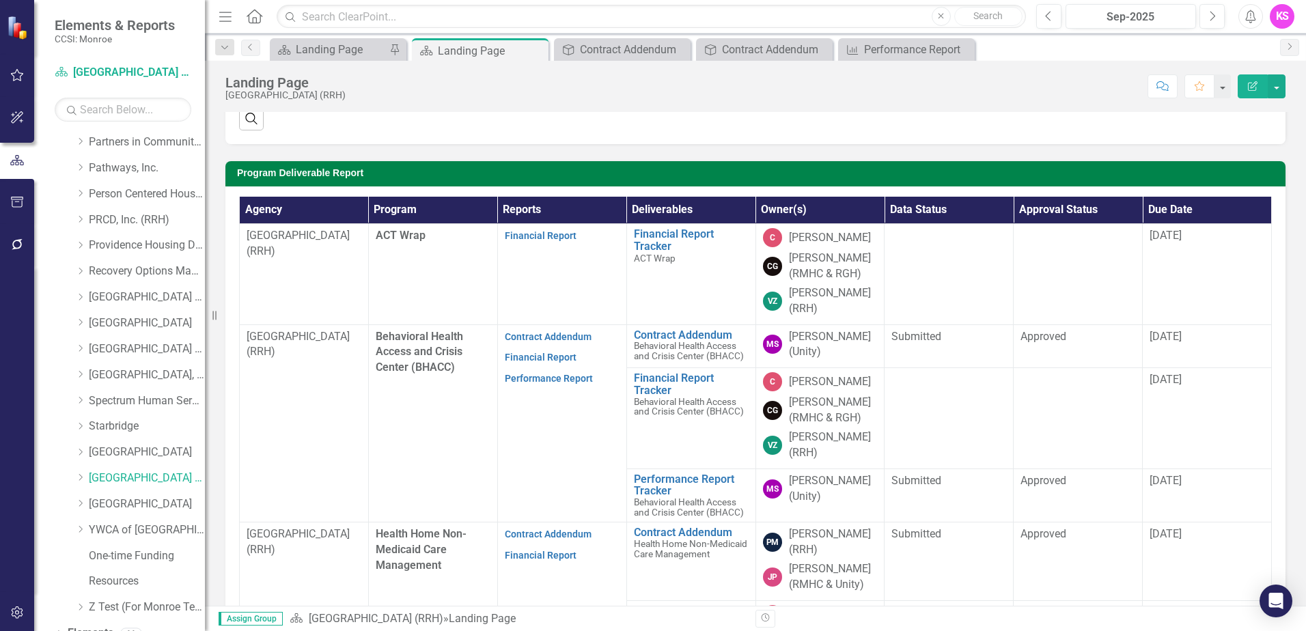
scroll to position [683, 0]
